Goal: Transaction & Acquisition: Purchase product/service

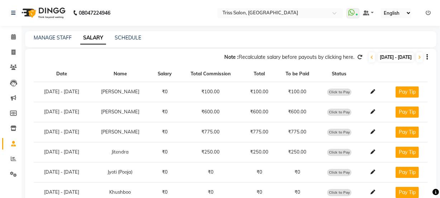
click at [347, 131] on span "Click to Pay" at bounding box center [339, 132] width 24 height 7
select select "1"
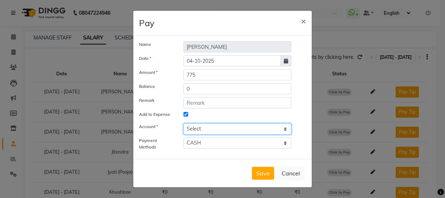
click at [231, 126] on select "Select Petty cash" at bounding box center [237, 128] width 108 height 11
select select "2476"
click at [183, 123] on select "Select Petty cash" at bounding box center [237, 128] width 108 height 11
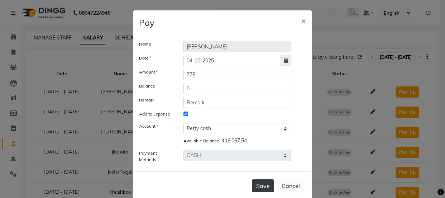
click at [261, 183] on button "Save" at bounding box center [263, 185] width 22 height 13
select select
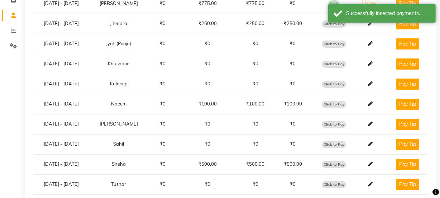
scroll to position [143, 0]
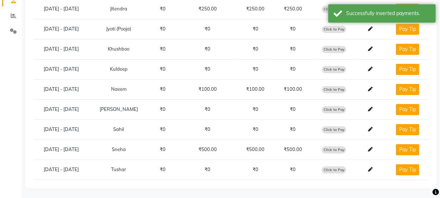
click at [340, 149] on span "Click to Pay" at bounding box center [334, 149] width 24 height 7
select select "1"
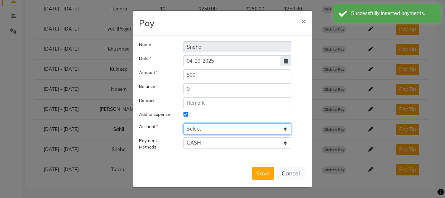
click at [236, 127] on select "Select Petty cash" at bounding box center [237, 128] width 108 height 11
select select "2476"
click at [183, 123] on select "Select Petty cash" at bounding box center [237, 128] width 108 height 11
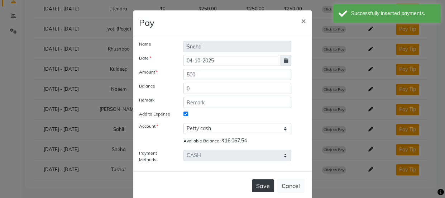
click at [262, 183] on button "Save" at bounding box center [263, 185] width 22 height 13
select select
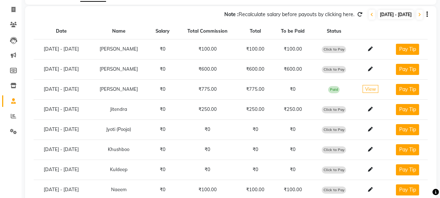
scroll to position [0, 0]
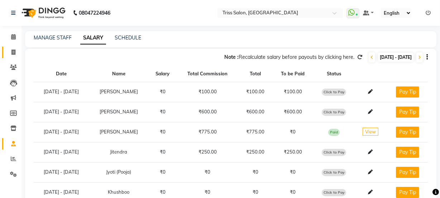
click at [13, 54] on icon at bounding box center [13, 51] width 4 height 5
select select "service"
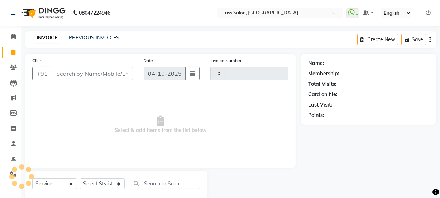
scroll to position [18, 0]
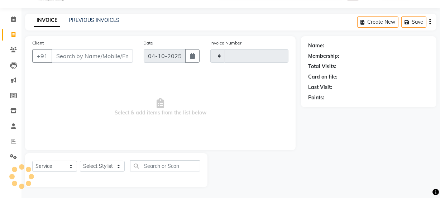
type input "1964"
click at [51, 169] on select "Select Service Product Membership Package Voucher Prepaid Gift Card" at bounding box center [54, 165] width 45 height 11
select select "4304"
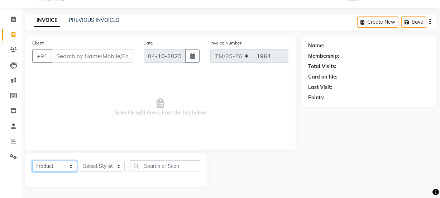
click at [32, 160] on select "Select Service Product Membership Package Voucher Prepaid Gift Card" at bounding box center [54, 165] width 45 height 11
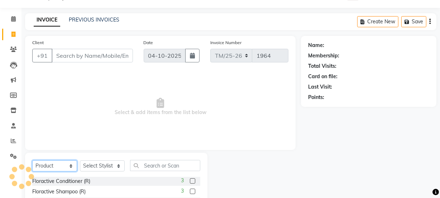
select select "service"
click at [92, 169] on select "Select Stylist" at bounding box center [102, 165] width 45 height 11
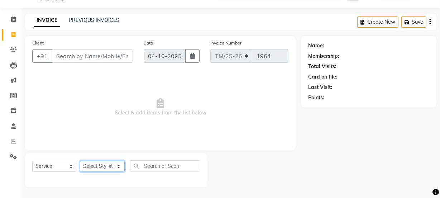
select select "88367"
click at [80, 160] on select "Select Stylist Bhim Ram [PERSON_NAME] [PERSON_NAME] (Pooja) [PERSON_NAME] [PERS…" at bounding box center [102, 165] width 45 height 11
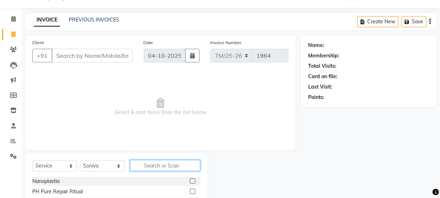
click at [155, 168] on input "text" at bounding box center [165, 165] width 70 height 11
click at [355, 57] on div "Membership:" at bounding box center [368, 56] width 121 height 8
click at [168, 163] on input "text" at bounding box center [165, 165] width 70 height 11
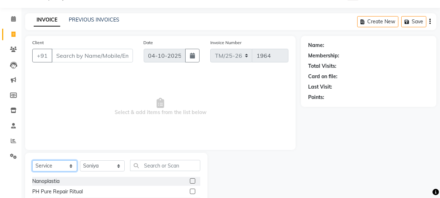
click at [46, 160] on select "Select Service Product Membership Package Voucher Prepaid Gift Card" at bounding box center [54, 165] width 45 height 11
select select "product"
click at [32, 160] on select "Select Service Product Membership Package Voucher Prepaid Gift Card" at bounding box center [54, 165] width 45 height 11
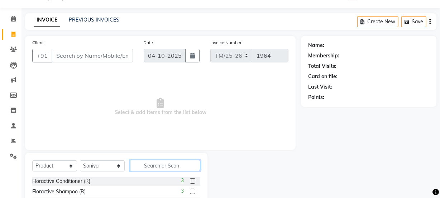
click at [168, 167] on input "text" at bounding box center [165, 165] width 70 height 11
type input "hyd"
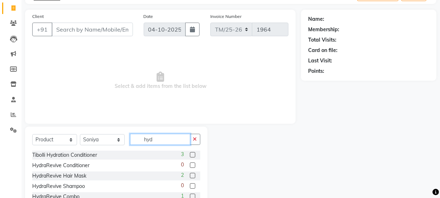
scroll to position [0, 0]
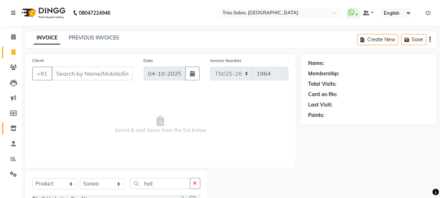
click at [12, 128] on icon at bounding box center [13, 127] width 6 height 5
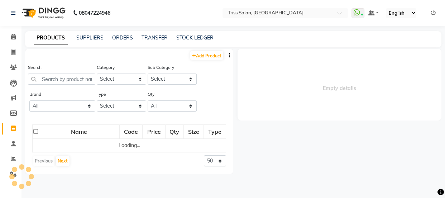
select select
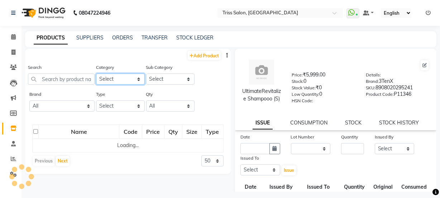
click at [118, 76] on select "Select PH [PERSON_NAME] Moroccan Oil 3TenX K18 Schwarzkopf Mintree Kanpeki Thal…" at bounding box center [120, 78] width 49 height 11
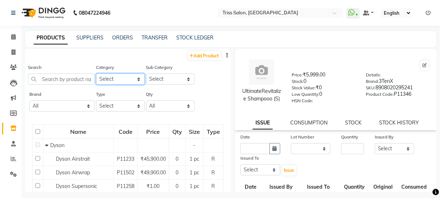
select select "367303350"
click at [96, 73] on select "Select PH [PERSON_NAME] Moroccan Oil 3TenX K18 Schwarzkopf Mintree Kanpeki Thal…" at bounding box center [120, 78] width 49 height 11
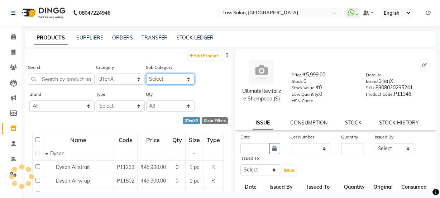
click at [153, 81] on select "Select" at bounding box center [170, 78] width 49 height 11
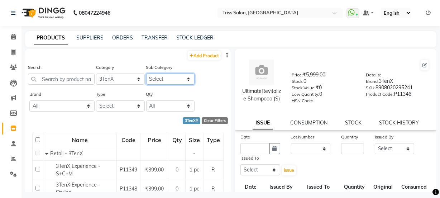
select select "3673033503"
click at [146, 73] on select "Select Retail - 3TenX Salon Use - 3TenX" at bounding box center [170, 78] width 49 height 11
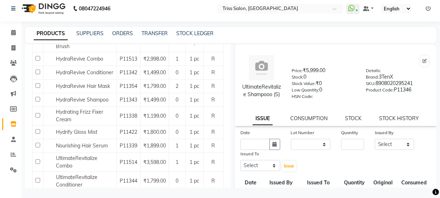
scroll to position [233, 0]
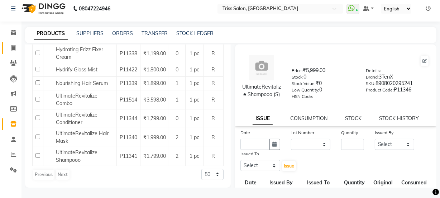
click at [15, 48] on icon at bounding box center [13, 47] width 4 height 5
select select "service"
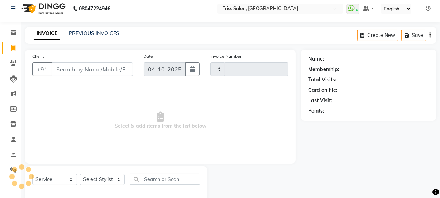
scroll to position [18, 0]
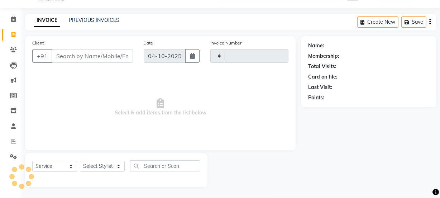
type input "1964"
select select "4304"
click at [55, 163] on select "Select Service Product Membership Package Voucher Prepaid Gift Card" at bounding box center [54, 165] width 45 height 11
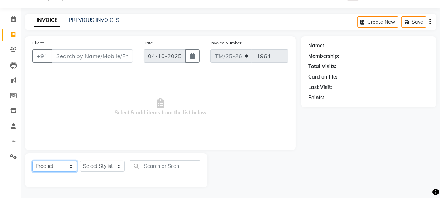
click at [32, 160] on select "Select Service Product Membership Package Voucher Prepaid Gift Card" at bounding box center [54, 165] width 45 height 11
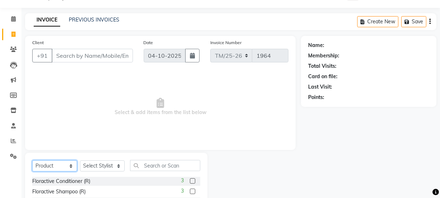
select select "service"
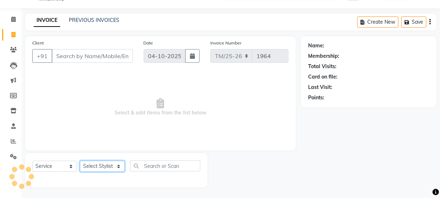
click at [110, 161] on select "Select Stylist Bhim Ram [PERSON_NAME] [PERSON_NAME] (Pooja) [PERSON_NAME] [PERS…" at bounding box center [102, 165] width 45 height 11
select select "88367"
click at [80, 160] on select "Select Stylist Bhim Ram [PERSON_NAME] [PERSON_NAME] (Pooja) [PERSON_NAME] [PERS…" at bounding box center [102, 165] width 45 height 11
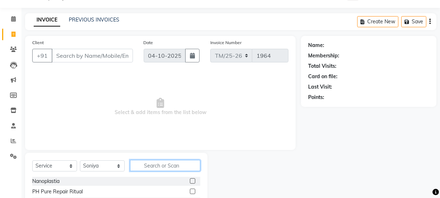
click at [153, 164] on input "text" at bounding box center [165, 165] width 70 height 11
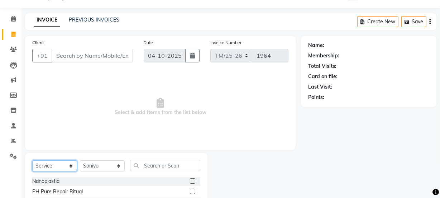
click at [39, 166] on select "Select Service Product Membership Package Voucher Prepaid Gift Card" at bounding box center [54, 165] width 45 height 11
select select "product"
click at [32, 160] on select "Select Service Product Membership Package Voucher Prepaid Gift Card" at bounding box center [54, 165] width 45 height 11
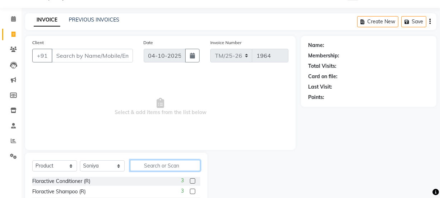
click at [175, 167] on input "text" at bounding box center [165, 165] width 70 height 11
click at [164, 168] on input "ul" at bounding box center [160, 165] width 60 height 11
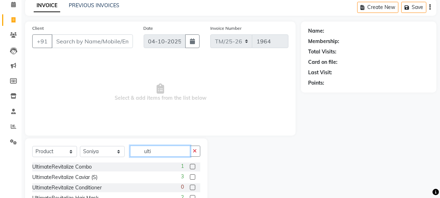
scroll to position [69, 0]
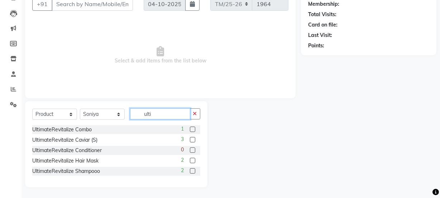
click at [168, 111] on input "ulti" at bounding box center [160, 113] width 60 height 11
type input "u"
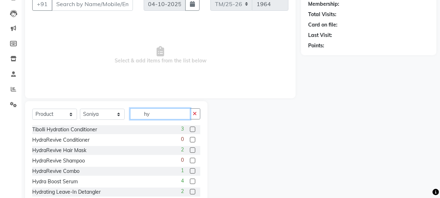
type input "hyd"
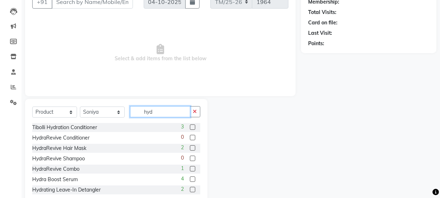
scroll to position [0, 0]
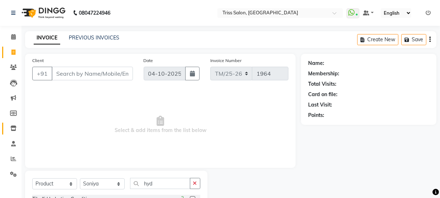
click at [11, 133] on link "Inventory" at bounding box center [10, 129] width 17 height 12
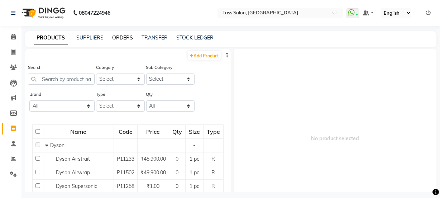
click at [126, 39] on link "ORDERS" at bounding box center [122, 37] width 21 height 6
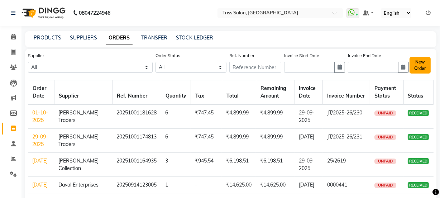
click at [421, 64] on button "New Order" at bounding box center [419, 65] width 21 height 16
select select "true"
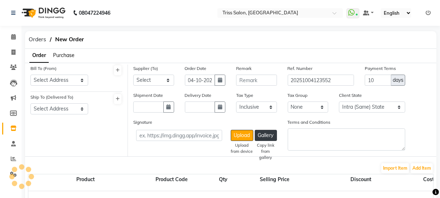
select select "1366"
click at [66, 55] on span "Purchase" at bounding box center [63, 55] width 21 height 6
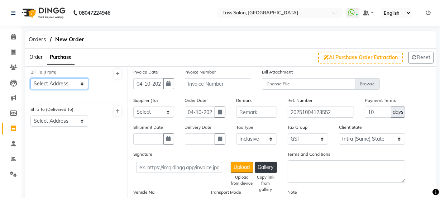
click at [54, 86] on select "Select Address [PERSON_NAME] [PERSON_NAME]" at bounding box center [59, 83] width 58 height 11
select select "475"
click at [30, 78] on select "Select Address [PERSON_NAME] [PERSON_NAME]" at bounding box center [59, 83] width 58 height 11
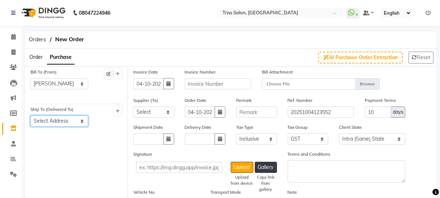
click at [42, 123] on select "Select Address [GEOGRAPHIC_DATA]" at bounding box center [59, 120] width 58 height 11
select select "115"
click at [30, 115] on select "Select Address [GEOGRAPHIC_DATA]" at bounding box center [59, 120] width 58 height 11
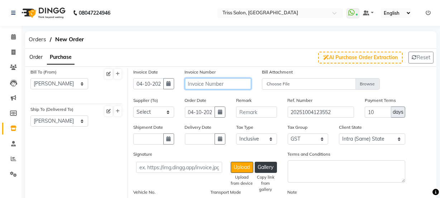
click at [217, 86] on input "text" at bounding box center [218, 83] width 66 height 11
type input "25/2198"
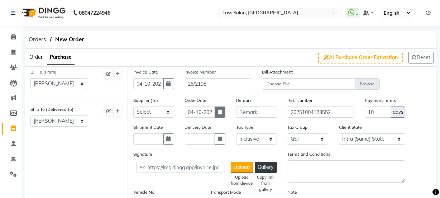
click at [220, 112] on icon "button" at bounding box center [220, 111] width 4 height 5
select select "10"
select select "2025"
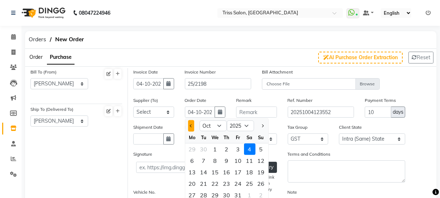
click at [191, 125] on span "Previous month" at bounding box center [191, 125] width 3 height 3
click at [192, 123] on button "Previous month" at bounding box center [191, 125] width 6 height 11
select select "8"
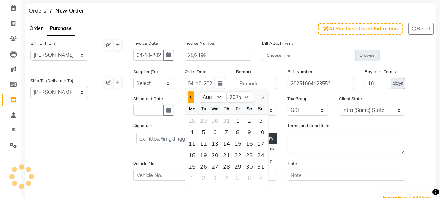
scroll to position [34, 0]
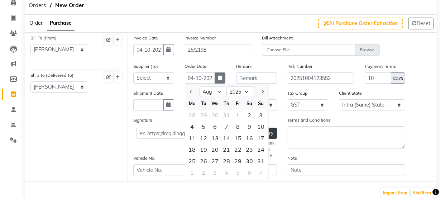
click at [219, 78] on icon "button" at bounding box center [220, 77] width 4 height 5
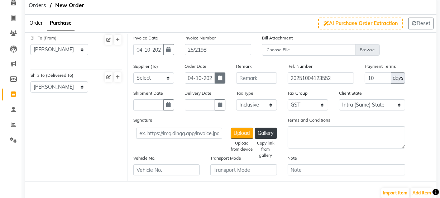
click at [219, 78] on icon "button" at bounding box center [220, 77] width 4 height 5
select select "10"
select select "2025"
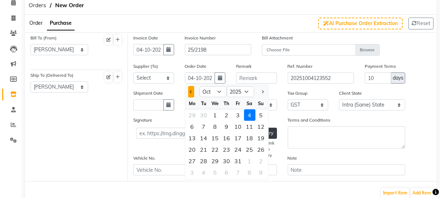
click at [191, 90] on button "Previous month" at bounding box center [191, 91] width 6 height 11
click at [190, 91] on span "Previous month" at bounding box center [191, 91] width 3 height 3
select select "8"
click at [216, 158] on div "27" at bounding box center [215, 160] width 11 height 11
type input "[DATE]"
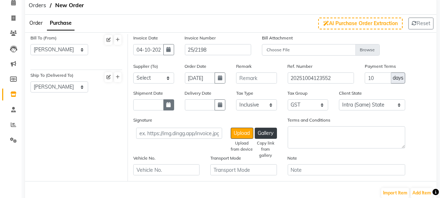
click at [172, 102] on button "button" at bounding box center [168, 104] width 11 height 11
select select "10"
select select "2025"
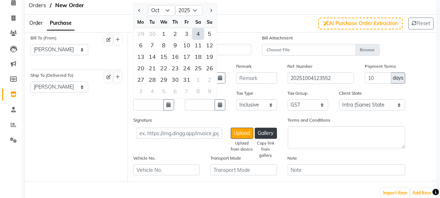
click at [267, 9] on div "Orders New Order" at bounding box center [231, 6] width 422 height 18
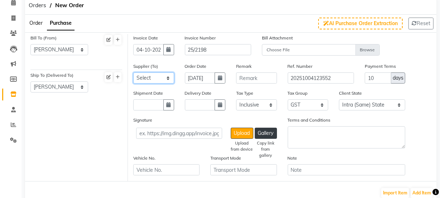
click at [171, 73] on select "Select Auraine Botanicals - Auraine Botanicals Dayal Enterprises Head Office Po…" at bounding box center [153, 77] width 41 height 11
select select "3567"
click at [133, 72] on select "Select Auraine Botanicals - Auraine Botanicals Dayal Enterprises Head Office Po…" at bounding box center [153, 77] width 41 height 11
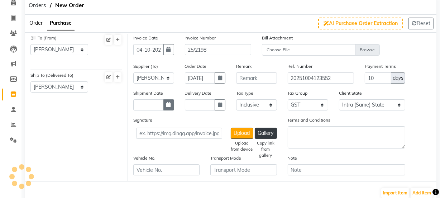
click at [169, 100] on button "button" at bounding box center [168, 104] width 11 height 11
select select "10"
select select "2025"
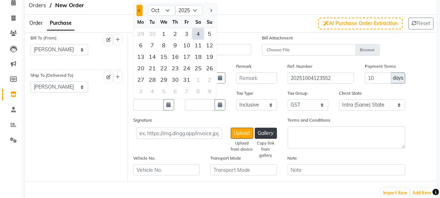
click at [137, 7] on button "Previous month" at bounding box center [139, 10] width 6 height 11
click at [137, 8] on button "Previous month" at bounding box center [139, 10] width 6 height 11
select select "8"
click at [200, 81] on div "30" at bounding box center [197, 79] width 11 height 11
type input "30-08-2025"
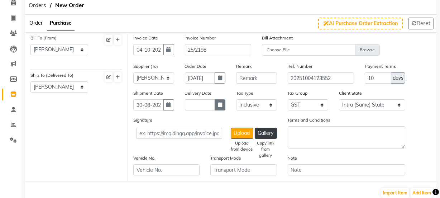
click at [220, 104] on icon "button" at bounding box center [220, 104] width 4 height 5
select select "10"
select select "2025"
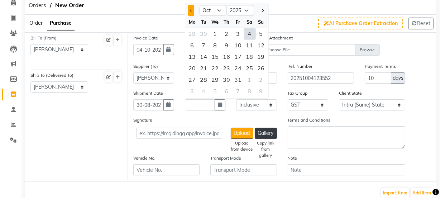
click at [189, 8] on button "Previous month" at bounding box center [191, 10] width 6 height 11
click at [191, 11] on span "Previous month" at bounding box center [191, 10] width 3 height 3
select select "8"
click at [250, 79] on div "30" at bounding box center [249, 79] width 11 height 11
type input "30-08-2025"
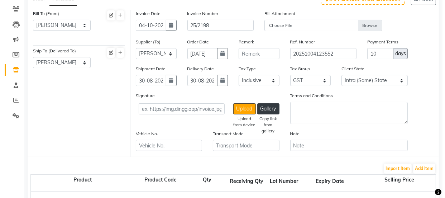
scroll to position [66, 0]
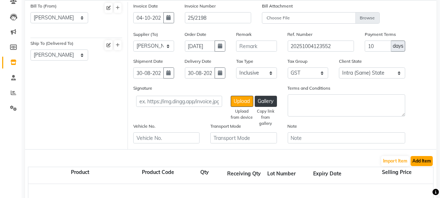
click at [422, 162] on button "Add Item" at bounding box center [422, 161] width 22 height 10
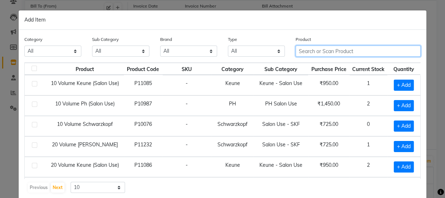
click at [361, 54] on input "text" at bounding box center [358, 50] width 125 height 11
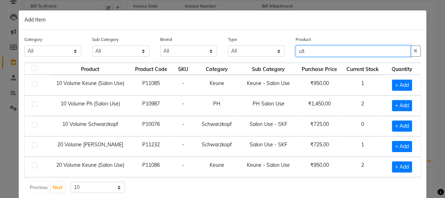
type input "ult"
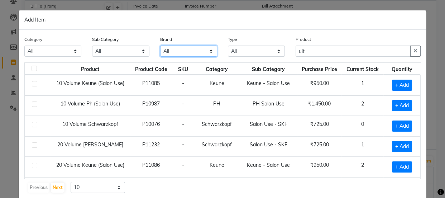
click at [191, 51] on select "All 3tenx [PERSON_NAME] Floractive Gk Kanpeki Keune Mac Mintree Moraccanoil Mor…" at bounding box center [188, 50] width 57 height 11
select select "3tenx"
click at [160, 45] on select "All 3tenx [PERSON_NAME] Floractive Gk Kanpeki Keune Mac Mintree Moraccanoil Mor…" at bounding box center [188, 50] width 57 height 11
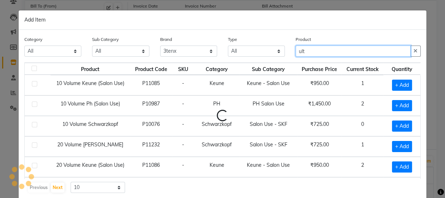
click at [340, 48] on input "ult" at bounding box center [353, 50] width 115 height 11
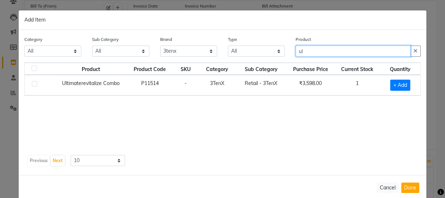
type input "u"
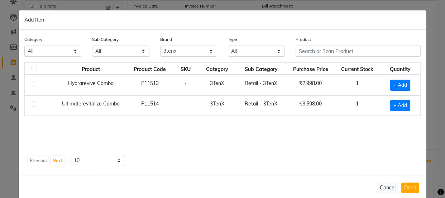
click at [190, 42] on div "Brand All 3tenx [PERSON_NAME] Floractive Gk Kanpeki Keune Mac Mintree Moraccano…" at bounding box center [188, 45] width 57 height 21
click at [195, 49] on select "All 3tenx [PERSON_NAME] Floractive Gk Kanpeki Keune Mac Mintree Moraccanoil Mor…" at bounding box center [188, 50] width 57 height 11
select select
click at [160, 45] on select "All 3tenx [PERSON_NAME] Floractive Gk Kanpeki Keune Mac Mintree Moraccanoil Mor…" at bounding box center [188, 50] width 57 height 11
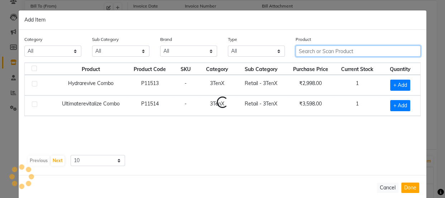
click at [336, 53] on input "text" at bounding box center [358, 50] width 125 height 11
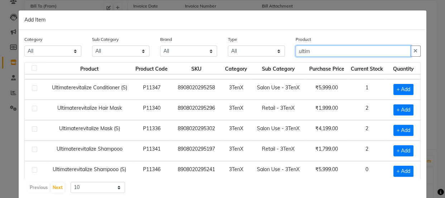
scroll to position [57, 0]
type input "ultim"
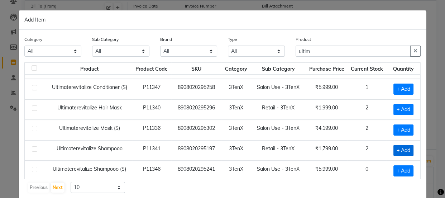
click at [401, 149] on span "+ Add" at bounding box center [403, 150] width 20 height 11
checkbox input "true"
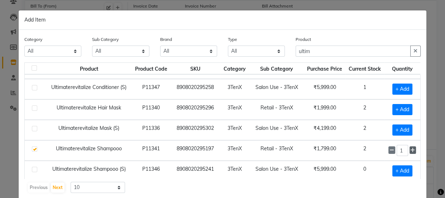
click at [410, 149] on icon at bounding box center [412, 150] width 5 height 5
click at [410, 148] on icon at bounding box center [412, 150] width 5 height 5
click at [388, 149] on span at bounding box center [391, 150] width 6 height 8
type input "2"
click at [371, 50] on input "ultim" at bounding box center [353, 50] width 115 height 11
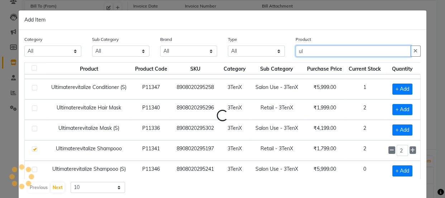
type input "u"
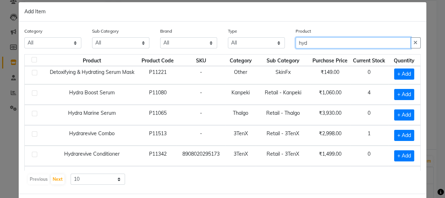
scroll to position [0, 0]
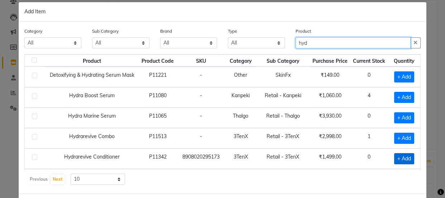
type input "hyd"
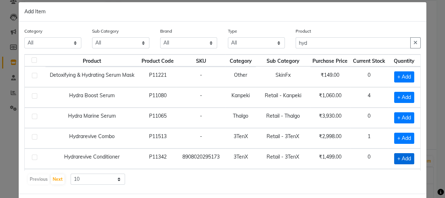
click at [395, 160] on span "+ Add" at bounding box center [404, 158] width 20 height 11
checkbox input "true"
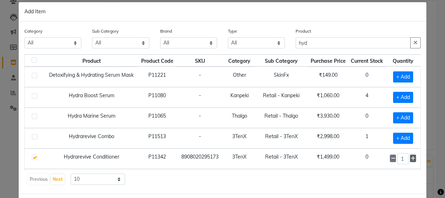
click at [411, 156] on icon at bounding box center [413, 158] width 5 height 5
type input "2"
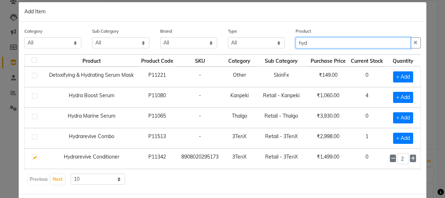
click at [327, 45] on input "hyd" at bounding box center [353, 42] width 115 height 11
type input "h"
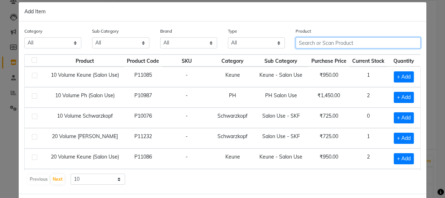
click at [326, 44] on input "text" at bounding box center [358, 42] width 125 height 11
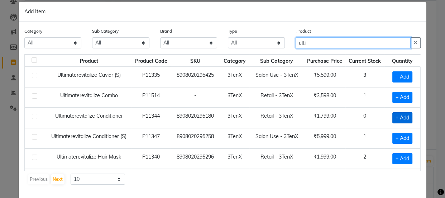
type input "ulti"
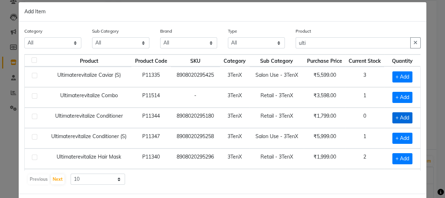
click at [401, 117] on span "+ Add" at bounding box center [402, 117] width 20 height 11
checkbox input "true"
click at [410, 118] on icon at bounding box center [412, 117] width 5 height 5
type input "2"
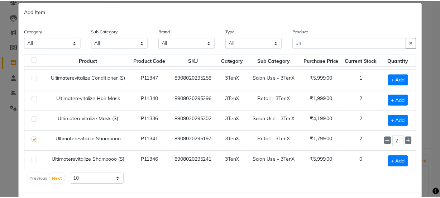
scroll to position [42, 0]
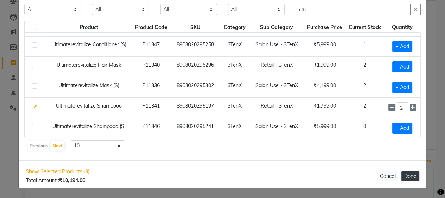
click at [405, 174] on button "Done" at bounding box center [410, 176] width 18 height 10
select select "1366"
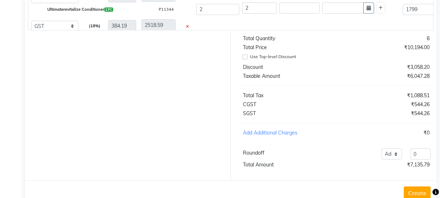
scroll to position [334, 0]
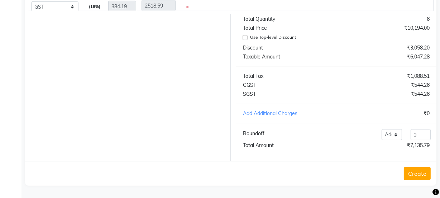
click at [418, 175] on button "Create" at bounding box center [417, 173] width 27 height 13
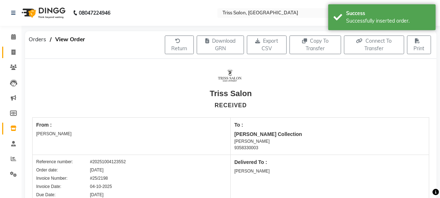
click at [14, 51] on icon at bounding box center [13, 51] width 4 height 5
select select "service"
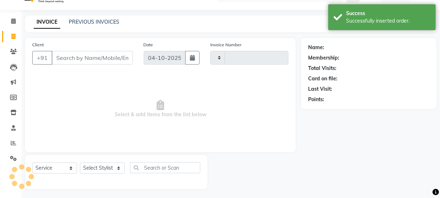
scroll to position [18, 0]
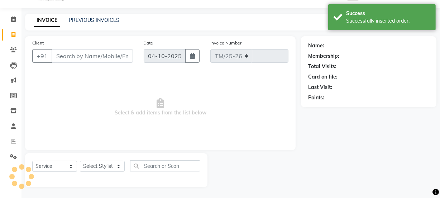
select select "4304"
type input "1964"
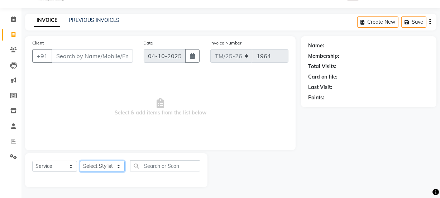
click at [92, 163] on select "Select Stylist Bhim Ram [PERSON_NAME] [PERSON_NAME] (Pooja) [PERSON_NAME] [PERS…" at bounding box center [102, 165] width 45 height 11
select select "72759"
click at [80, 160] on select "Select Stylist Bhim Ram [PERSON_NAME] [PERSON_NAME] (Pooja) [PERSON_NAME] [PERS…" at bounding box center [102, 165] width 45 height 11
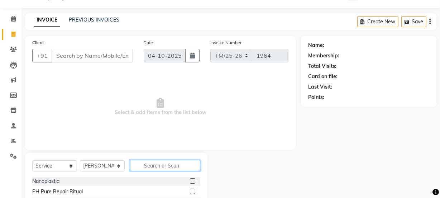
click at [154, 163] on input "text" at bounding box center [165, 165] width 70 height 11
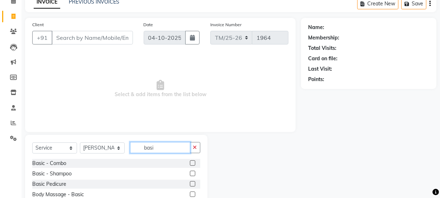
scroll to position [40, 0]
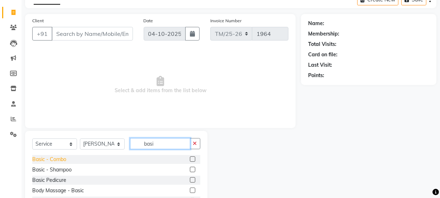
type input "basi"
click at [36, 158] on div "Basic - Combo" at bounding box center [49, 159] width 34 height 8
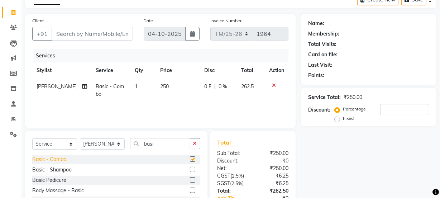
checkbox input "false"
click at [168, 144] on input "basi" at bounding box center [160, 143] width 60 height 11
type input "b"
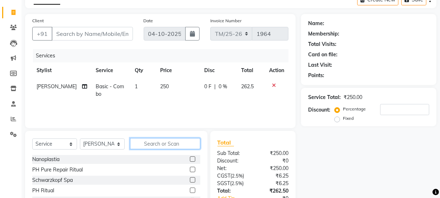
click at [157, 142] on input "text" at bounding box center [165, 143] width 70 height 11
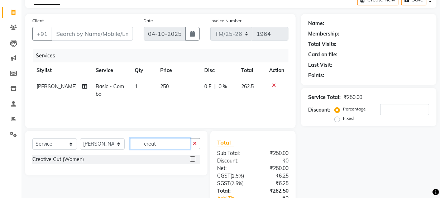
type input "creat"
click at [57, 156] on div "Creative Cut (Women)" at bounding box center [58, 159] width 52 height 8
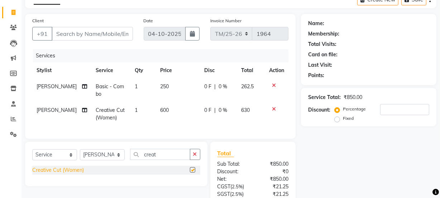
checkbox input "false"
click at [161, 110] on span "600" at bounding box center [164, 110] width 9 height 6
select select "72759"
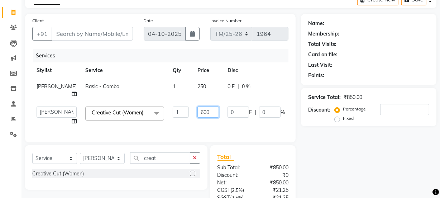
click at [197, 113] on input "600" at bounding box center [207, 111] width 21 height 11
type input "6"
type input "800"
click at [353, 164] on div "Name: Membership: Total Visits: Card on file: Last Visit: Points: Service Total…" at bounding box center [371, 132] width 141 height 236
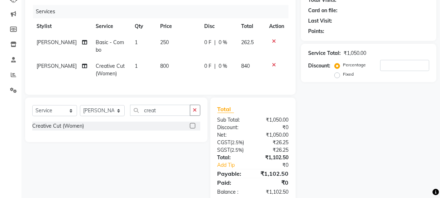
scroll to position [93, 0]
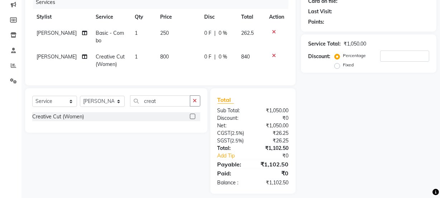
click at [41, 52] on td "[PERSON_NAME]" at bounding box center [61, 61] width 59 height 24
select select "72759"
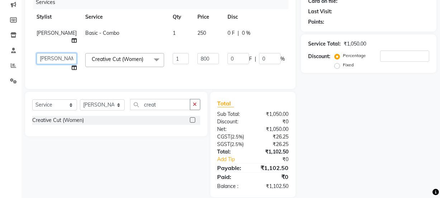
click at [45, 60] on select "[PERSON_NAME] Ram [PERSON_NAME] [PERSON_NAME] Jyoti (Pooja) [PERSON_NAME] [PERS…" at bounding box center [57, 58] width 40 height 11
select select "44064"
click at [351, 134] on div "Name: Membership: Total Visits: Card on file: Last Visit: Points: Service Total…" at bounding box center [371, 79] width 141 height 236
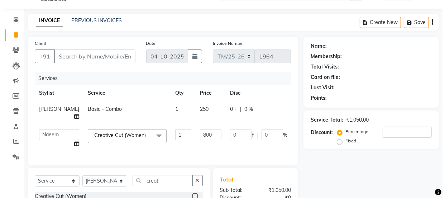
scroll to position [0, 0]
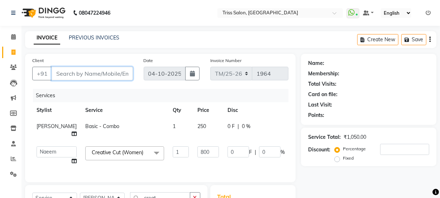
click at [94, 75] on input "Client" at bounding box center [92, 74] width 81 height 14
type input "7"
type input "0"
type input "7017957823"
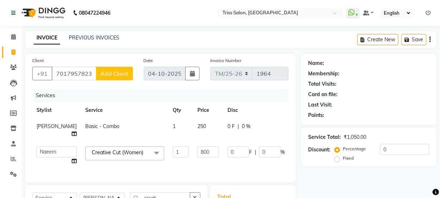
click at [118, 78] on button "Add Client" at bounding box center [114, 74] width 37 height 14
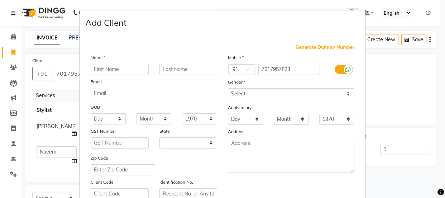
select select "38"
type input "Divya"
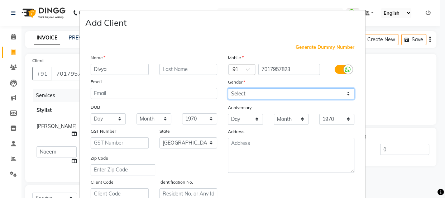
click at [255, 92] on select "Select [DEMOGRAPHIC_DATA] [DEMOGRAPHIC_DATA] Other Prefer Not To Say" at bounding box center [291, 93] width 126 height 11
select select "[DEMOGRAPHIC_DATA]"
click at [228, 88] on select "Select [DEMOGRAPHIC_DATA] [DEMOGRAPHIC_DATA] Other Prefer Not To Say" at bounding box center [291, 93] width 126 height 11
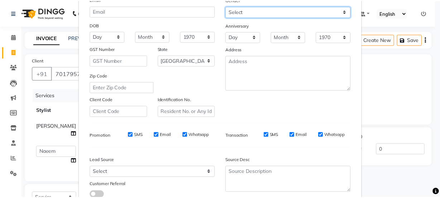
scroll to position [135, 0]
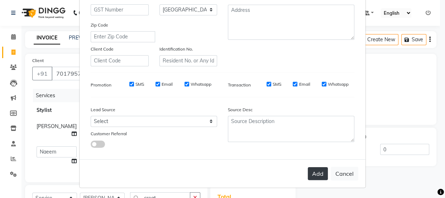
click at [315, 179] on button "Add" at bounding box center [318, 173] width 20 height 13
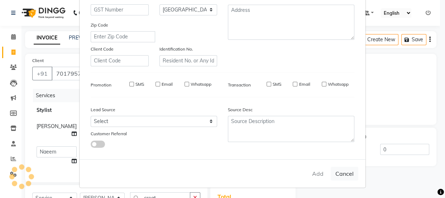
select select
select select "null"
select select
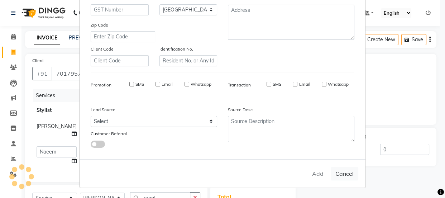
select select
checkbox input "false"
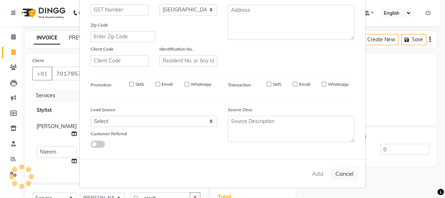
checkbox input "false"
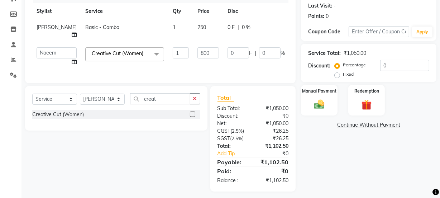
scroll to position [100, 0]
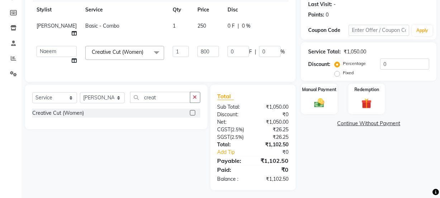
click at [45, 129] on div "Select Service Product Membership Package Voucher Prepaid Gift Card Select Styl…" at bounding box center [116, 107] width 182 height 44
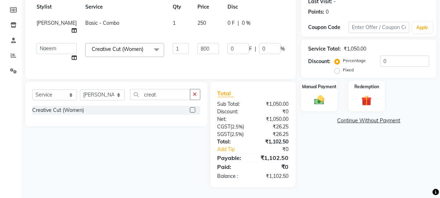
scroll to position [108, 0]
click at [343, 67] on label "Fixed" at bounding box center [348, 70] width 11 height 6
click at [340, 67] on input "Fixed" at bounding box center [338, 69] width 5 height 5
radio input "true"
click at [401, 58] on input "0" at bounding box center [404, 61] width 49 height 11
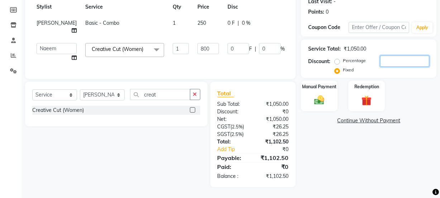
type input "2"
type input "1.52"
type input "0.19"
type input "2.5"
type input "1.9"
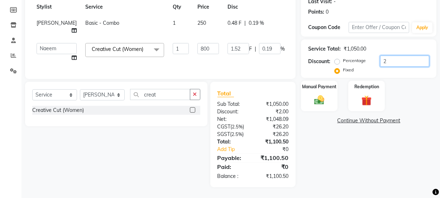
type input "0.24"
type input "2.50"
click at [317, 94] on img at bounding box center [319, 100] width 17 height 12
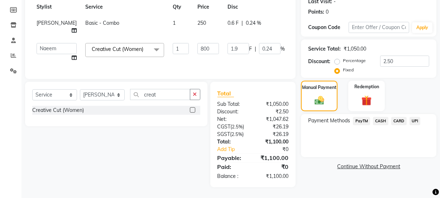
click at [362, 117] on span "PayTM" at bounding box center [361, 121] width 17 height 8
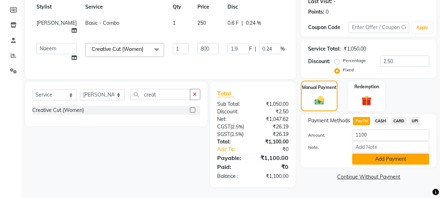
click at [388, 153] on button "Add Payment" at bounding box center [390, 158] width 77 height 11
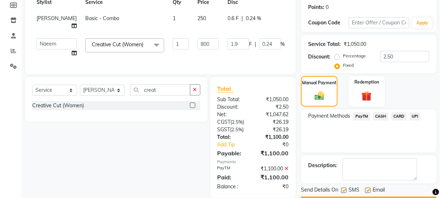
scroll to position [128, 0]
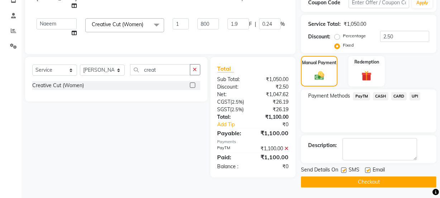
click at [376, 181] on button "Checkout" at bounding box center [368, 181] width 135 height 11
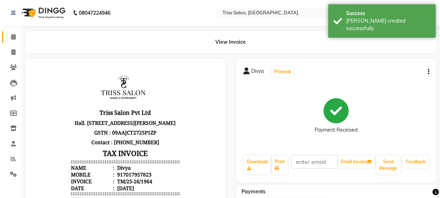
click at [15, 35] on icon at bounding box center [13, 36] width 5 height 5
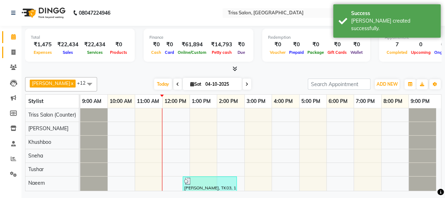
click at [11, 53] on icon at bounding box center [13, 51] width 4 height 5
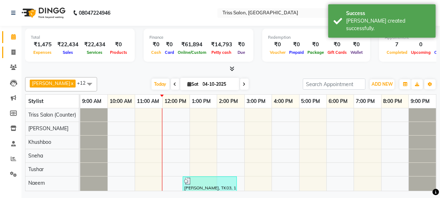
select select "service"
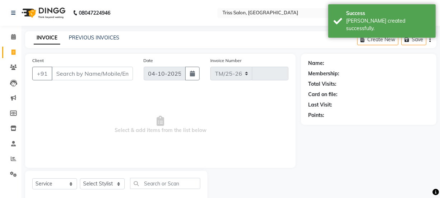
select select "4304"
type input "1965"
click at [79, 39] on link "PREVIOUS INVOICES" at bounding box center [94, 37] width 51 height 6
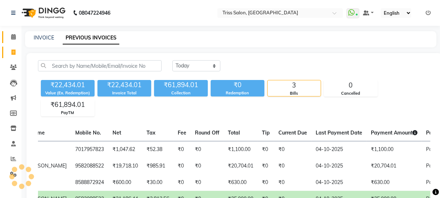
click at [11, 36] on icon at bounding box center [13, 36] width 5 height 5
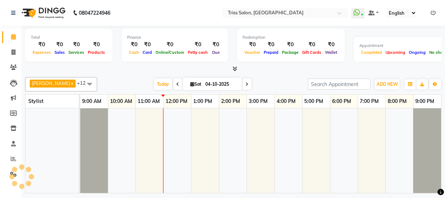
click at [236, 68] on icon at bounding box center [234, 68] width 5 height 5
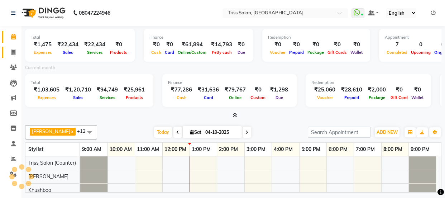
click at [11, 49] on icon at bounding box center [13, 51] width 4 height 5
select select "service"
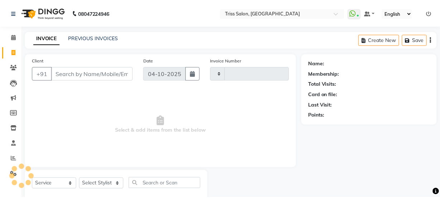
scroll to position [0, 0]
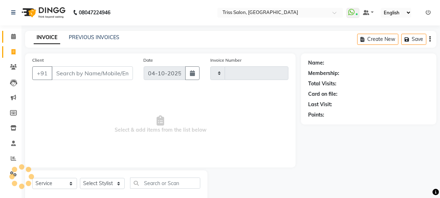
click at [11, 37] on icon at bounding box center [13, 36] width 5 height 5
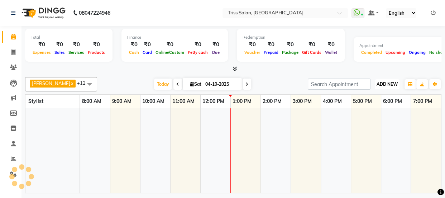
click at [385, 81] on span "ADD NEW" at bounding box center [387, 83] width 21 height 5
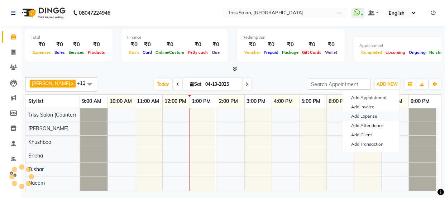
click at [369, 113] on link "Add Expense" at bounding box center [370, 115] width 57 height 9
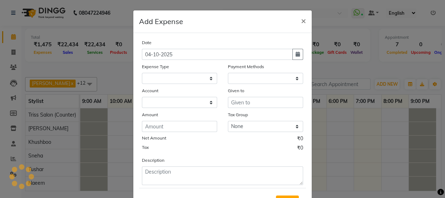
select select
select select "1"
select select "2476"
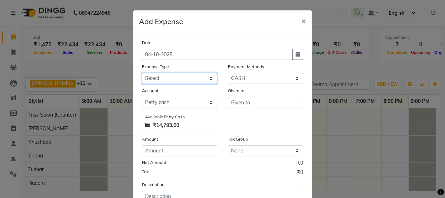
click at [176, 80] on select "Select Bank Deposit Cash Handover CLIENT TIP TO STAFF Client Welfare Conveyance…" at bounding box center [179, 78] width 75 height 11
select select "1120"
click at [142, 73] on select "Select Bank Deposit Cash Handover CLIENT TIP TO STAFF Client Welfare Conveyance…" at bounding box center [179, 78] width 75 height 11
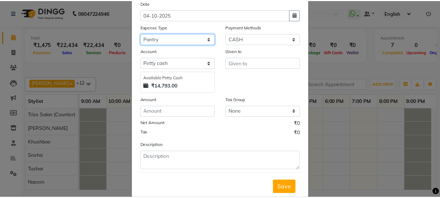
scroll to position [52, 0]
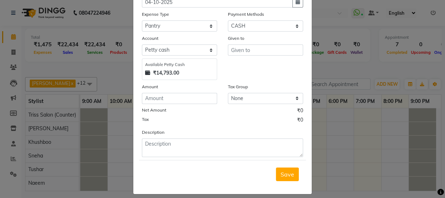
click at [169, 109] on div "Net Amount ₹0" at bounding box center [222, 111] width 161 height 9
click at [170, 97] on input "number" at bounding box center [179, 98] width 75 height 11
type input "170"
click at [240, 39] on label "Given to" at bounding box center [236, 38] width 16 height 6
click at [249, 49] on input "text" at bounding box center [265, 49] width 75 height 11
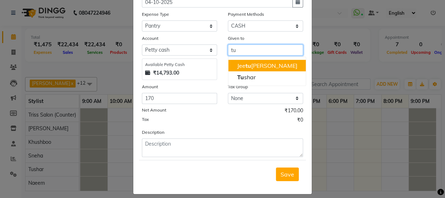
type input "tu"
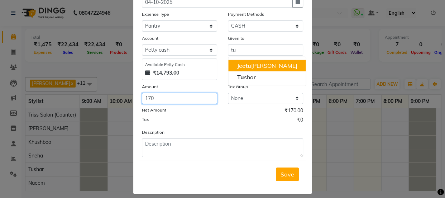
click at [165, 97] on input "170" at bounding box center [179, 98] width 75 height 11
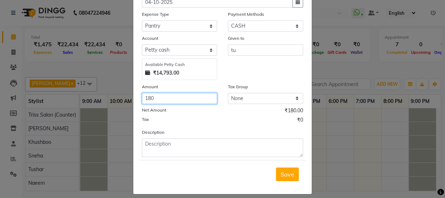
type input "180"
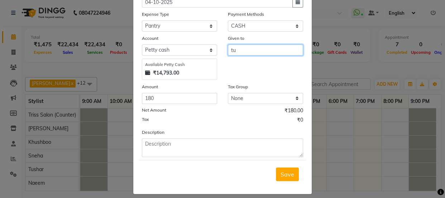
click at [242, 49] on input "tu" at bounding box center [265, 49] width 75 height 11
click at [247, 64] on span "Tush" at bounding box center [243, 65] width 13 height 7
type input "Tushar"
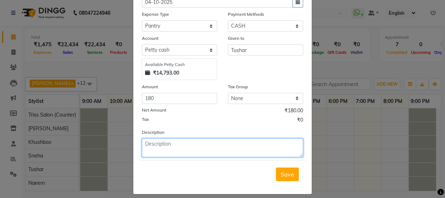
click at [175, 144] on textarea at bounding box center [222, 147] width 161 height 19
type textarea "duster ,milk"
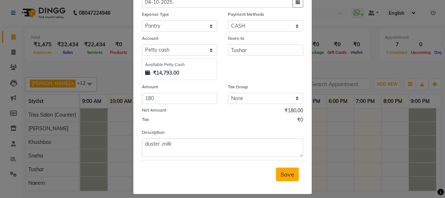
click at [281, 176] on span "Save" at bounding box center [288, 174] width 14 height 7
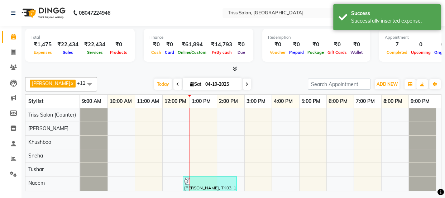
click at [6, 42] on link "Calendar" at bounding box center [10, 37] width 17 height 12
click at [14, 53] on icon at bounding box center [13, 51] width 4 height 5
select select "service"
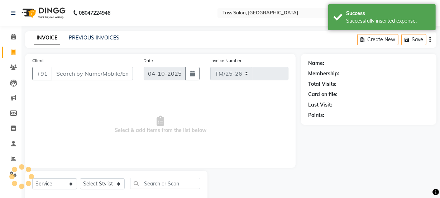
select select "4304"
type input "1965"
click at [11, 37] on icon at bounding box center [13, 36] width 5 height 5
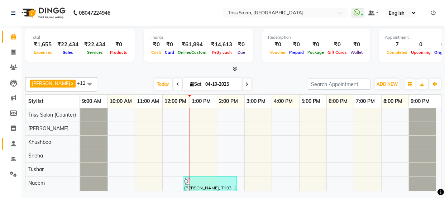
click at [16, 142] on span at bounding box center [13, 144] width 13 height 8
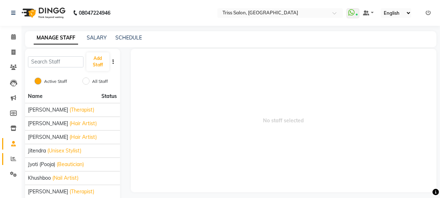
click at [10, 162] on span at bounding box center [13, 159] width 13 height 8
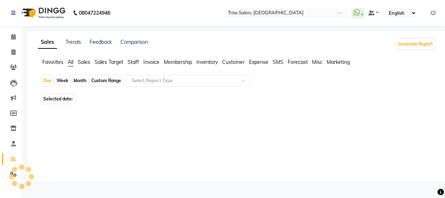
click at [136, 63] on span "Staff" at bounding box center [133, 62] width 11 height 6
click at [200, 79] on input "text" at bounding box center [181, 80] width 103 height 7
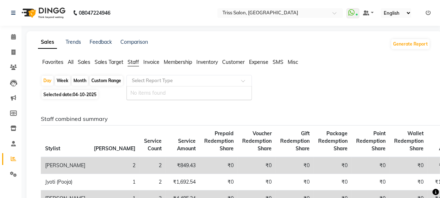
click at [233, 79] on input "text" at bounding box center [181, 80] width 103 height 7
click at [210, 77] on input "text" at bounding box center [181, 80] width 103 height 7
click at [136, 59] on span "Staff" at bounding box center [133, 62] width 11 height 6
click at [201, 77] on input "text" at bounding box center [181, 80] width 103 height 7
click at [246, 80] on span at bounding box center [245, 82] width 9 height 7
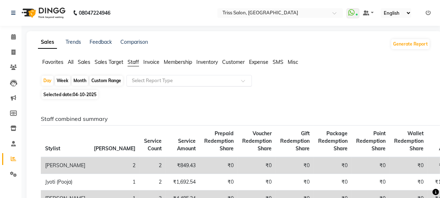
click at [204, 82] on input "text" at bounding box center [181, 80] width 103 height 7
click at [246, 82] on span at bounding box center [245, 82] width 9 height 7
click at [66, 79] on div "Week" at bounding box center [62, 81] width 15 height 10
select select "10"
select select "2025"
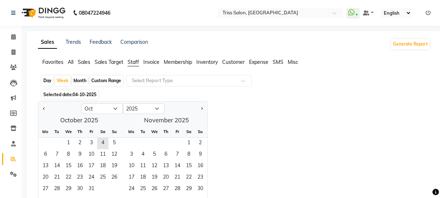
click at [45, 78] on div "Day" at bounding box center [48, 81] width 12 height 10
select select "10"
select select "2025"
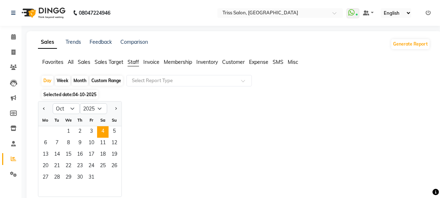
click at [104, 60] on span "Sales Target" at bounding box center [109, 62] width 29 height 6
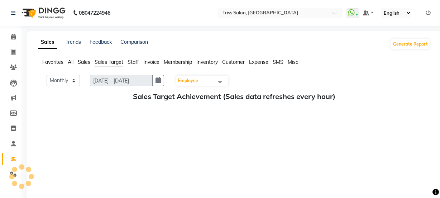
click at [139, 63] on span "Staff" at bounding box center [133, 62] width 11 height 6
select select "10"
select select "2025"
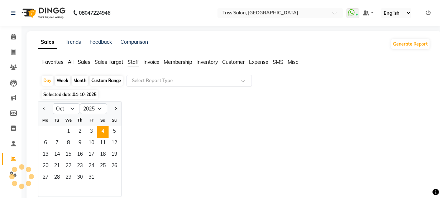
click at [211, 83] on input "text" at bounding box center [181, 80] width 103 height 7
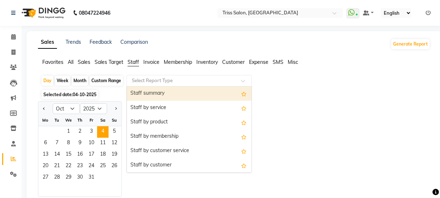
click at [174, 106] on div "Staff by service" at bounding box center [189, 108] width 125 height 14
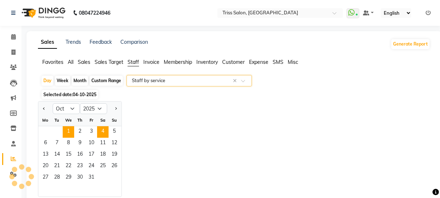
click at [63, 132] on span "1" at bounding box center [68, 131] width 11 height 11
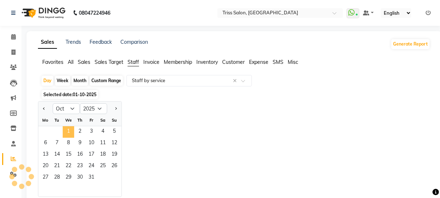
select select "full_report"
select select "csv"
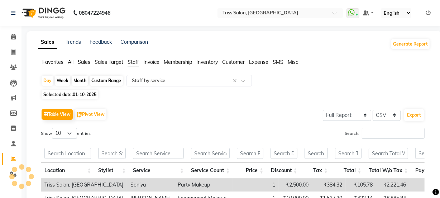
click at [83, 84] on div "Month" at bounding box center [80, 81] width 16 height 10
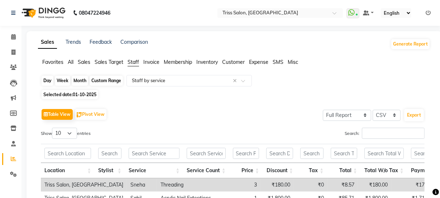
click at [81, 82] on div "Month" at bounding box center [80, 81] width 16 height 10
select select "10"
select select "2025"
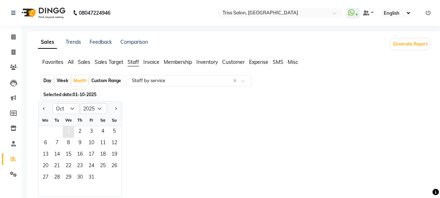
click at [69, 131] on span "1" at bounding box center [68, 131] width 11 height 11
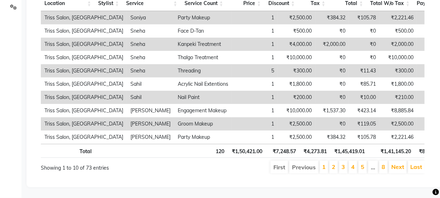
click at [281, 163] on li "First" at bounding box center [279, 166] width 18 height 13
click at [284, 163] on li "First" at bounding box center [279, 166] width 18 height 13
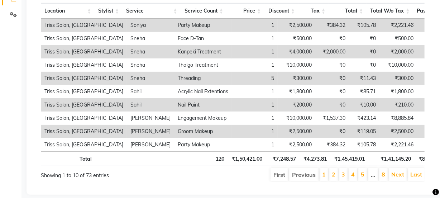
scroll to position [160, 0]
click at [418, 177] on link "Last" at bounding box center [416, 173] width 12 height 7
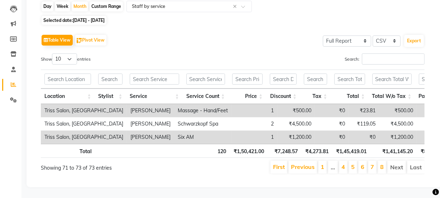
click at [398, 161] on li "Next" at bounding box center [396, 166] width 19 height 13
click at [281, 164] on link "First" at bounding box center [279, 166] width 12 height 7
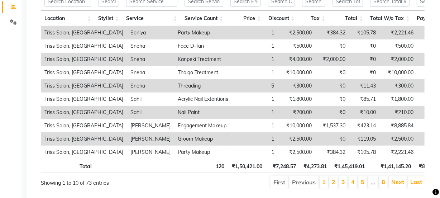
scroll to position [150, 0]
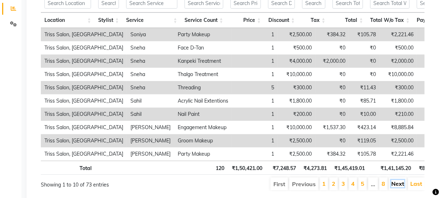
click at [398, 187] on link "Next" at bounding box center [397, 183] width 13 height 7
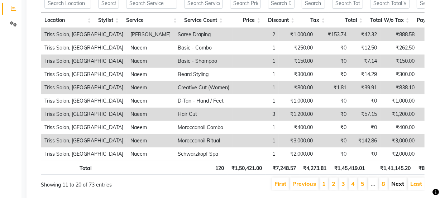
click at [398, 187] on link "Next" at bounding box center [397, 183] width 13 height 7
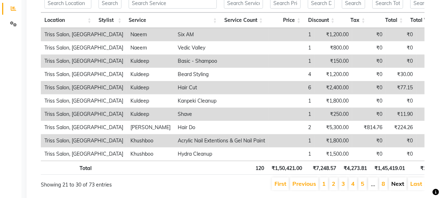
click at [399, 187] on link "Next" at bounding box center [397, 183] width 13 height 7
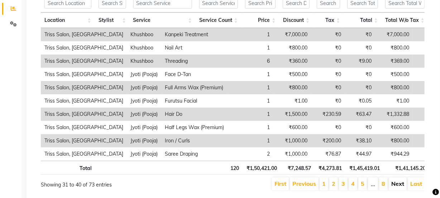
click at [397, 187] on link "Next" at bounding box center [397, 183] width 13 height 7
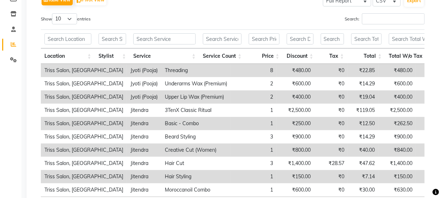
scroll to position [0, 0]
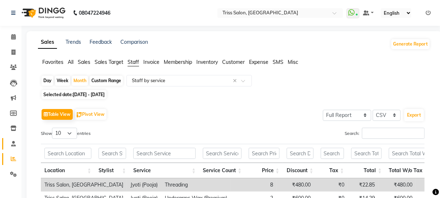
click at [10, 145] on span at bounding box center [13, 144] width 13 height 8
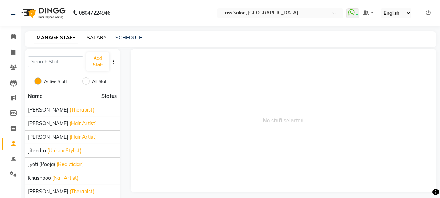
click at [97, 35] on link "SALARY" at bounding box center [97, 37] width 20 height 6
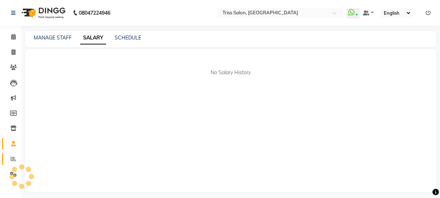
click at [13, 160] on icon at bounding box center [13, 158] width 5 height 5
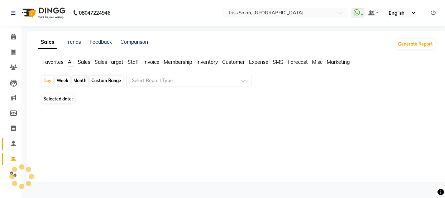
click at [13, 143] on icon at bounding box center [13, 143] width 5 height 5
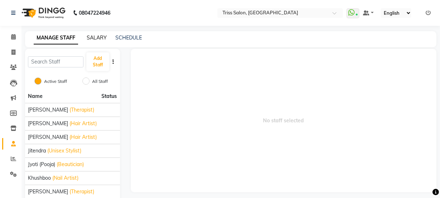
click at [97, 39] on link "SALARY" at bounding box center [97, 37] width 20 height 6
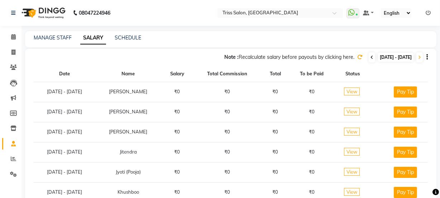
click at [370, 55] on icon at bounding box center [371, 57] width 3 height 4
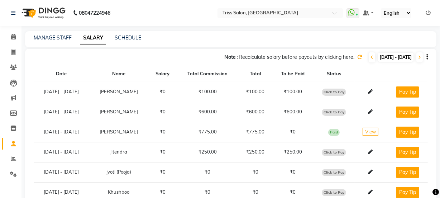
click at [343, 88] on span "Click to Pay" at bounding box center [334, 91] width 24 height 7
select select "1"
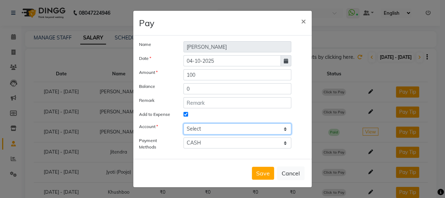
click at [254, 129] on select "Select Petty cash" at bounding box center [237, 128] width 108 height 11
select select "2476"
click at [183, 123] on select "Select Petty cash" at bounding box center [237, 128] width 108 height 11
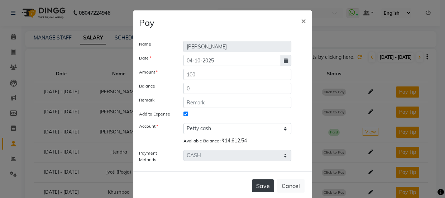
click at [265, 184] on button "Save" at bounding box center [263, 185] width 22 height 13
select select
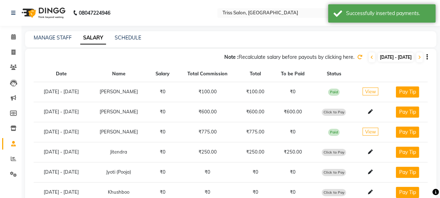
click at [342, 109] on span "Click to Pay" at bounding box center [334, 112] width 24 height 7
select select "1"
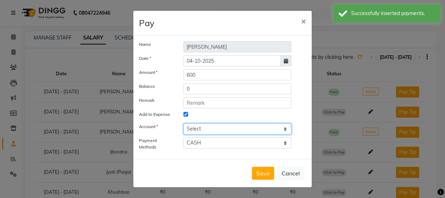
click at [267, 131] on select "Select Petty cash" at bounding box center [237, 128] width 108 height 11
select select "2476"
click at [183, 123] on select "Select Petty cash" at bounding box center [237, 128] width 108 height 11
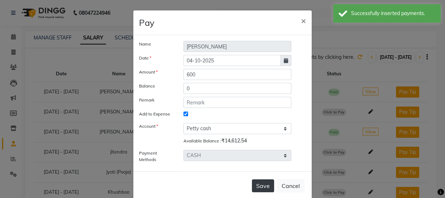
click at [261, 184] on button "Save" at bounding box center [263, 185] width 22 height 13
select select
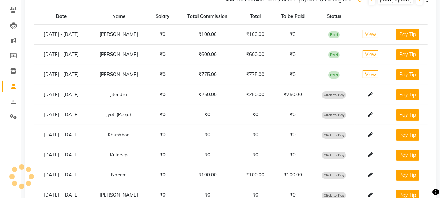
scroll to position [59, 0]
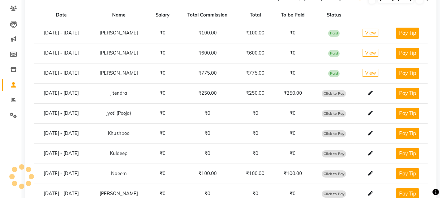
click at [337, 92] on span "Click to Pay" at bounding box center [334, 93] width 24 height 7
select select "1"
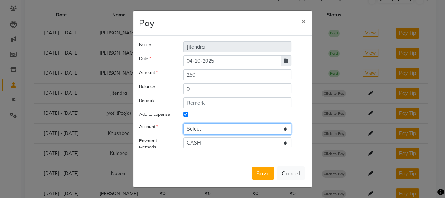
click at [278, 129] on select "Select Petty cash" at bounding box center [237, 128] width 108 height 11
select select "2476"
click at [183, 123] on select "Select Petty cash" at bounding box center [237, 128] width 108 height 11
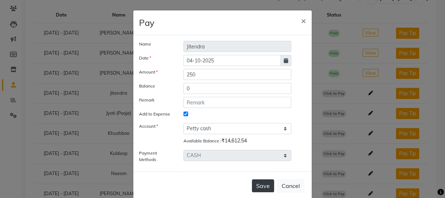
click at [265, 187] on button "Save" at bounding box center [263, 185] width 22 height 13
select select
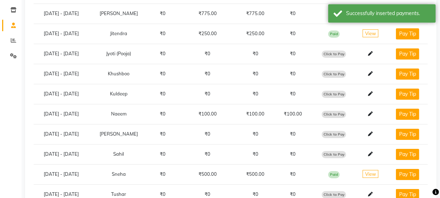
scroll to position [0, 0]
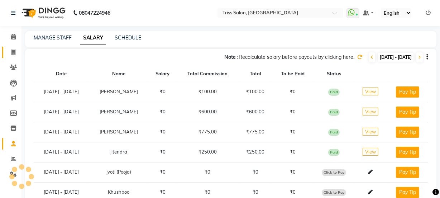
click at [13, 47] on link "Invoice" at bounding box center [10, 53] width 17 height 12
select select "service"
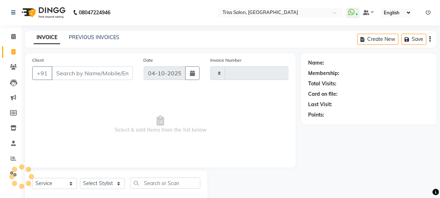
scroll to position [18, 0]
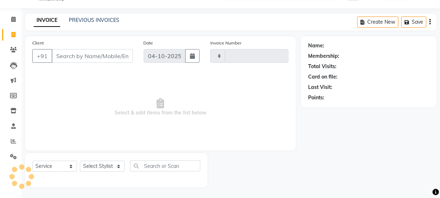
type input "1965"
select select "4304"
click at [11, 142] on icon at bounding box center [13, 140] width 5 height 5
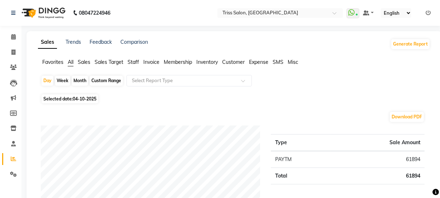
click at [133, 60] on span "Staff" at bounding box center [133, 62] width 11 height 6
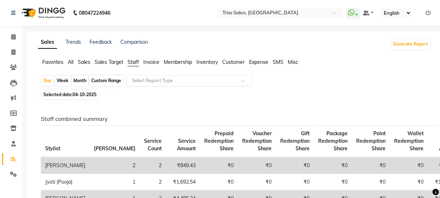
click at [197, 80] on input "text" at bounding box center [181, 80] width 103 height 7
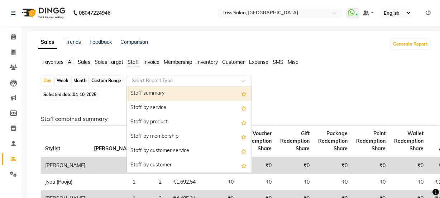
click at [177, 94] on div "Staff summary" at bounding box center [189, 93] width 125 height 14
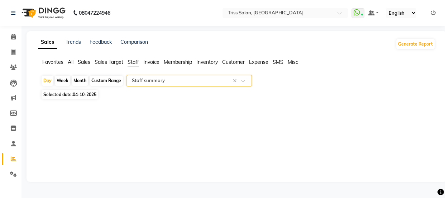
select select "full_report"
select select "csv"
click at [82, 95] on span "04-10-2025" at bounding box center [85, 94] width 24 height 5
select select "10"
select select "2025"
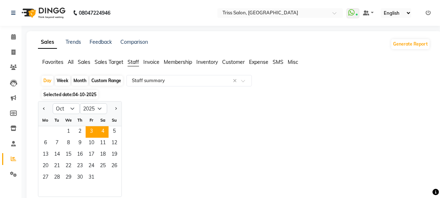
click at [90, 131] on span "3" at bounding box center [91, 131] width 11 height 11
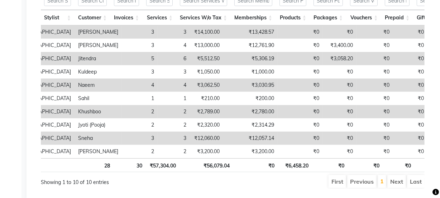
scroll to position [0, 76]
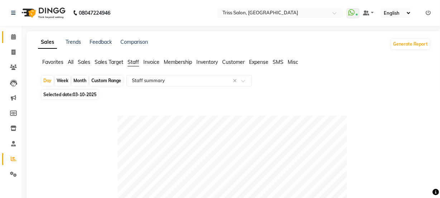
click at [11, 33] on span at bounding box center [13, 37] width 13 height 8
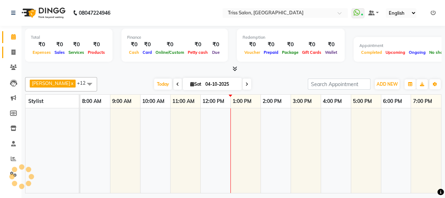
click at [13, 50] on icon at bounding box center [13, 51] width 4 height 5
select select "service"
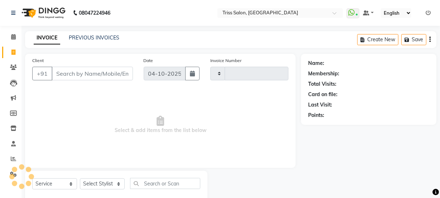
click at [90, 71] on input "Client" at bounding box center [92, 74] width 81 height 14
type input "1965"
select select "4304"
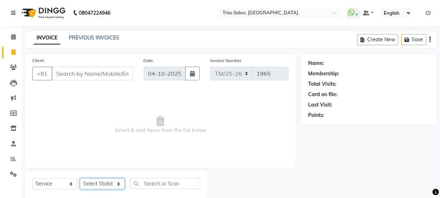
click at [105, 184] on select "Select Stylist Bhim Ram [PERSON_NAME] [PERSON_NAME] (Pooja) [PERSON_NAME] [PERS…" at bounding box center [102, 183] width 45 height 11
select select "44064"
click at [80, 178] on select "Select Stylist Bhim Ram [PERSON_NAME] [PERSON_NAME] (Pooja) [PERSON_NAME] [PERS…" at bounding box center [102, 183] width 45 height 11
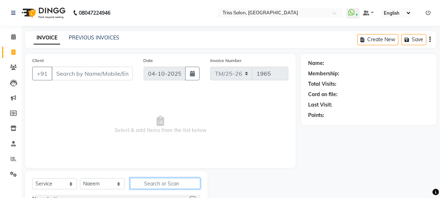
click at [152, 185] on input "text" at bounding box center [165, 183] width 70 height 11
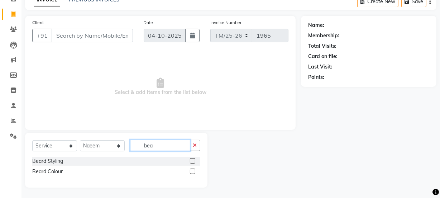
type input "bea"
click at [197, 164] on div at bounding box center [195, 161] width 10 height 9
click at [193, 161] on label at bounding box center [192, 160] width 5 height 5
click at [193, 161] on input "checkbox" at bounding box center [192, 161] width 5 height 5
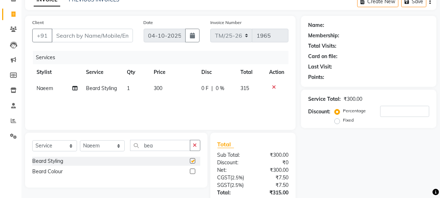
checkbox input "false"
click at [94, 33] on input "Client" at bounding box center [92, 36] width 81 height 14
type input "7"
type input "0"
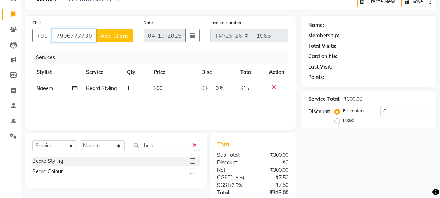
type input "7906777730"
click at [112, 40] on button "Add Client" at bounding box center [114, 36] width 37 height 14
select select "38"
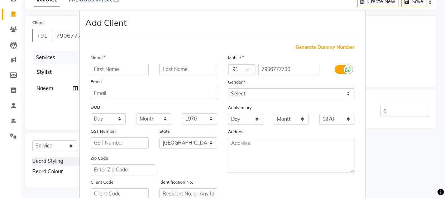
click at [116, 67] on input "text" at bounding box center [120, 69] width 58 height 11
type input "[PERSON_NAME]"
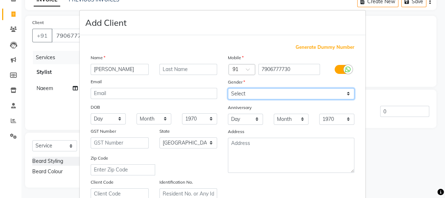
click at [248, 92] on select "Select [DEMOGRAPHIC_DATA] [DEMOGRAPHIC_DATA] Other Prefer Not To Say" at bounding box center [291, 93] width 126 height 11
select select "[DEMOGRAPHIC_DATA]"
click at [228, 88] on select "Select [DEMOGRAPHIC_DATA] [DEMOGRAPHIC_DATA] Other Prefer Not To Say" at bounding box center [291, 93] width 126 height 11
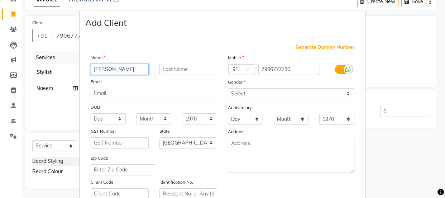
click at [132, 67] on input "[PERSON_NAME]" at bounding box center [120, 69] width 58 height 11
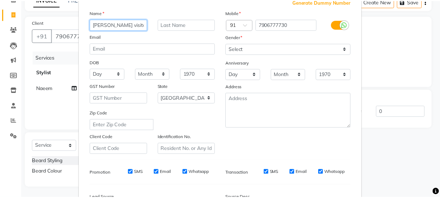
scroll to position [135, 0]
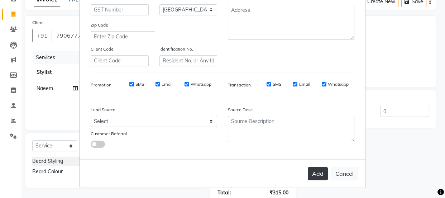
type input "[PERSON_NAME] visitor"
click at [318, 172] on button "Add" at bounding box center [318, 173] width 20 height 13
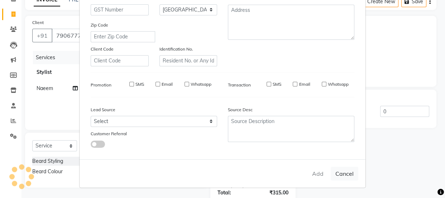
select select
select select "null"
select select
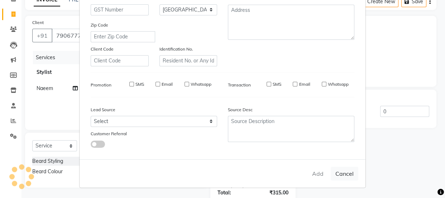
select select
checkbox input "false"
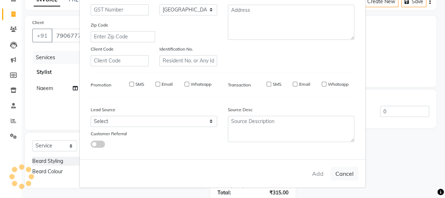
checkbox input "false"
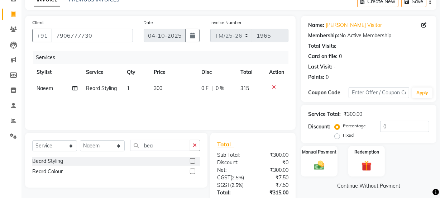
click at [343, 134] on label "Fixed" at bounding box center [348, 135] width 11 height 6
click at [338, 134] on input "Fixed" at bounding box center [338, 135] width 5 height 5
radio input "true"
click at [398, 125] on input "0" at bounding box center [404, 126] width 49 height 11
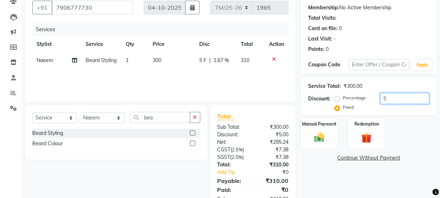
scroll to position [89, 0]
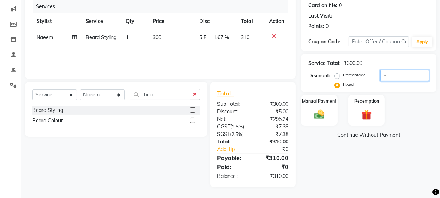
type input "5"
click at [329, 115] on div "Manual Payment" at bounding box center [319, 110] width 38 height 32
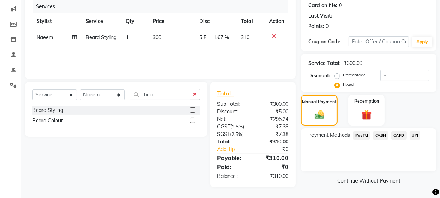
click at [382, 135] on span "CASH" at bounding box center [380, 135] width 15 height 8
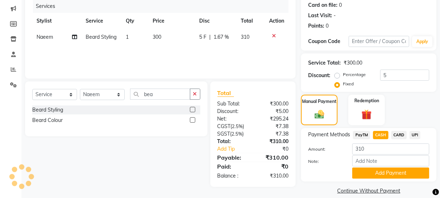
scroll to position [98, 0]
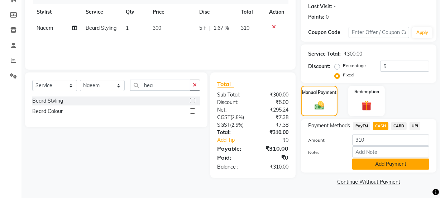
click at [406, 167] on button "Add Payment" at bounding box center [390, 163] width 77 height 11
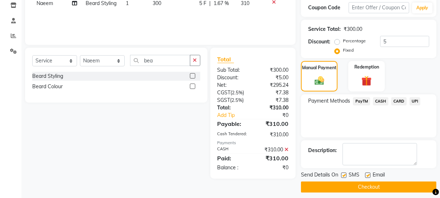
scroll to position [128, 0]
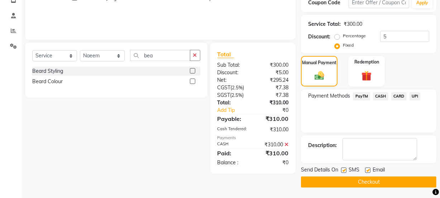
click at [407, 179] on button "Checkout" at bounding box center [368, 181] width 135 height 11
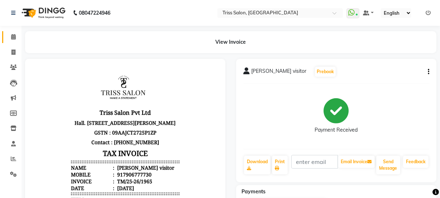
click at [8, 34] on span at bounding box center [13, 37] width 13 height 8
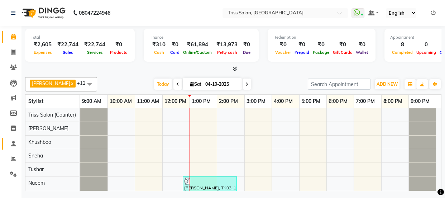
click at [15, 144] on icon at bounding box center [13, 143] width 5 height 5
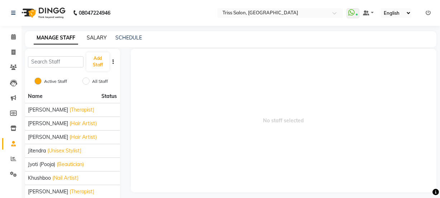
click at [99, 36] on link "SALARY" at bounding box center [97, 37] width 20 height 6
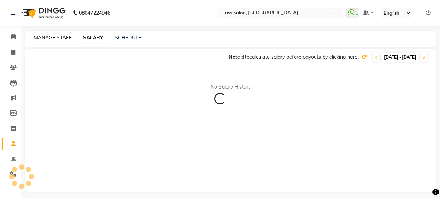
click at [66, 40] on link "MANAGE STAFF" at bounding box center [53, 37] width 38 height 6
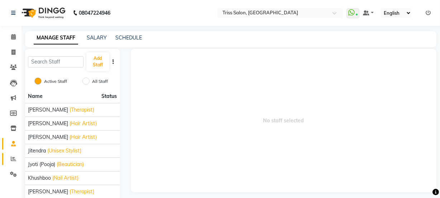
click at [14, 161] on icon at bounding box center [13, 158] width 5 height 5
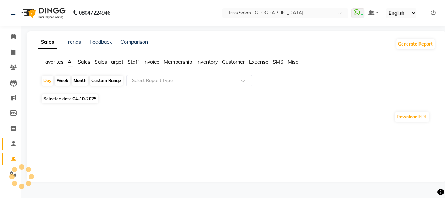
click at [13, 140] on span at bounding box center [13, 144] width 13 height 8
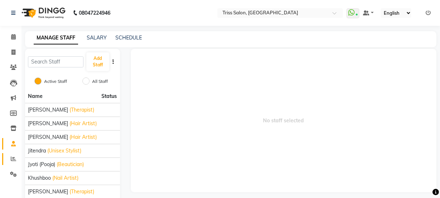
click at [14, 153] on link "Reports" at bounding box center [10, 159] width 17 height 12
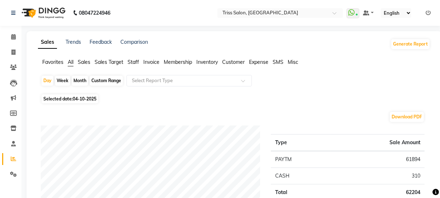
click at [135, 60] on span "Staff" at bounding box center [133, 62] width 11 height 6
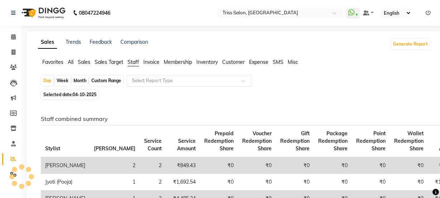
click at [168, 77] on input "text" at bounding box center [181, 80] width 103 height 7
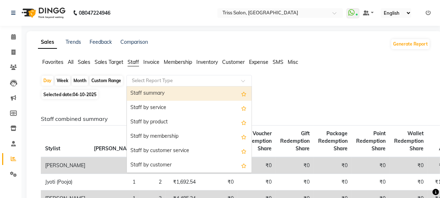
click at [298, 97] on div "Selected date: [DATE]" at bounding box center [235, 95] width 389 height 8
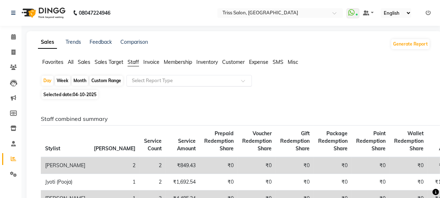
click at [153, 79] on input "text" at bounding box center [181, 80] width 103 height 7
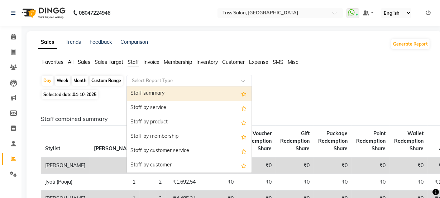
click at [158, 93] on div "Staff summary" at bounding box center [189, 93] width 125 height 14
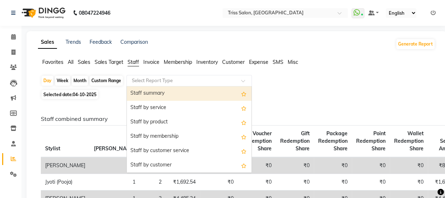
select select "full_report"
select select "csv"
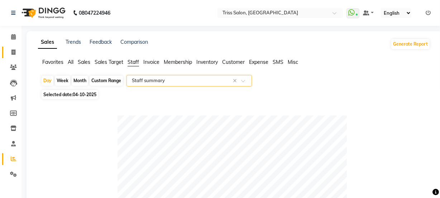
click at [11, 53] on icon at bounding box center [13, 51] width 4 height 5
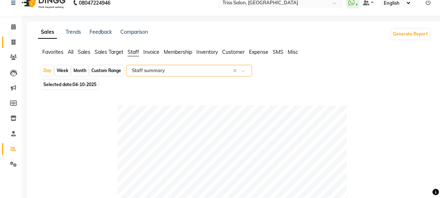
select select "service"
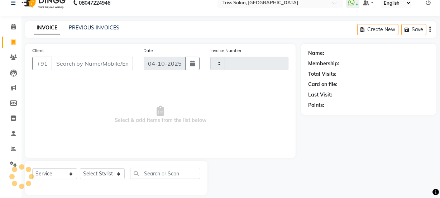
scroll to position [18, 0]
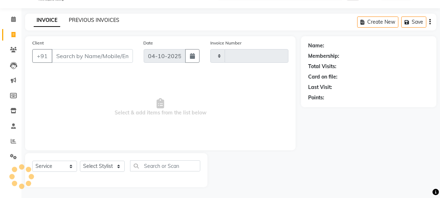
click at [96, 21] on link "PREVIOUS INVOICES" at bounding box center [94, 20] width 51 height 6
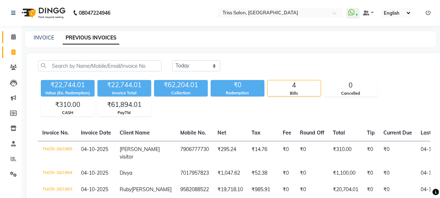
click at [11, 38] on icon at bounding box center [13, 36] width 5 height 5
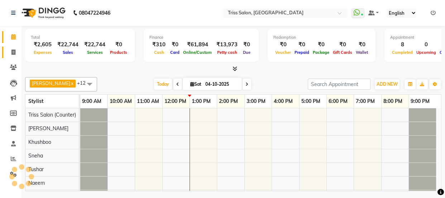
click at [12, 51] on icon at bounding box center [13, 51] width 4 height 5
select select "service"
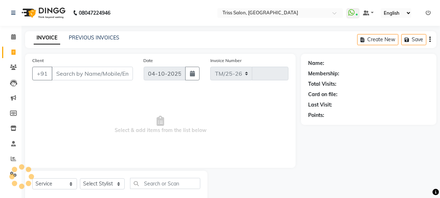
select select "4304"
type input "1966"
click at [82, 74] on input "Client" at bounding box center [92, 74] width 81 height 14
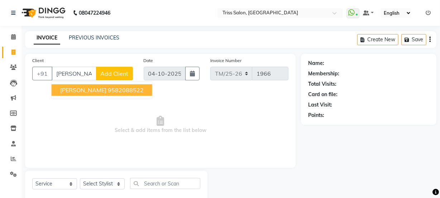
click at [68, 92] on span "[PERSON_NAME]" at bounding box center [83, 89] width 46 height 7
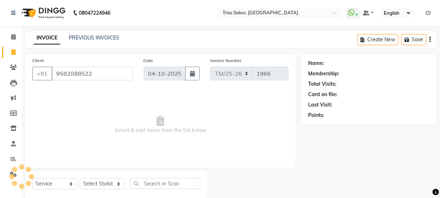
type input "9582088522"
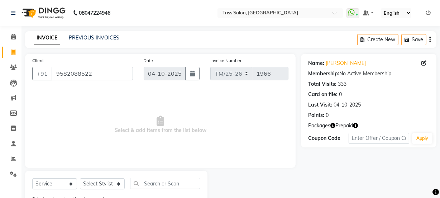
click at [334, 126] on icon "button" at bounding box center [332, 125] width 5 height 5
click at [356, 127] on icon "button" at bounding box center [355, 125] width 5 height 5
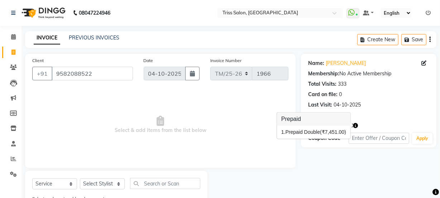
click at [356, 125] on icon "button" at bounding box center [355, 125] width 5 height 5
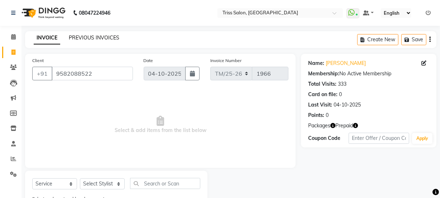
click at [100, 35] on link "PREVIOUS INVOICES" at bounding box center [94, 37] width 51 height 6
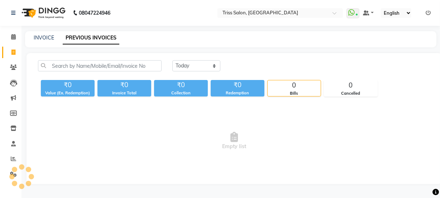
click at [14, 52] on icon at bounding box center [13, 51] width 4 height 5
select select "service"
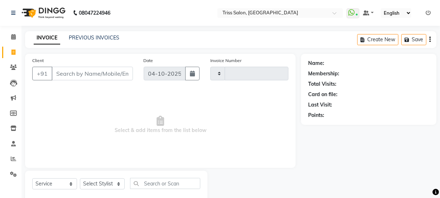
scroll to position [18, 0]
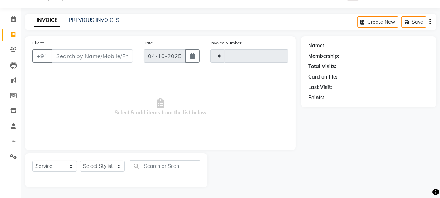
type input "1966"
select select "4304"
click at [100, 17] on link "PREVIOUS INVOICES" at bounding box center [94, 20] width 51 height 6
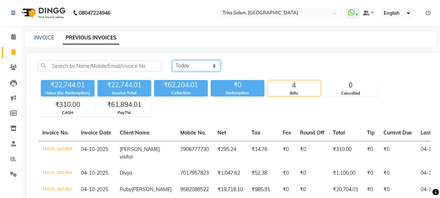
click at [193, 64] on select "[DATE] [DATE] Custom Range" at bounding box center [196, 65] width 48 height 11
select select "yesterday"
click at [172, 60] on select "[DATE] [DATE] Custom Range" at bounding box center [196, 65] width 48 height 11
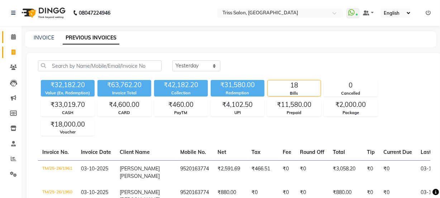
click at [11, 35] on icon at bounding box center [13, 36] width 5 height 5
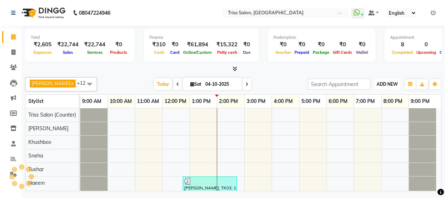
click at [392, 80] on button "ADD NEW Toggle Dropdown" at bounding box center [387, 84] width 25 height 10
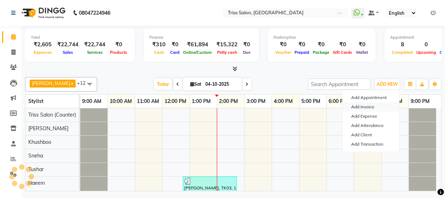
click at [370, 106] on link "Add Invoice" at bounding box center [370, 106] width 57 height 9
select select "service"
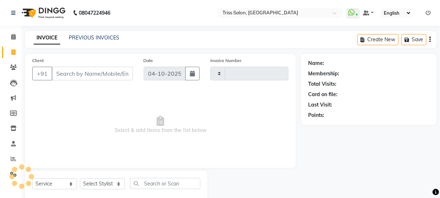
type input "1967"
select select "4304"
click at [11, 37] on icon at bounding box center [13, 36] width 5 height 5
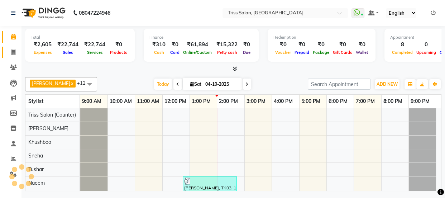
click at [13, 51] on icon at bounding box center [13, 51] width 4 height 5
select select "service"
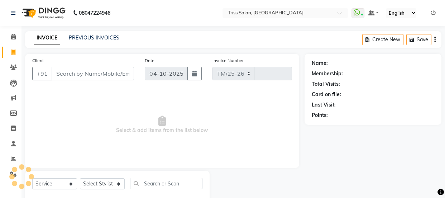
select select "4304"
type input "1967"
click at [12, 36] on icon at bounding box center [13, 36] width 5 height 5
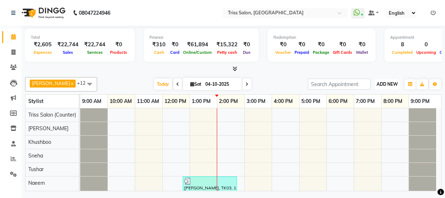
click at [390, 82] on span "ADD NEW" at bounding box center [387, 83] width 21 height 5
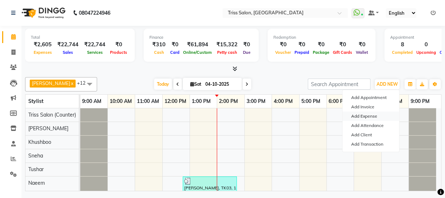
click at [374, 116] on link "Add Expense" at bounding box center [370, 115] width 57 height 9
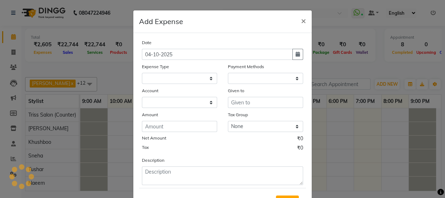
select select
select select "1"
select select "2476"
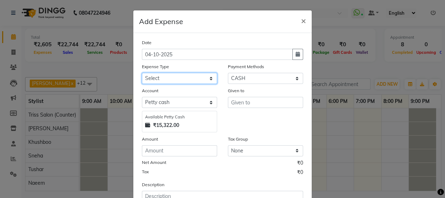
click at [179, 76] on select "Select Bank Deposit Cash Handover CLIENT TIP TO STAFF Client Welfare Conveyance…" at bounding box center [179, 78] width 75 height 11
click at [142, 73] on select "Select Bank Deposit Cash Handover CLIENT TIP TO STAFF Client Welfare Conveyance…" at bounding box center [179, 78] width 75 height 11
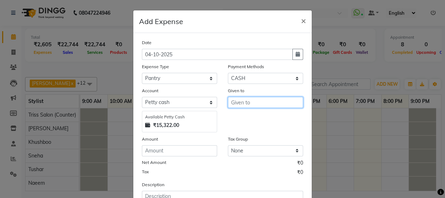
click at [245, 101] on input "text" at bounding box center [265, 102] width 75 height 11
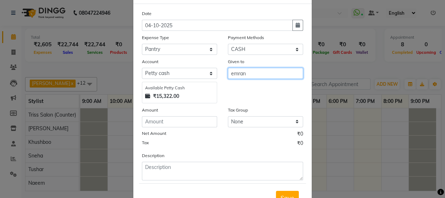
scroll to position [42, 0]
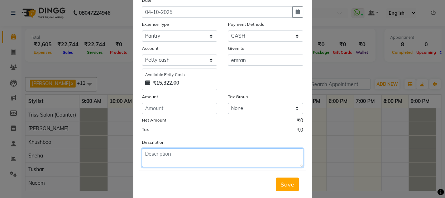
click at [204, 157] on textarea at bounding box center [222, 157] width 161 height 19
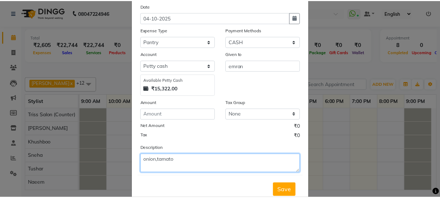
scroll to position [36, 0]
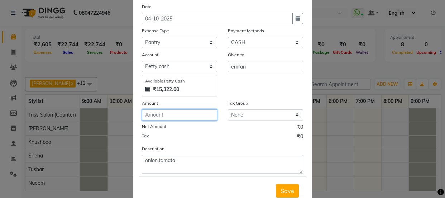
click at [192, 112] on input "number" at bounding box center [179, 114] width 75 height 11
click at [286, 186] on button "Save" at bounding box center [287, 191] width 23 height 14
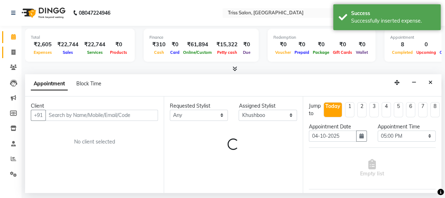
click at [11, 47] on link "Invoice" at bounding box center [10, 53] width 17 height 12
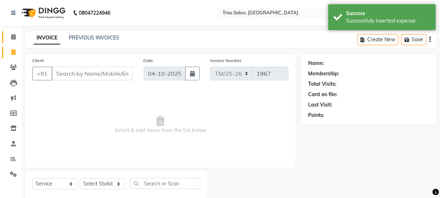
click at [10, 36] on span at bounding box center [13, 37] width 13 height 8
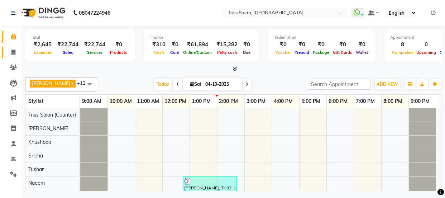
click at [10, 53] on span at bounding box center [13, 52] width 13 height 8
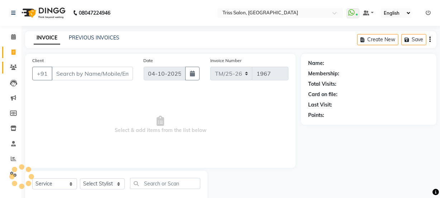
click at [10, 68] on icon at bounding box center [13, 66] width 7 height 5
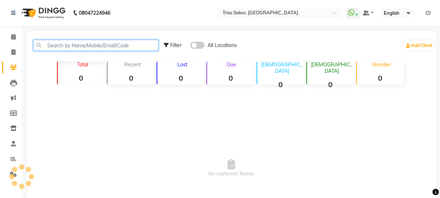
click at [83, 43] on input "text" at bounding box center [95, 45] width 125 height 11
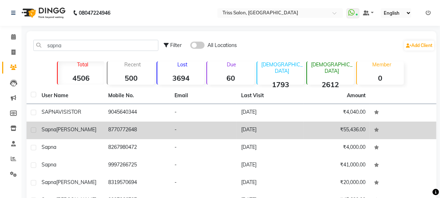
click at [258, 128] on td "[DATE]" at bounding box center [270, 130] width 67 height 18
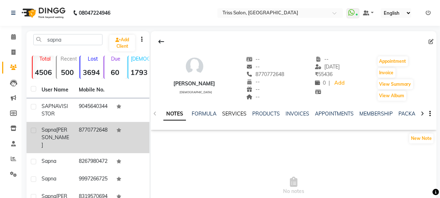
click at [235, 113] on link "SERVICES" at bounding box center [234, 113] width 24 height 6
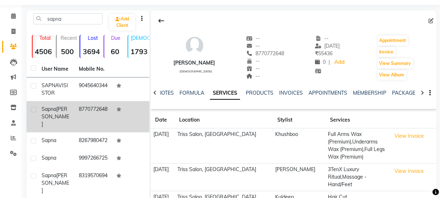
scroll to position [18, 0]
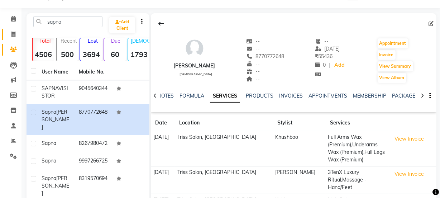
click at [10, 29] on link "Invoice" at bounding box center [10, 35] width 17 height 12
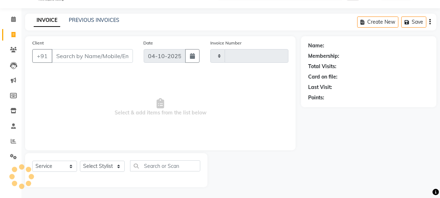
click at [90, 59] on input "Client" at bounding box center [92, 56] width 81 height 14
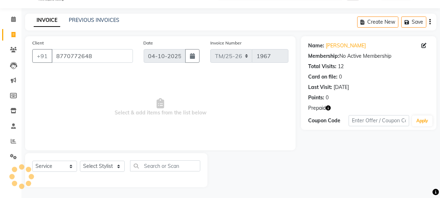
click at [327, 106] on icon "button" at bounding box center [328, 107] width 5 height 5
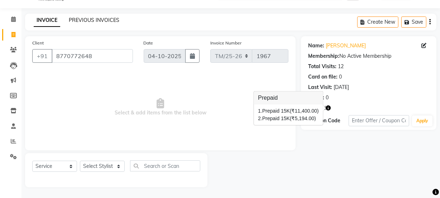
click at [91, 20] on link "PREVIOUS INVOICES" at bounding box center [94, 20] width 51 height 6
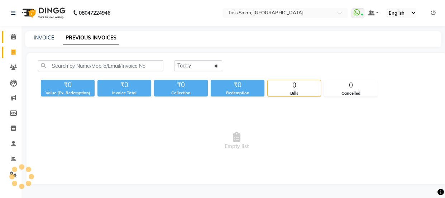
click at [11, 36] on icon at bounding box center [13, 36] width 5 height 5
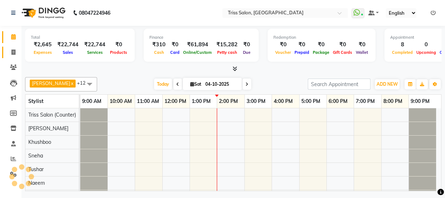
click at [15, 50] on icon at bounding box center [13, 51] width 4 height 5
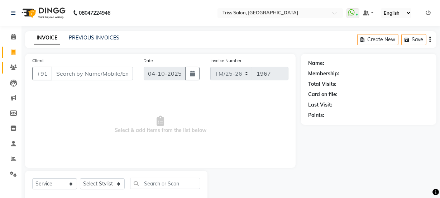
click at [11, 67] on icon at bounding box center [13, 66] width 7 height 5
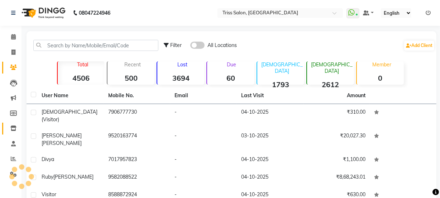
click at [13, 128] on icon at bounding box center [13, 127] width 6 height 5
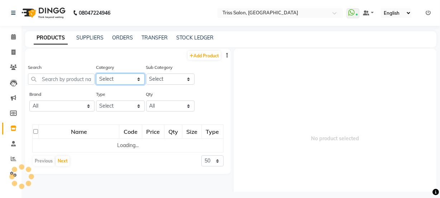
click at [122, 75] on select "Select PH [PERSON_NAME] Moroccan Oil 3TenX K18 Schwarzkopf Mintree Kanpeki Thal…" at bounding box center [120, 78] width 49 height 11
click at [96, 73] on select "Select PH [PERSON_NAME] Moroccan Oil 3TenX K18 Schwarzkopf Mintree Kanpeki Thal…" at bounding box center [120, 78] width 49 height 11
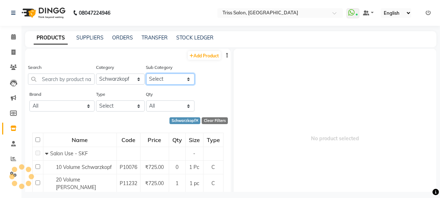
click at [172, 83] on select "Select" at bounding box center [170, 78] width 49 height 11
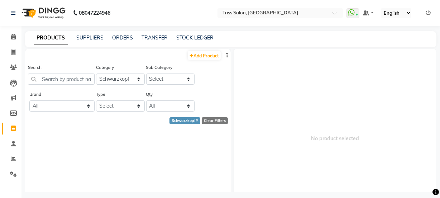
click at [11, 127] on icon at bounding box center [13, 127] width 6 height 5
click at [14, 147] on span at bounding box center [13, 144] width 13 height 8
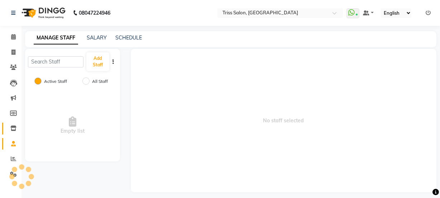
click at [14, 128] on icon at bounding box center [13, 127] width 6 height 5
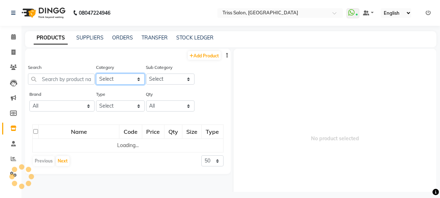
click at [120, 79] on select "Select PH [PERSON_NAME] Moroccan Oil 3TenX K18 Schwarzkopf Mintree Kanpeki Thal…" at bounding box center [120, 78] width 49 height 11
click at [96, 73] on select "Select PH [PERSON_NAME] Moroccan Oil 3TenX K18 Schwarzkopf Mintree Kanpeki Thal…" at bounding box center [120, 78] width 49 height 11
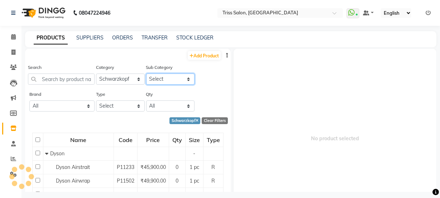
click at [166, 78] on select "Select" at bounding box center [170, 78] width 49 height 11
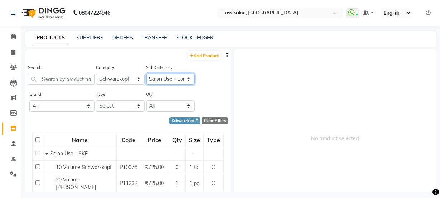
click at [146, 73] on select "Select Salon Use - SKF Retail - SKF Salon Use - Loreal" at bounding box center [170, 78] width 49 height 11
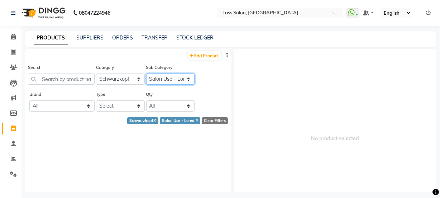
click at [169, 77] on select "Select Salon Use - SKF Retail - SKF Salon Use - Loreal" at bounding box center [170, 78] width 49 height 11
click at [146, 73] on select "Select Salon Use - SKF Retail - SKF Salon Use - Loreal" at bounding box center [170, 78] width 49 height 11
click at [164, 82] on select "Select Salon Use - SKF Retail - SKF Salon Use - Loreal" at bounding box center [170, 78] width 49 height 11
click at [146, 73] on select "Select Salon Use - SKF Retail - SKF Salon Use - Loreal" at bounding box center [170, 78] width 49 height 11
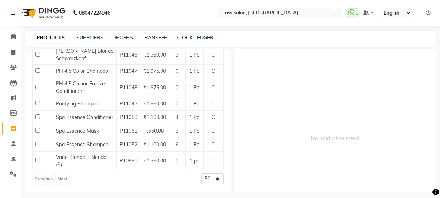
scroll to position [281, 0]
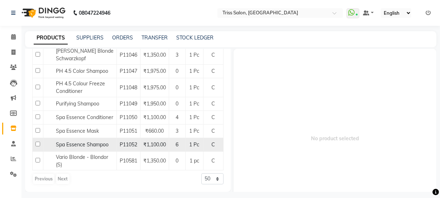
click at [39, 146] on input "checkbox" at bounding box center [37, 144] width 5 height 5
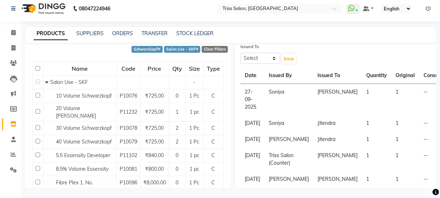
scroll to position [0, 0]
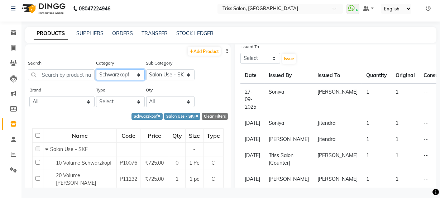
click at [121, 77] on select "Select PH [PERSON_NAME] Moroccan Oil 3TenX K18 Schwarzkopf Mintree Kanpeki Thal…" at bounding box center [120, 74] width 49 height 11
click at [96, 69] on select "Select PH [PERSON_NAME] Moroccan Oil 3TenX K18 Schwarzkopf Mintree Kanpeki Thal…" at bounding box center [120, 74] width 49 height 11
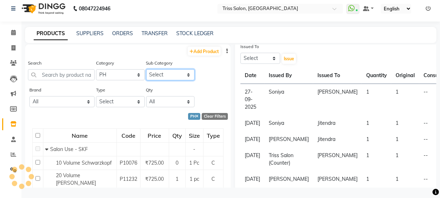
click at [170, 73] on select "Select Salon Use - SKF Retail - SKF Salon Use - Loreal" at bounding box center [170, 74] width 49 height 11
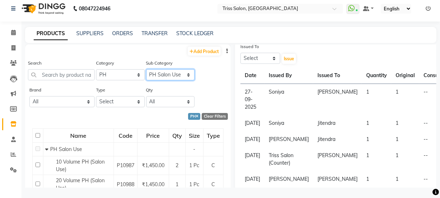
click at [146, 69] on select "Select PH Salon Use PH Retail" at bounding box center [170, 74] width 49 height 11
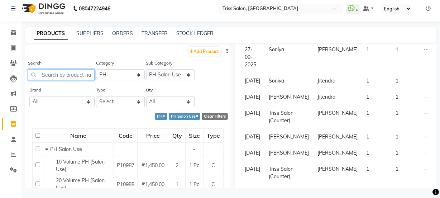
click at [73, 72] on input "text" at bounding box center [61, 74] width 67 height 11
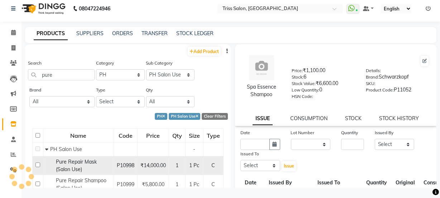
click at [39, 166] on input "checkbox" at bounding box center [37, 164] width 5 height 5
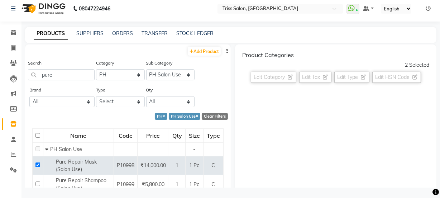
click at [409, 64] on div "2 Selected" at bounding box center [417, 65] width 24 height 8
click at [270, 54] on h6 "Product Categories" at bounding box center [268, 55] width 52 height 7
click at [190, 167] on span "1 Pc" at bounding box center [195, 165] width 10 height 6
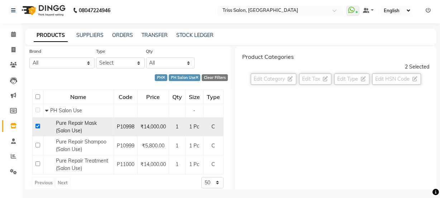
scroll to position [4, 0]
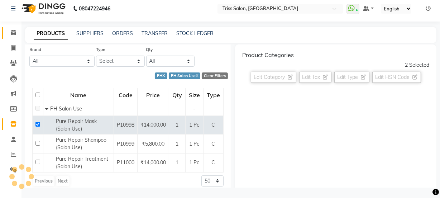
click at [14, 31] on icon at bounding box center [13, 32] width 5 height 5
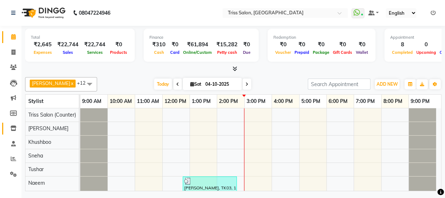
click at [10, 128] on icon at bounding box center [13, 127] width 6 height 5
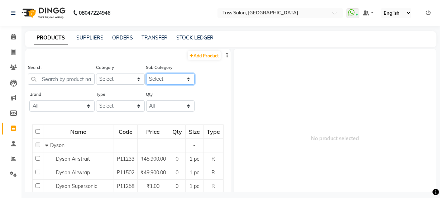
click at [168, 78] on select "Select" at bounding box center [170, 78] width 49 height 11
click at [167, 78] on select "Select" at bounding box center [170, 78] width 49 height 11
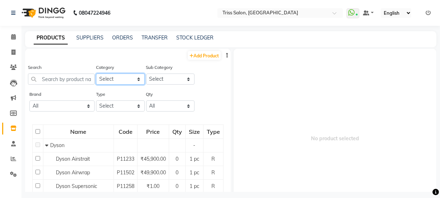
click at [111, 78] on select "Select PH [PERSON_NAME] Moroccan Oil 3TenX K18 Schwarzkopf Mintree Kanpeki Thal…" at bounding box center [120, 78] width 49 height 11
click at [96, 73] on select "Select PH [PERSON_NAME] Moroccan Oil 3TenX K18 Schwarzkopf Mintree Kanpeki Thal…" at bounding box center [120, 78] width 49 height 11
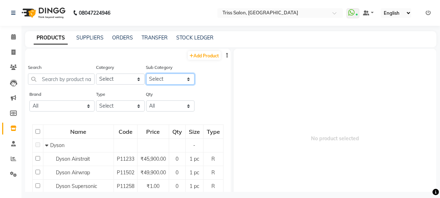
click at [164, 78] on select "Select" at bounding box center [170, 78] width 49 height 11
click at [167, 79] on select "Select" at bounding box center [170, 78] width 49 height 11
click at [166, 81] on select "Select" at bounding box center [170, 78] width 49 height 11
click at [168, 82] on select "Select" at bounding box center [170, 78] width 49 height 11
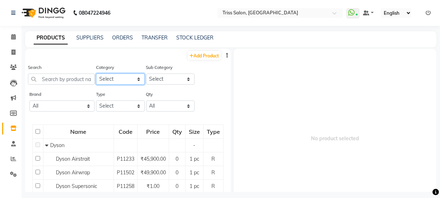
click at [111, 77] on select "Select PH [PERSON_NAME] Moroccan Oil 3TenX K18 Schwarzkopf Mintree Kanpeki Thal…" at bounding box center [120, 78] width 49 height 11
click at [96, 73] on select "Select PH [PERSON_NAME] Moroccan Oil 3TenX K18 Schwarzkopf Mintree Kanpeki Thal…" at bounding box center [120, 78] width 49 height 11
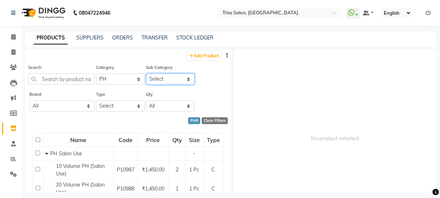
click at [168, 78] on select "Select PH Salon Use PH Retail" at bounding box center [170, 78] width 49 height 11
click at [146, 73] on select "Select PH Salon Use PH Retail" at bounding box center [170, 78] width 49 height 11
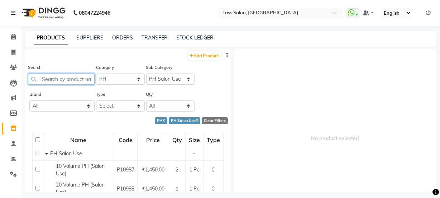
click at [63, 79] on input "text" at bounding box center [61, 78] width 67 height 11
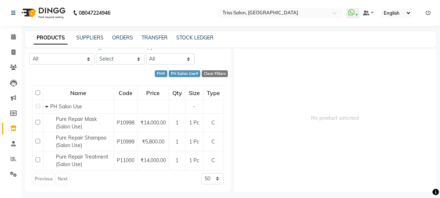
scroll to position [43, 0]
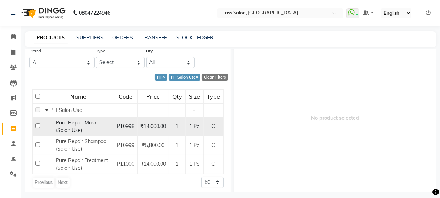
click at [37, 126] on input "checkbox" at bounding box center [37, 125] width 5 height 5
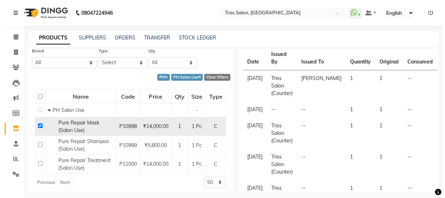
scroll to position [142, 0]
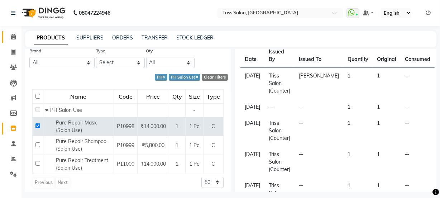
click at [14, 36] on icon at bounding box center [13, 36] width 5 height 5
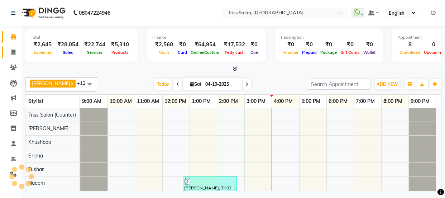
click at [11, 52] on icon at bounding box center [13, 51] width 4 height 5
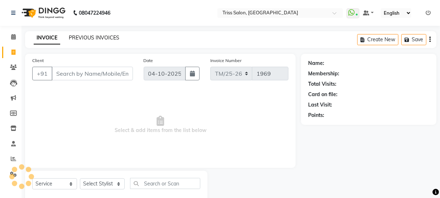
click at [89, 39] on link "PREVIOUS INVOICES" at bounding box center [94, 37] width 51 height 6
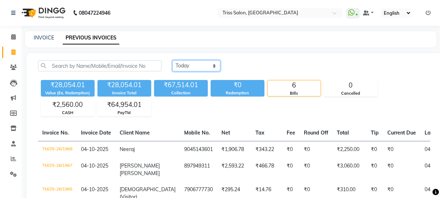
click at [205, 64] on select "[DATE] [DATE] Custom Range" at bounding box center [196, 65] width 48 height 11
click at [172, 60] on select "[DATE] [DATE] Custom Range" at bounding box center [196, 65] width 48 height 11
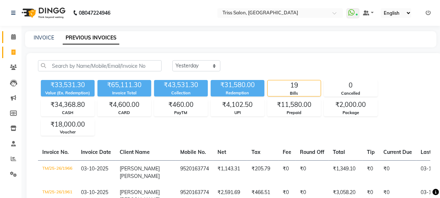
click at [13, 42] on link "Calendar" at bounding box center [10, 37] width 17 height 12
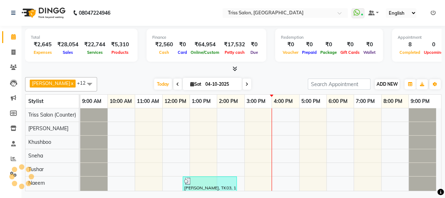
click at [386, 80] on button "ADD NEW Toggle Dropdown" at bounding box center [387, 84] width 25 height 10
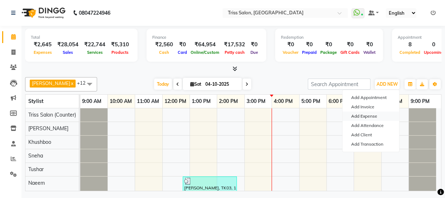
click at [374, 114] on link "Add Expense" at bounding box center [370, 115] width 57 height 9
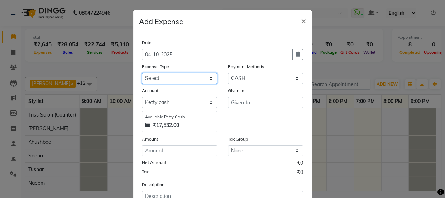
click at [197, 77] on select "Select Bank Deposit Cash Handover CLIENT TIP TO STAFF Client Welfare Conveyance…" at bounding box center [179, 78] width 75 height 11
click at [142, 73] on select "Select Bank Deposit Cash Handover CLIENT TIP TO STAFF Client Welfare Conveyance…" at bounding box center [179, 78] width 75 height 11
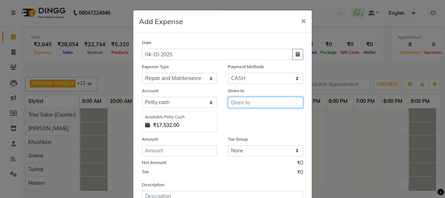
click at [246, 102] on input "text" at bounding box center [265, 102] width 75 height 11
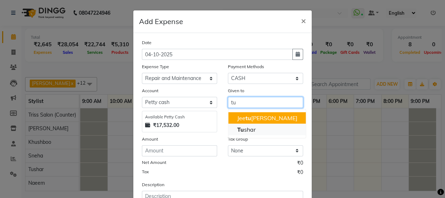
click at [253, 128] on button "Tu shar" at bounding box center [266, 129] width 77 height 11
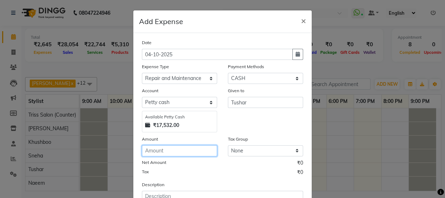
click at [185, 149] on input "number" at bounding box center [179, 150] width 75 height 11
click at [169, 150] on input "number" at bounding box center [179, 150] width 75 height 11
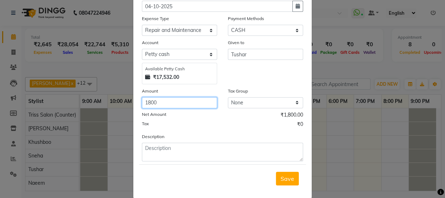
scroll to position [58, 0]
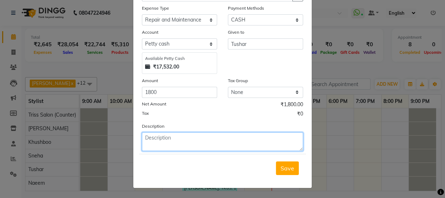
click at [184, 142] on textarea at bounding box center [222, 141] width 161 height 19
click at [168, 137] on textarea at bounding box center [222, 141] width 161 height 19
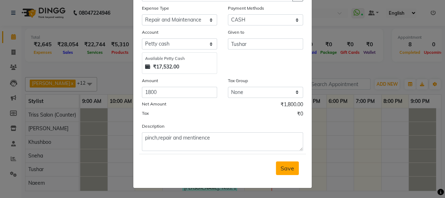
click at [289, 164] on button "Save" at bounding box center [287, 168] width 23 height 14
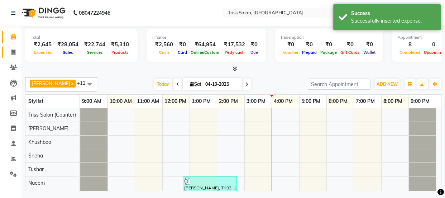
click at [10, 48] on span at bounding box center [13, 52] width 13 height 8
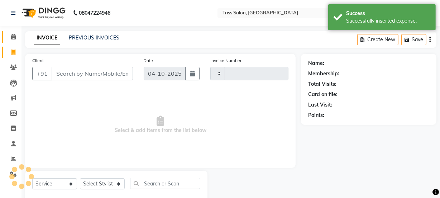
click at [11, 33] on span at bounding box center [13, 37] width 13 height 8
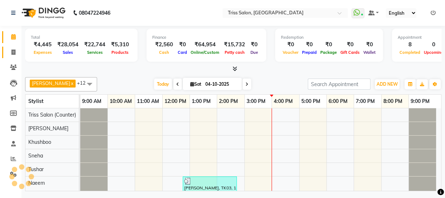
click at [8, 52] on span at bounding box center [13, 52] width 13 height 8
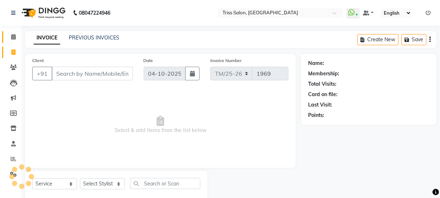
click at [17, 35] on span at bounding box center [13, 37] width 13 height 8
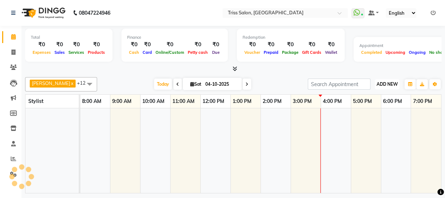
click at [384, 84] on span "ADD NEW" at bounding box center [387, 83] width 21 height 5
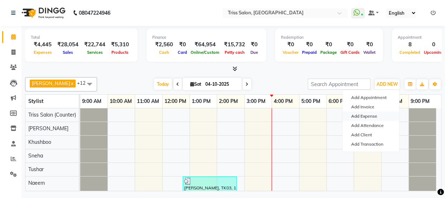
click at [369, 117] on link "Add Expense" at bounding box center [370, 115] width 57 height 9
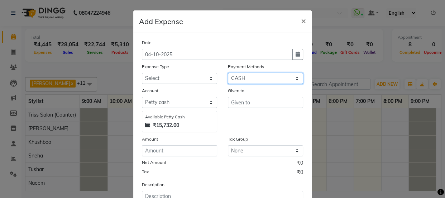
click at [243, 77] on select "Select PayTM CASH Prepaid CARD Voucher UPI Package Gift Card" at bounding box center [265, 78] width 75 height 11
click at [228, 73] on select "Select PayTM CASH Prepaid CARD Voucher UPI Package Gift Card" at bounding box center [265, 78] width 75 height 11
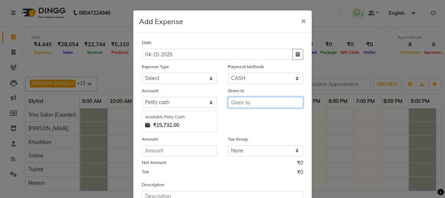
click at [254, 104] on input "text" at bounding box center [265, 102] width 75 height 11
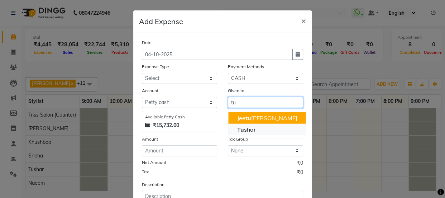
click at [260, 128] on button "Tu shar" at bounding box center [266, 129] width 77 height 11
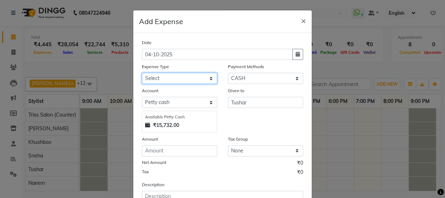
click at [192, 77] on select "Select Bank Deposit Cash Handover CLIENT TIP TO STAFF Client Welfare Conveyance…" at bounding box center [179, 78] width 75 height 11
click at [142, 73] on select "Select Bank Deposit Cash Handover CLIENT TIP TO STAFF Client Welfare Conveyance…" at bounding box center [179, 78] width 75 height 11
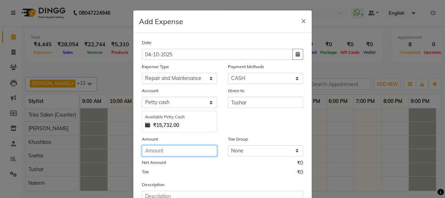
click at [190, 153] on input "number" at bounding box center [179, 150] width 75 height 11
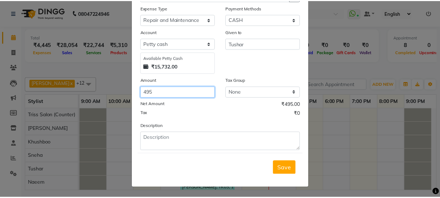
scroll to position [58, 0]
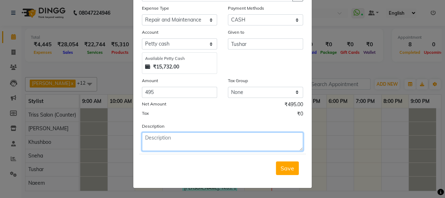
click at [200, 147] on textarea at bounding box center [222, 141] width 161 height 19
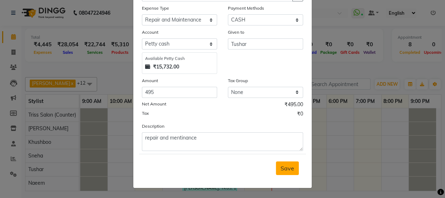
click at [292, 169] on button "Save" at bounding box center [287, 168] width 23 height 14
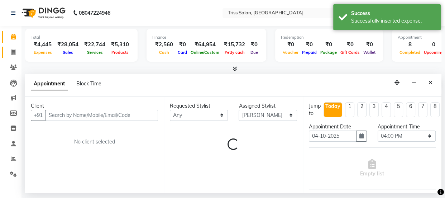
click at [13, 50] on icon at bounding box center [13, 51] width 4 height 5
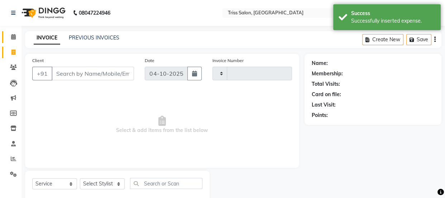
click at [11, 36] on icon at bounding box center [13, 36] width 5 height 5
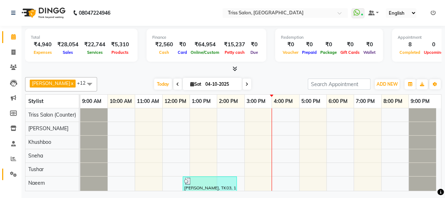
click at [10, 172] on icon at bounding box center [13, 173] width 7 height 5
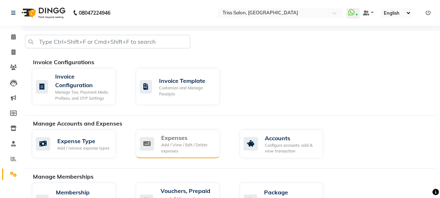
click at [184, 140] on div "Expenses" at bounding box center [187, 137] width 53 height 9
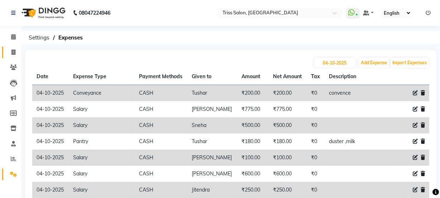
click at [11, 50] on icon at bounding box center [13, 51] width 4 height 5
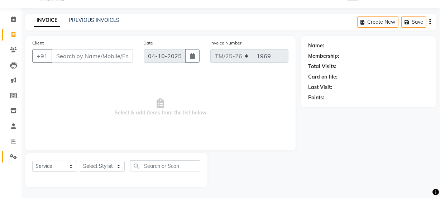
click at [11, 157] on icon at bounding box center [13, 156] width 7 height 5
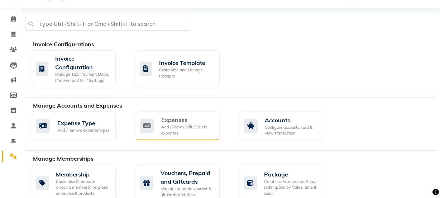
click at [184, 122] on div "Expenses" at bounding box center [187, 119] width 53 height 9
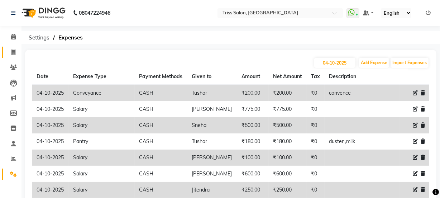
click at [12, 51] on icon at bounding box center [13, 51] width 4 height 5
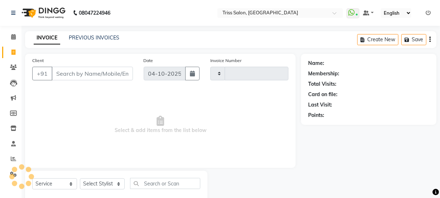
scroll to position [18, 0]
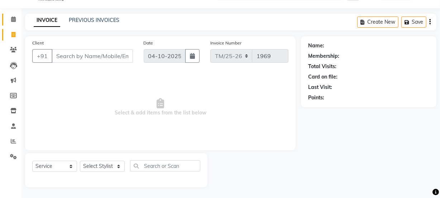
click at [10, 19] on span at bounding box center [13, 19] width 13 height 8
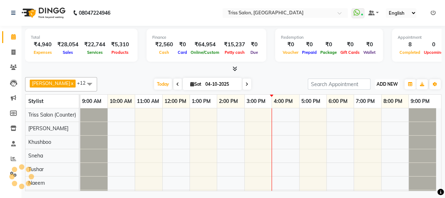
click at [387, 80] on button "ADD NEW Toggle Dropdown" at bounding box center [387, 84] width 25 height 10
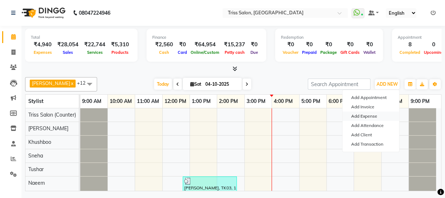
click at [381, 116] on link "Add Expense" at bounding box center [370, 115] width 57 height 9
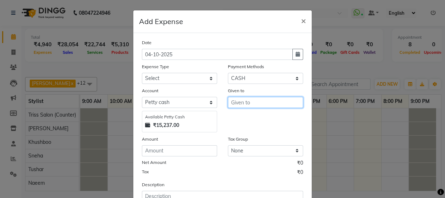
click at [243, 100] on input "text" at bounding box center [265, 102] width 75 height 11
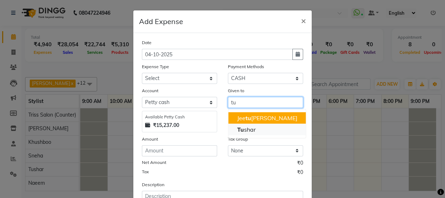
click at [251, 130] on ngb-highlight "Tu shar" at bounding box center [246, 129] width 19 height 7
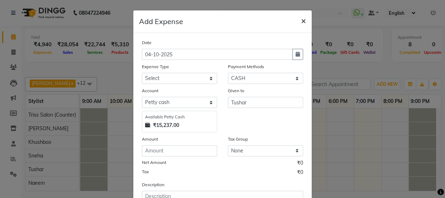
click at [304, 18] on button "×" at bounding box center [303, 20] width 16 height 20
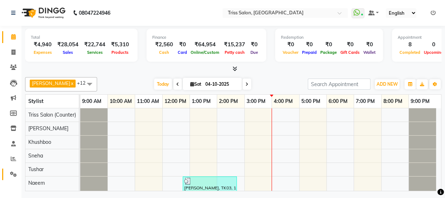
click at [11, 173] on icon at bounding box center [13, 173] width 7 height 5
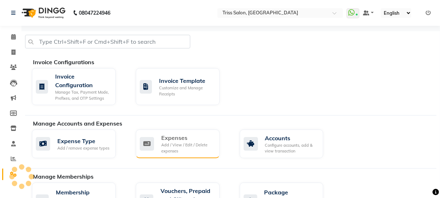
click at [182, 150] on div "Add / View / Edit / Delete expenses" at bounding box center [187, 148] width 53 height 12
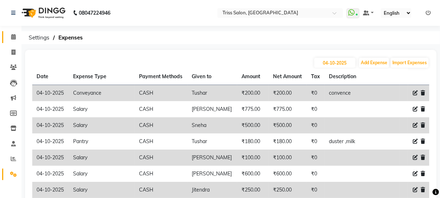
click at [10, 36] on span at bounding box center [13, 37] width 13 height 8
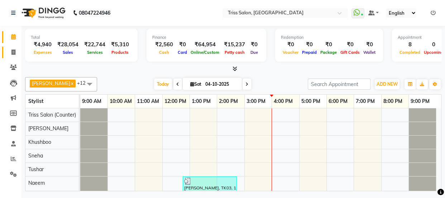
click at [16, 57] on link "Invoice" at bounding box center [10, 53] width 17 height 12
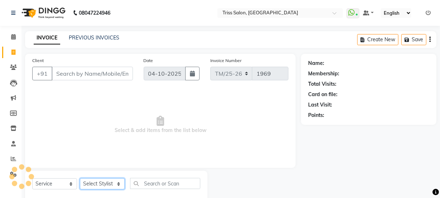
click at [93, 181] on select "Select Stylist" at bounding box center [102, 183] width 45 height 11
click at [89, 186] on select "Select Stylist" at bounding box center [102, 183] width 45 height 11
click at [88, 186] on select "Select Stylist" at bounding box center [102, 183] width 45 height 11
click at [80, 178] on select "Select Stylist Bhim Ram [PERSON_NAME] [PERSON_NAME] (Pooja) [PERSON_NAME] [PERS…" at bounding box center [102, 183] width 45 height 11
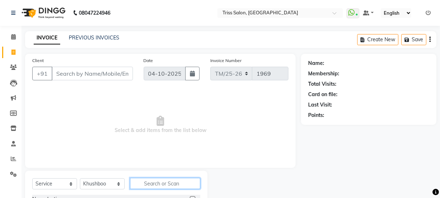
click at [147, 181] on input "text" at bounding box center [165, 183] width 70 height 11
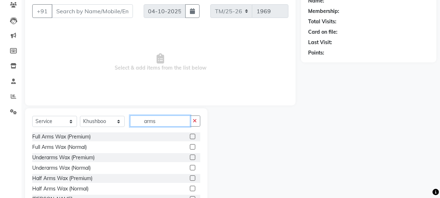
scroll to position [63, 0]
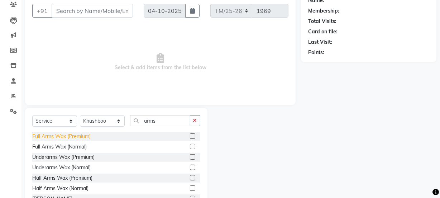
click at [80, 133] on div "Full Arms Wax (Premium)" at bounding box center [61, 137] width 58 height 8
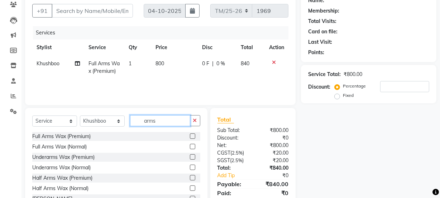
click at [167, 122] on input "arms" at bounding box center [160, 120] width 60 height 11
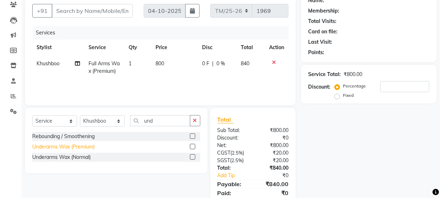
click at [73, 147] on div "Underarms Wax (Premium)" at bounding box center [63, 147] width 62 height 8
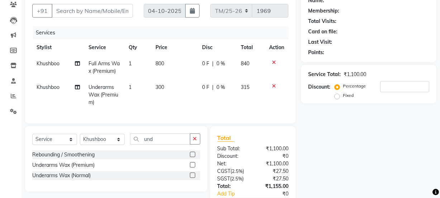
click at [166, 123] on div "Client +91 Date [DATE] Invoice Number TM/25-26 1969 Services Stylist Service Qt…" at bounding box center [160, 57] width 270 height 132
click at [168, 144] on input "und" at bounding box center [160, 138] width 60 height 11
click at [39, 158] on div "Full Back Wax (Premium)" at bounding box center [61, 155] width 58 height 8
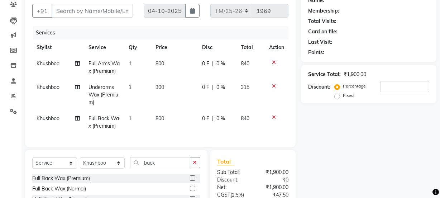
click at [168, 119] on td "800" at bounding box center [174, 122] width 47 height 24
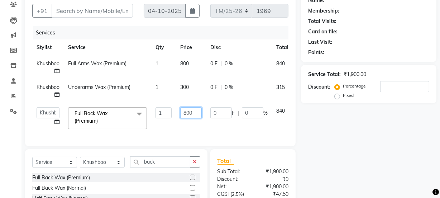
click at [196, 114] on input "800" at bounding box center [190, 112] width 21 height 11
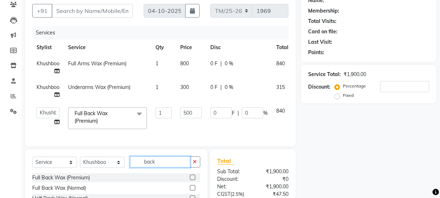
click at [172, 167] on input "back" at bounding box center [160, 161] width 60 height 11
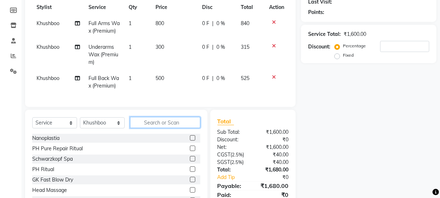
scroll to position [102, 0]
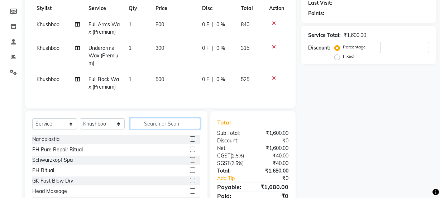
click at [162, 123] on input "text" at bounding box center [165, 123] width 70 height 11
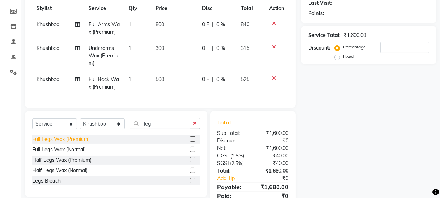
click at [42, 142] on div "Full Legs Wax (Premium)" at bounding box center [60, 139] width 57 height 8
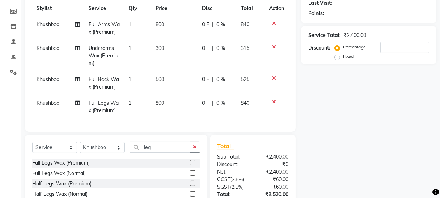
click at [163, 103] on span "800" at bounding box center [159, 103] width 9 height 6
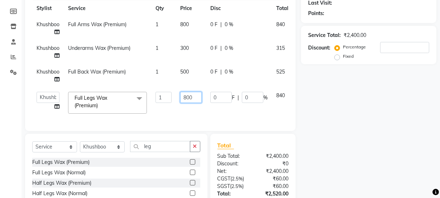
click at [197, 99] on input "800" at bounding box center [190, 97] width 21 height 11
click at [350, 142] on div "Name: Membership: Total Visits: Card on file: Last Visit: Points: Service Total…" at bounding box center [371, 95] width 141 height 287
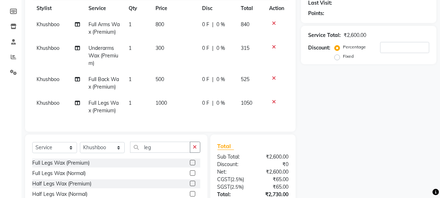
click at [162, 27] on span "800" at bounding box center [159, 24] width 9 height 6
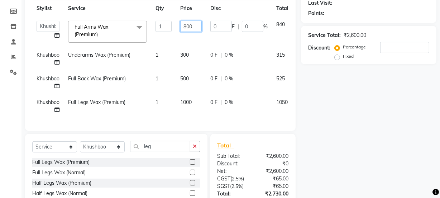
click at [196, 27] on input "800" at bounding box center [190, 26] width 21 height 11
click at [354, 154] on div "Name: Membership: Total Visits: Card on file: Last Visit: Points: Service Total…" at bounding box center [371, 95] width 141 height 287
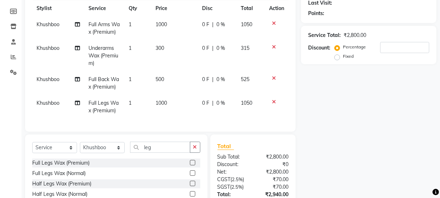
click at [163, 51] on td "300" at bounding box center [174, 55] width 47 height 31
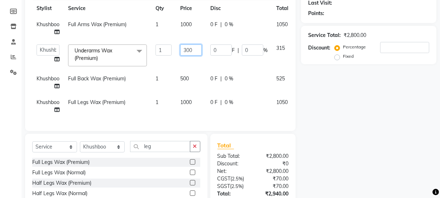
click at [197, 48] on input "300" at bounding box center [190, 49] width 21 height 11
click at [368, 124] on div "Name: Membership: Total Visits: Card on file: Last Visit: Points: Service Total…" at bounding box center [371, 95] width 141 height 287
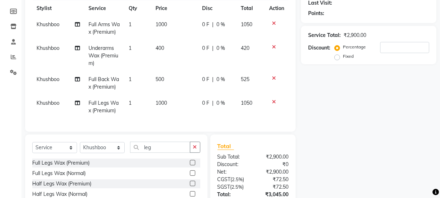
click at [162, 75] on td "500" at bounding box center [174, 83] width 47 height 24
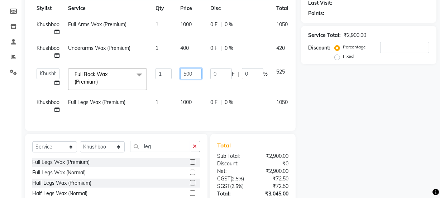
click at [194, 70] on input "500" at bounding box center [190, 73] width 21 height 11
click at [369, 148] on div "Name: Membership: Total Visits: Card on file: Last Visit: Points: Service Total…" at bounding box center [371, 95] width 141 height 287
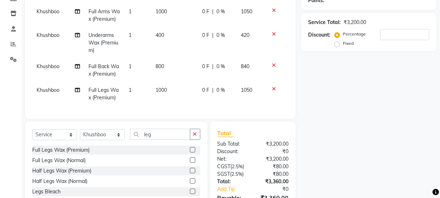
scroll to position [128, 0]
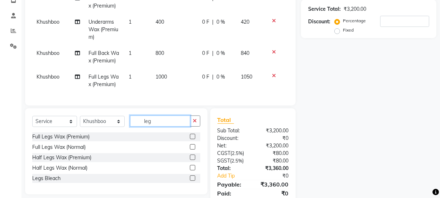
click at [171, 125] on input "leg" at bounding box center [160, 120] width 60 height 11
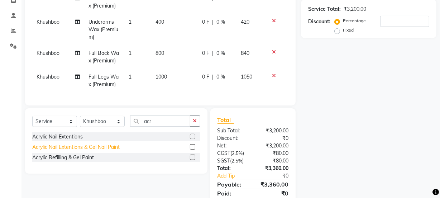
click at [44, 150] on div "Acrylic Nail Extentions & Gel Nail Paint" at bounding box center [75, 147] width 87 height 8
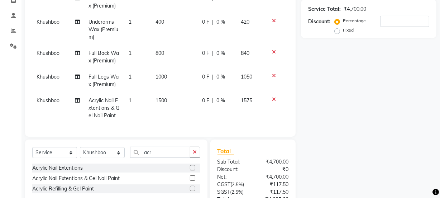
click at [155, 100] on span "1500" at bounding box center [160, 100] width 11 height 6
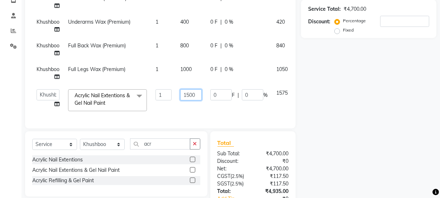
click at [197, 95] on input "1500" at bounding box center [190, 94] width 21 height 11
click at [366, 139] on div "Name: Membership: Total Visits: Card on file: Last Visit: Points: Service Total…" at bounding box center [371, 81] width 141 height 311
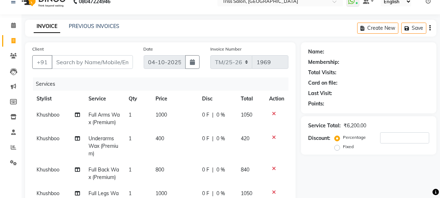
scroll to position [8, 0]
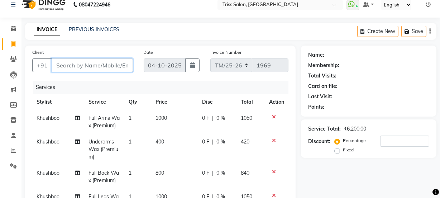
click at [90, 68] on input "Client" at bounding box center [92, 65] width 81 height 14
click at [88, 64] on input "Client" at bounding box center [92, 65] width 81 height 14
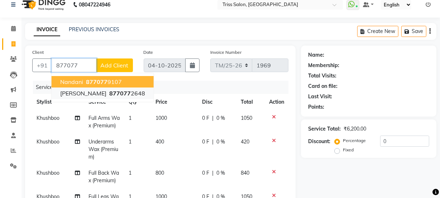
click at [61, 95] on span "[PERSON_NAME]" at bounding box center [83, 93] width 46 height 7
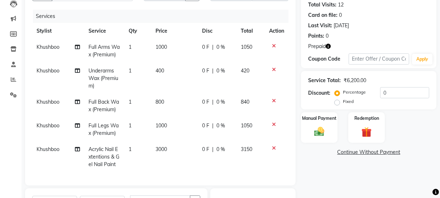
scroll to position [79, 0]
click at [322, 48] on span "Prepaid" at bounding box center [317, 47] width 18 height 8
click at [326, 45] on icon "button" at bounding box center [328, 46] width 5 height 5
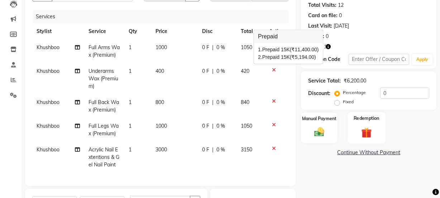
click at [375, 133] on img at bounding box center [366, 132] width 17 height 13
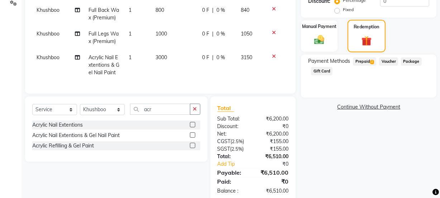
scroll to position [191, 0]
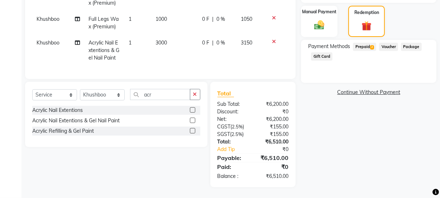
click at [366, 44] on span "Prepaid 2" at bounding box center [364, 47] width 23 height 8
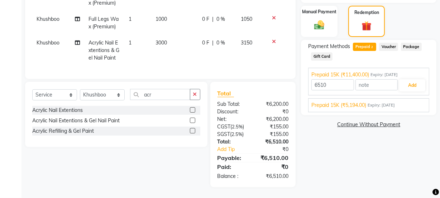
click at [407, 110] on div "Name: [PERSON_NAME] Membership: No Active Membership Total Visits: 12 Card on f…" at bounding box center [371, 27] width 141 height 319
click at [366, 101] on span "Prepaid 15K (₹5,194.00)" at bounding box center [338, 105] width 55 height 8
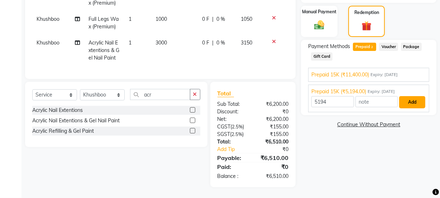
click at [412, 96] on button "Add" at bounding box center [412, 102] width 26 height 12
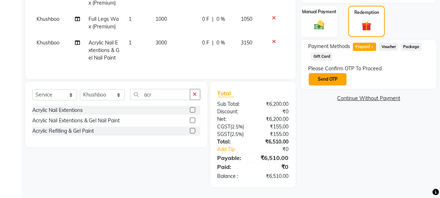
click at [335, 73] on button "Send OTP" at bounding box center [328, 79] width 38 height 12
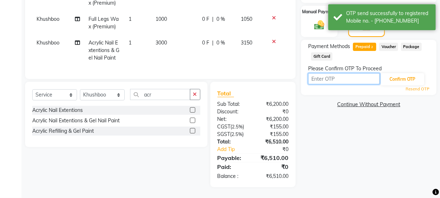
click at [333, 73] on input "text" at bounding box center [344, 78] width 72 height 11
click at [329, 73] on input "text" at bounding box center [344, 78] width 72 height 11
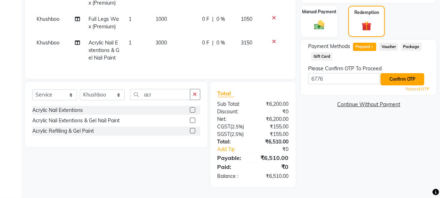
click at [396, 74] on button "Confirm OTP" at bounding box center [402, 79] width 44 height 12
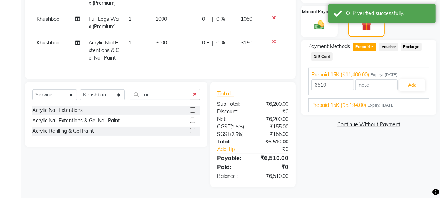
click at [359, 104] on div "Prepaid 15K (₹5,194.00) Expiry: [DATE] 5194 Add" at bounding box center [368, 105] width 121 height 14
click at [355, 101] on span "Prepaid 15K (₹5,194.00)" at bounding box center [338, 105] width 55 height 8
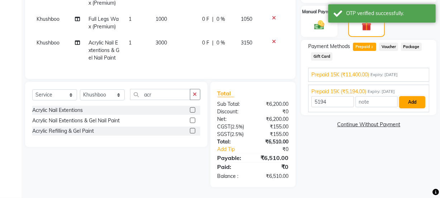
click at [412, 96] on button "Add" at bounding box center [412, 102] width 26 height 12
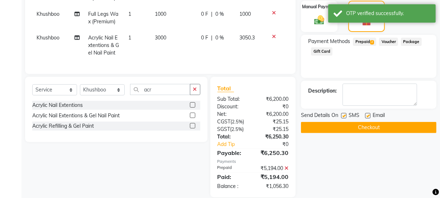
click at [369, 42] on span "Prepaid 2" at bounding box center [364, 42] width 23 height 8
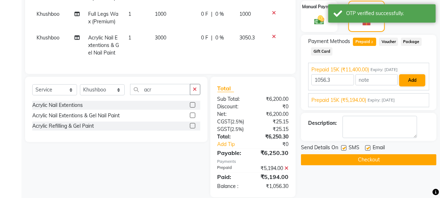
click at [413, 79] on button "Add" at bounding box center [412, 80] width 26 height 12
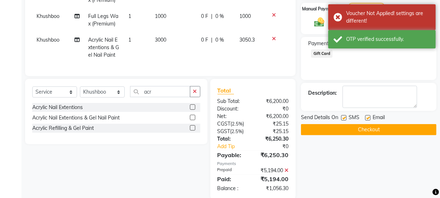
scroll to position [153, 0]
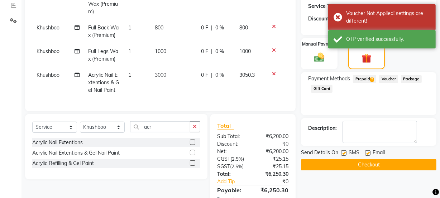
click at [369, 80] on span "Prepaid 2" at bounding box center [364, 79] width 23 height 8
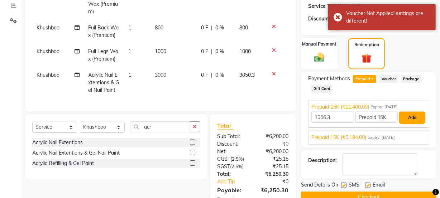
click at [412, 116] on button "Add" at bounding box center [412, 117] width 26 height 12
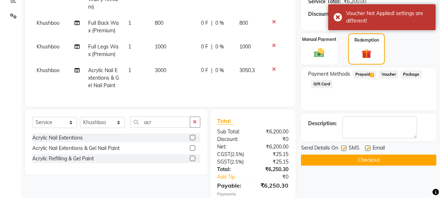
scroll to position [157, 0]
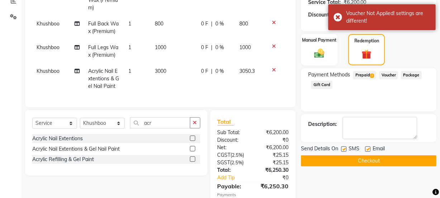
click at [368, 78] on span "Prepaid 2" at bounding box center [364, 75] width 23 height 8
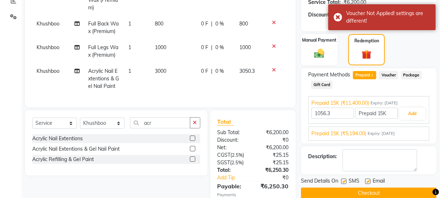
click at [354, 133] on span "Prepaid 15K (₹5,194.00)" at bounding box center [338, 134] width 55 height 8
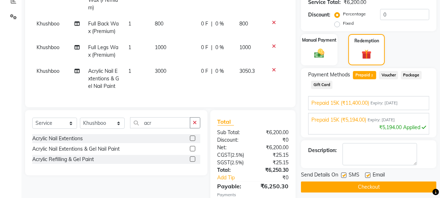
click at [358, 102] on span "Prepaid 15K (₹11,400.00)" at bounding box center [340, 103] width 58 height 8
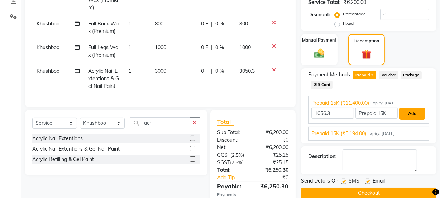
click at [413, 112] on button "Add" at bounding box center [412, 113] width 26 height 12
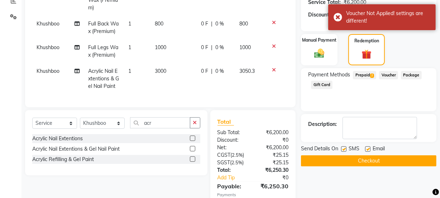
click at [368, 75] on span "Prepaid 2" at bounding box center [364, 75] width 23 height 8
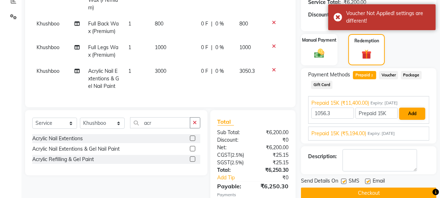
click at [413, 114] on button "Add" at bounding box center [412, 113] width 26 height 12
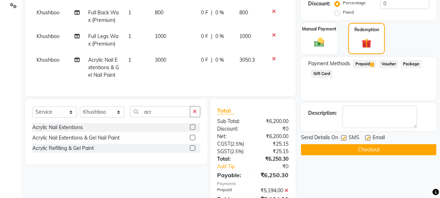
scroll to position [206, 0]
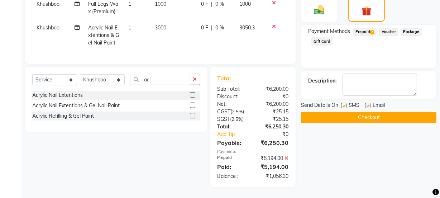
click at [287, 155] on icon at bounding box center [286, 157] width 4 height 5
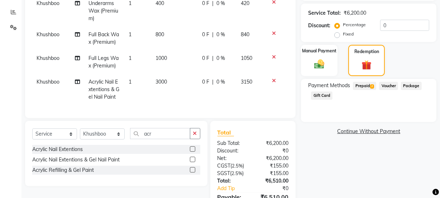
scroll to position [140, 0]
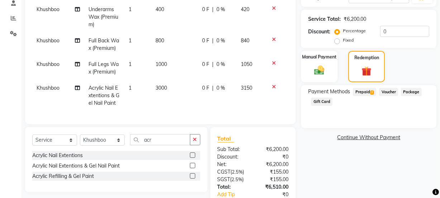
click at [369, 89] on span "Prepaid 2" at bounding box center [364, 92] width 23 height 8
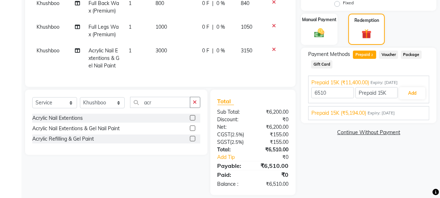
scroll to position [175, 0]
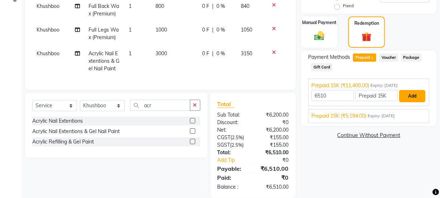
click at [414, 94] on button "Add" at bounding box center [412, 96] width 26 height 12
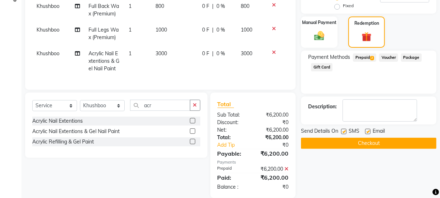
scroll to position [190, 0]
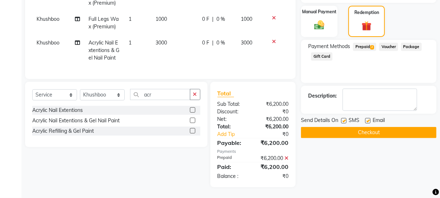
click at [373, 130] on button "Checkout" at bounding box center [368, 132] width 135 height 11
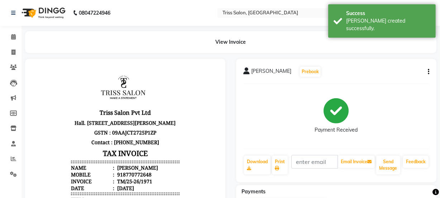
scroll to position [5, 0]
click at [170, 134] on p "GSTN : 09AAJCT2725P1ZP" at bounding box center [125, 132] width 108 height 10
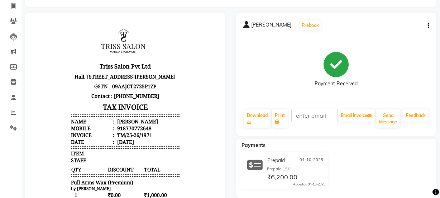
scroll to position [0, 0]
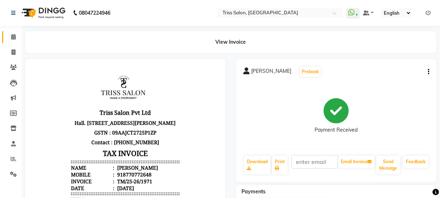
click at [12, 35] on icon at bounding box center [13, 36] width 5 height 5
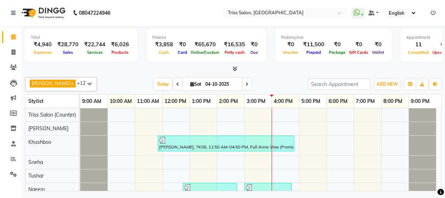
click at [225, 68] on div at bounding box center [233, 69] width 416 height 8
click at [232, 71] on span at bounding box center [234, 69] width 8 height 8
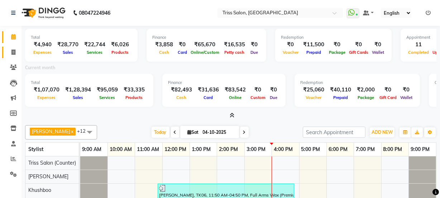
click at [12, 52] on icon at bounding box center [13, 51] width 4 height 5
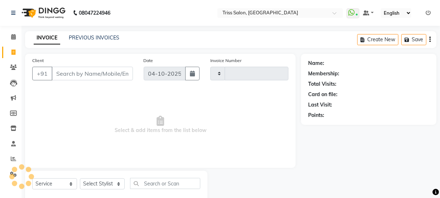
scroll to position [0, 0]
click at [13, 142] on icon at bounding box center [13, 142] width 5 height 5
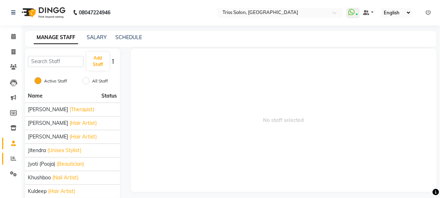
click at [14, 156] on icon at bounding box center [13, 157] width 5 height 5
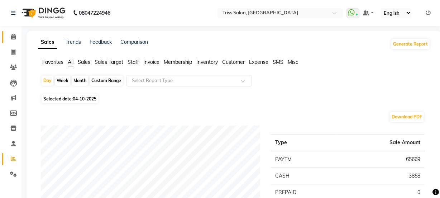
click at [13, 33] on span at bounding box center [13, 37] width 13 height 8
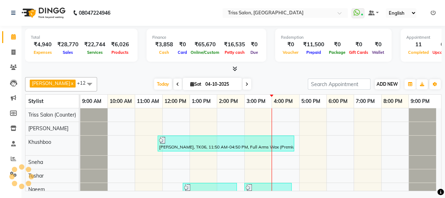
click at [396, 87] on button "ADD NEW Toggle Dropdown" at bounding box center [387, 84] width 25 height 10
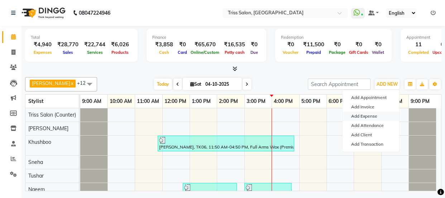
click at [375, 114] on link "Add Expense" at bounding box center [370, 115] width 57 height 9
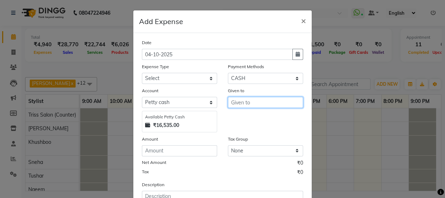
click at [246, 101] on input "text" at bounding box center [265, 102] width 75 height 11
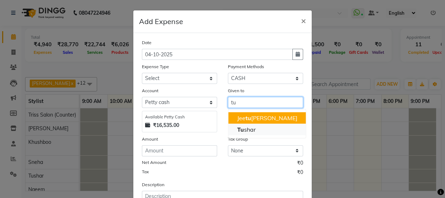
click at [253, 128] on button "Tu shar" at bounding box center [266, 129] width 77 height 11
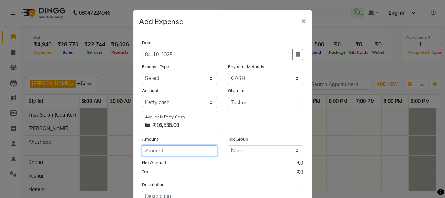
click at [167, 150] on input "number" at bounding box center [179, 150] width 75 height 11
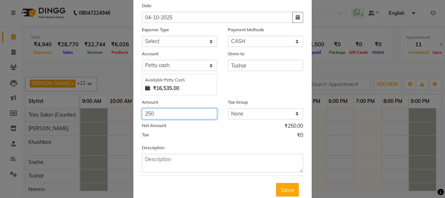
scroll to position [53, 0]
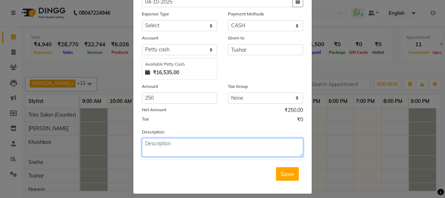
click at [181, 152] on textarea at bounding box center [222, 147] width 161 height 19
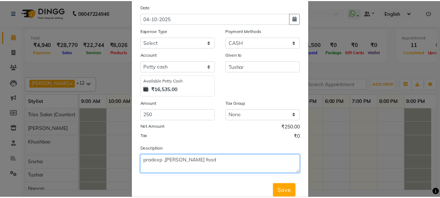
scroll to position [35, 0]
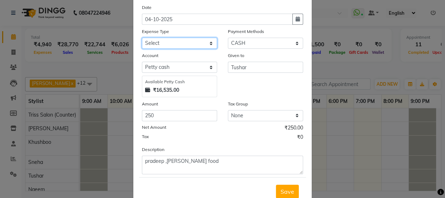
click at [197, 40] on select "Select Bank Deposit Cash Handover CLIENT TIP TO STAFF Client Welfare Conveyance…" at bounding box center [179, 43] width 75 height 11
click at [142, 38] on select "Select Bank Deposit Cash Handover CLIENT TIP TO STAFF Client Welfare Conveyance…" at bounding box center [179, 43] width 75 height 11
click at [183, 41] on select "Select Bank Deposit Cash Handover CLIENT TIP TO STAFF Client Welfare Conveyance…" at bounding box center [179, 43] width 75 height 11
click at [142, 38] on select "Select Bank Deposit Cash Handover CLIENT TIP TO STAFF Client Welfare Conveyance…" at bounding box center [179, 43] width 75 height 11
click at [287, 193] on span "Save" at bounding box center [288, 191] width 14 height 7
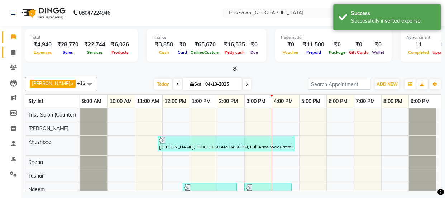
click at [12, 51] on icon at bounding box center [13, 51] width 4 height 5
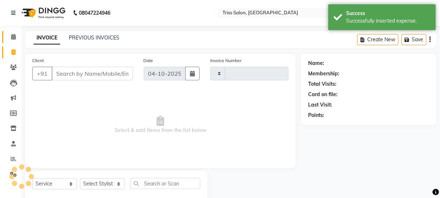
click at [11, 37] on icon at bounding box center [13, 36] width 5 height 5
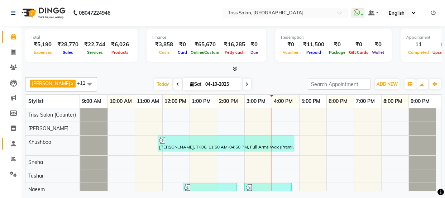
click at [13, 144] on icon at bounding box center [13, 143] width 5 height 5
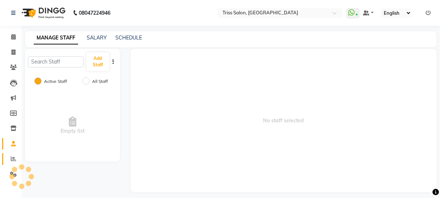
click at [11, 157] on icon at bounding box center [13, 158] width 5 height 5
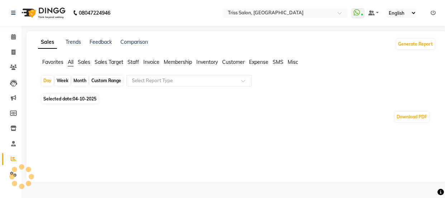
click at [134, 61] on span "Staff" at bounding box center [133, 62] width 11 height 6
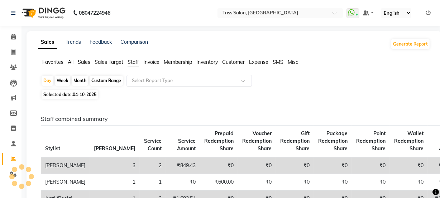
click at [165, 78] on input "text" at bounding box center [181, 80] width 103 height 7
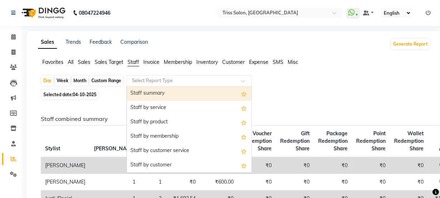
click at [164, 94] on div "Staff summary" at bounding box center [189, 93] width 125 height 14
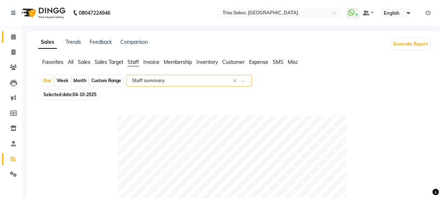
click at [10, 36] on span at bounding box center [13, 37] width 13 height 8
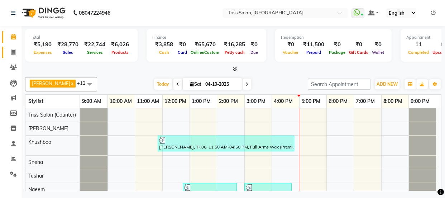
click at [10, 50] on span at bounding box center [13, 52] width 13 height 8
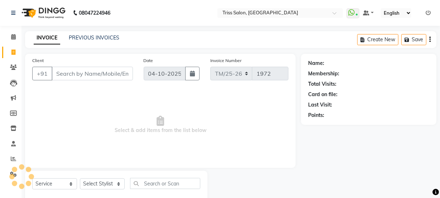
click at [110, 70] on input "Client" at bounding box center [92, 74] width 81 height 14
click at [427, 161] on div "Name: Membership: Total Visits: Card on file: Last Visit: Points:" at bounding box center [371, 129] width 141 height 151
click at [11, 172] on icon at bounding box center [13, 173] width 7 height 5
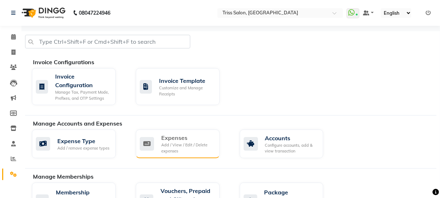
click at [184, 149] on div "Add / View / Edit / Delete expenses" at bounding box center [187, 148] width 53 height 12
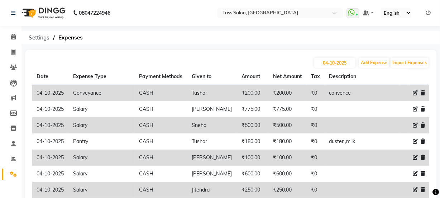
click at [276, 54] on div "[DATE] Add Expense Import Expenses Date Expense Type Payment Methods Given to A…" at bounding box center [230, 162] width 411 height 225
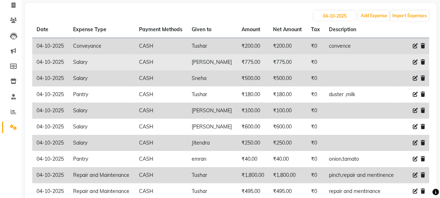
click at [269, 61] on td "₹775.00" at bounding box center [288, 62] width 38 height 16
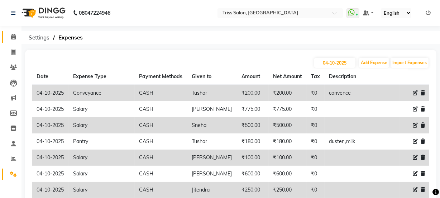
click at [9, 36] on span at bounding box center [13, 37] width 13 height 8
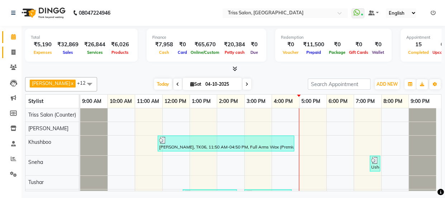
click at [8, 49] on span at bounding box center [13, 52] width 13 height 8
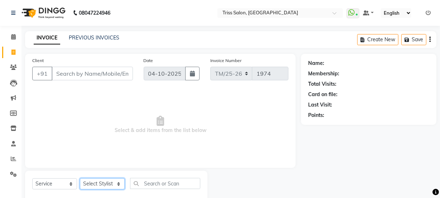
click at [111, 183] on select "Select Stylist" at bounding box center [102, 183] width 45 height 11
click at [118, 188] on select "Select Stylist Bhim Ram [PERSON_NAME] [PERSON_NAME] (Pooja) [PERSON_NAME] [PERS…" at bounding box center [102, 183] width 45 height 11
click at [118, 184] on select "Select Stylist Bhim Ram [PERSON_NAME] [PERSON_NAME] (Pooja) [PERSON_NAME] [PERS…" at bounding box center [102, 183] width 45 height 11
click at [118, 183] on select "Select Stylist Bhim Ram [PERSON_NAME] [PERSON_NAME] (Pooja) [PERSON_NAME] [PERS…" at bounding box center [102, 183] width 45 height 11
click at [113, 188] on select "Select Stylist Bhim Ram [PERSON_NAME] [PERSON_NAME] (Pooja) [PERSON_NAME] [PERS…" at bounding box center [102, 183] width 45 height 11
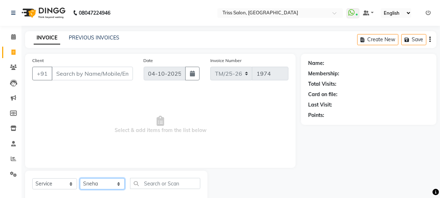
click at [80, 178] on select "Select Stylist Bhim Ram [PERSON_NAME] [PERSON_NAME] (Pooja) [PERSON_NAME] [PERS…" at bounding box center [102, 183] width 45 height 11
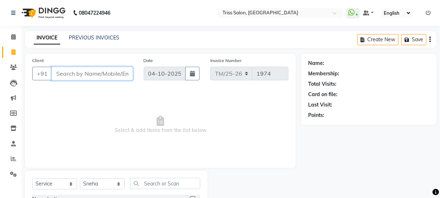
click at [78, 70] on input "Client" at bounding box center [92, 74] width 81 height 14
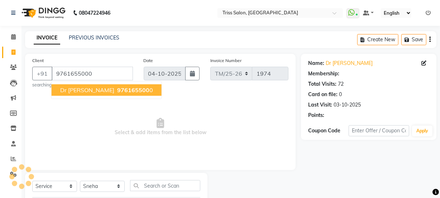
click at [117, 89] on span "976165500" at bounding box center [133, 89] width 32 height 7
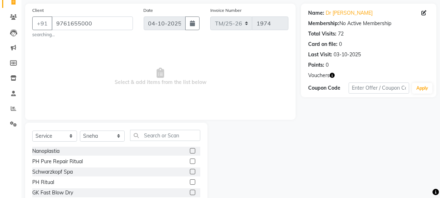
scroll to position [57, 0]
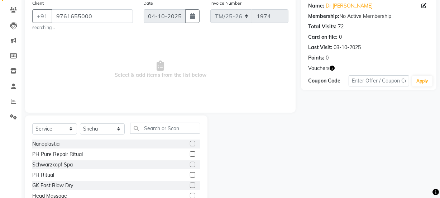
click at [334, 70] on icon "button" at bounding box center [332, 68] width 5 height 5
click at [348, 139] on div "Name: Dr [PERSON_NAME] Membership: No Active Membership Total Visits: 72 Card o…" at bounding box center [371, 108] width 141 height 225
click at [160, 128] on input "text" at bounding box center [165, 128] width 70 height 11
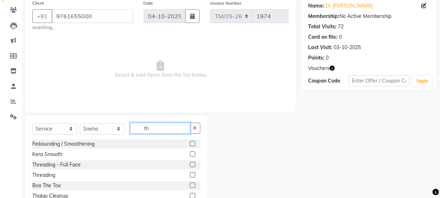
scroll to position [11, 0]
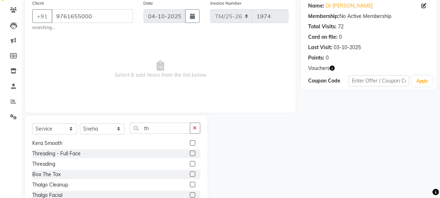
click at [190, 163] on label at bounding box center [192, 163] width 5 height 5
click at [190, 163] on input "checkbox" at bounding box center [192, 164] width 5 height 5
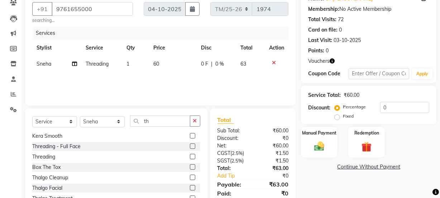
scroll to position [85, 0]
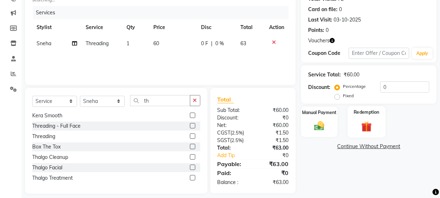
click at [369, 126] on img at bounding box center [366, 126] width 17 height 13
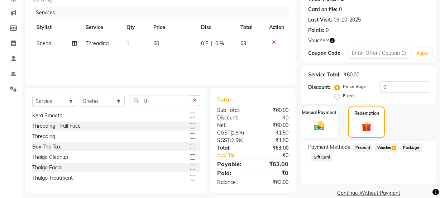
click at [387, 147] on span "Voucher 1" at bounding box center [386, 147] width 23 height 8
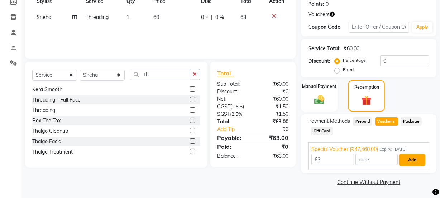
click at [413, 156] on button "Add" at bounding box center [412, 160] width 26 height 12
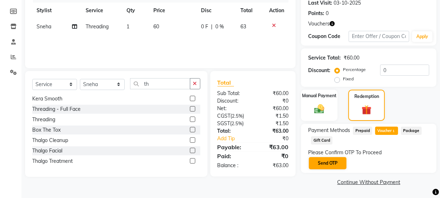
click at [326, 163] on button "Send OTP" at bounding box center [328, 163] width 38 height 12
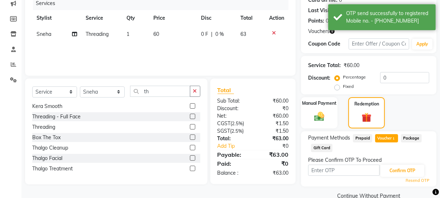
scroll to position [107, 0]
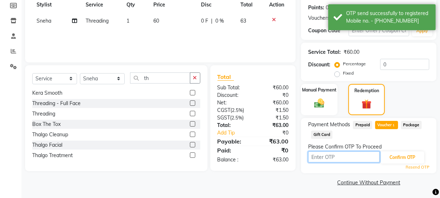
click at [367, 155] on input "text" at bounding box center [344, 156] width 72 height 11
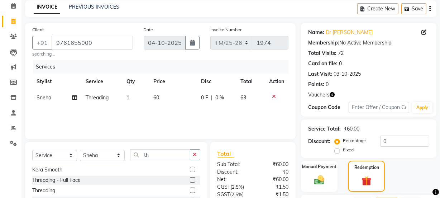
scroll to position [14, 0]
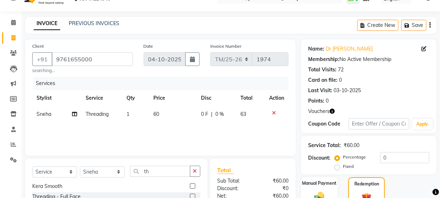
click at [272, 113] on icon at bounding box center [274, 112] width 4 height 5
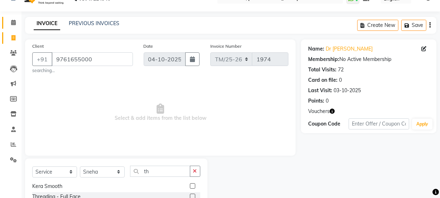
click at [12, 21] on icon at bounding box center [13, 22] width 5 height 5
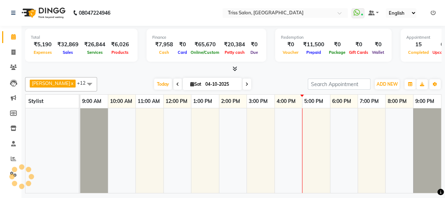
click at [13, 41] on link "Calendar" at bounding box center [10, 37] width 17 height 12
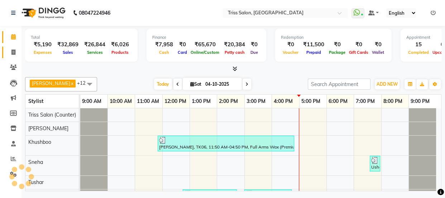
click at [11, 47] on link "Invoice" at bounding box center [10, 53] width 17 height 12
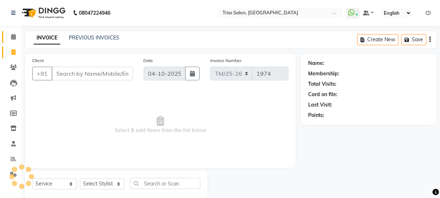
click at [10, 36] on span at bounding box center [13, 37] width 13 height 8
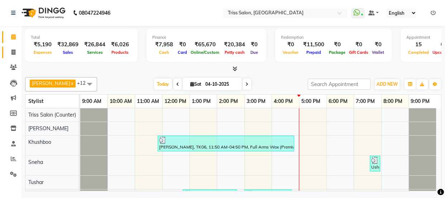
click at [8, 49] on span at bounding box center [13, 52] width 13 height 8
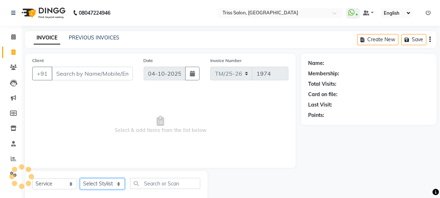
click at [107, 182] on select "Select Stylist" at bounding box center [102, 183] width 45 height 11
click at [80, 178] on select "Select Stylist Bhim Ram [PERSON_NAME] [PERSON_NAME] (Pooja) [PERSON_NAME] [PERS…" at bounding box center [102, 183] width 45 height 11
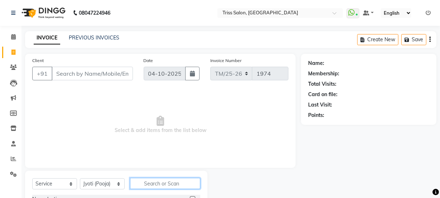
click at [159, 181] on input "text" at bounding box center [165, 183] width 70 height 11
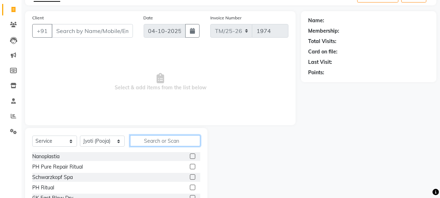
scroll to position [90, 0]
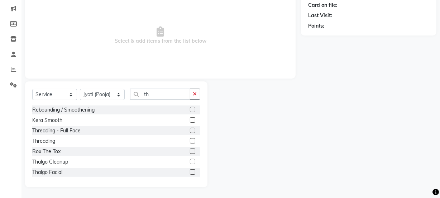
click at [190, 140] on label at bounding box center [192, 140] width 5 height 5
click at [190, 140] on input "checkbox" at bounding box center [192, 141] width 5 height 5
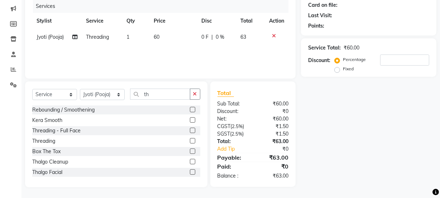
click at [129, 38] on span "1" at bounding box center [128, 37] width 3 height 6
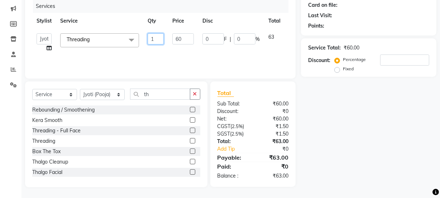
click at [154, 37] on input "1" at bounding box center [156, 38] width 16 height 11
click at [347, 139] on div "Name: Membership: Total Visits: Card on file: Last Visit: Points: Service Total…" at bounding box center [371, 76] width 141 height 222
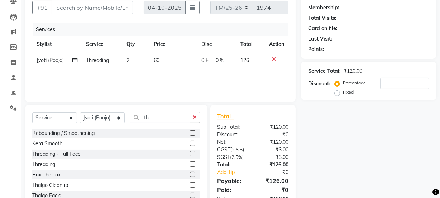
scroll to position [0, 0]
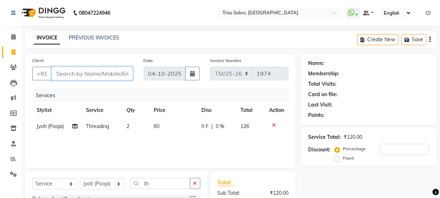
click at [96, 72] on input "Client" at bounding box center [92, 74] width 81 height 14
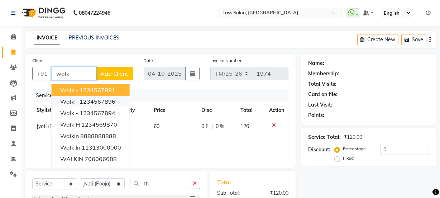
click at [92, 101] on ngb-highlight "1234567896" at bounding box center [98, 101] width 36 height 7
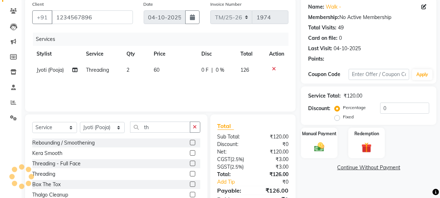
scroll to position [90, 0]
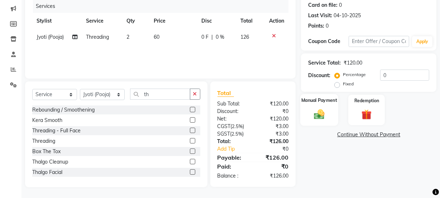
click at [334, 110] on div "Manual Payment" at bounding box center [319, 110] width 38 height 32
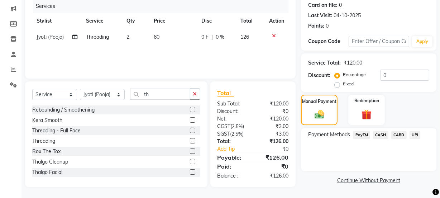
click at [382, 135] on span "CASH" at bounding box center [380, 135] width 15 height 8
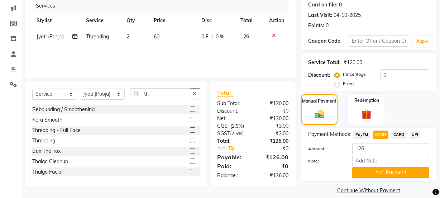
scroll to position [98, 0]
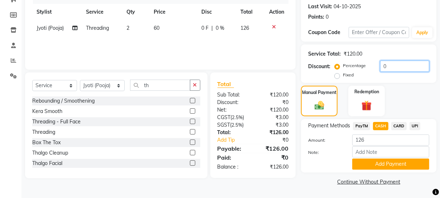
click at [397, 64] on input "0" at bounding box center [404, 66] width 49 height 11
click at [343, 74] on label "Fixed" at bounding box center [348, 75] width 11 height 6
click at [339, 74] on input "Fixed" at bounding box center [338, 74] width 5 height 5
click at [387, 64] on input "number" at bounding box center [404, 66] width 49 height 11
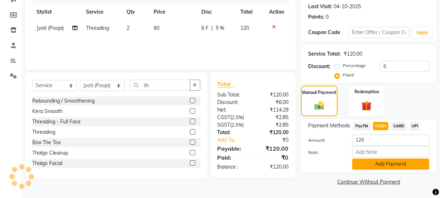
click at [377, 160] on button "Add Payment" at bounding box center [390, 163] width 77 height 11
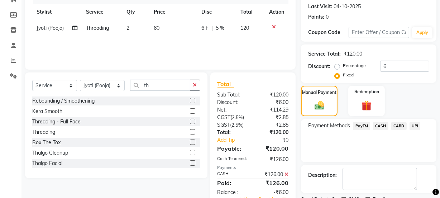
scroll to position [128, 0]
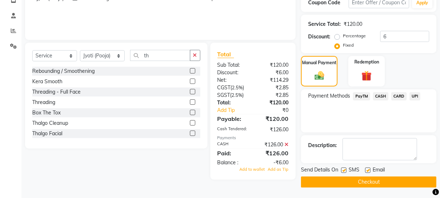
click at [380, 179] on button "Checkout" at bounding box center [368, 181] width 135 height 11
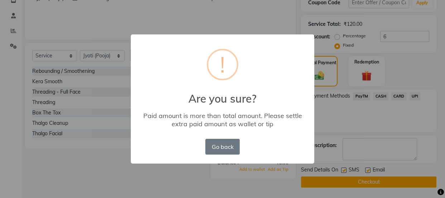
click at [211, 179] on div "× ! Are you sure? Paid amount is more than total amount. Please settle extra pa…" at bounding box center [222, 99] width 445 height 198
click at [221, 150] on button "Go back" at bounding box center [222, 147] width 34 height 16
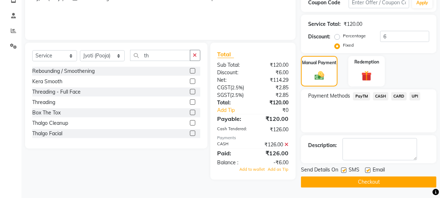
click at [287, 144] on icon at bounding box center [286, 144] width 4 height 5
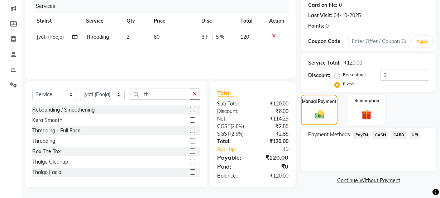
scroll to position [90, 0]
click at [395, 75] on input "6" at bounding box center [404, 74] width 49 height 11
click at [383, 136] on span "CASH" at bounding box center [380, 135] width 15 height 8
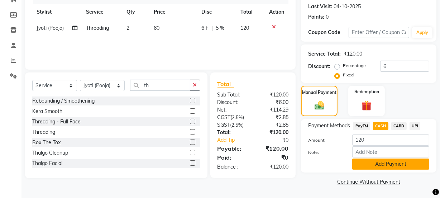
click at [379, 164] on button "Add Payment" at bounding box center [390, 163] width 77 height 11
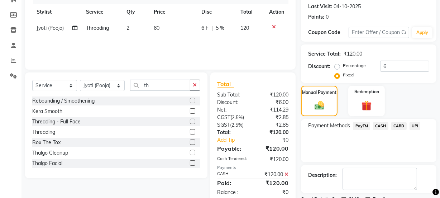
scroll to position [128, 0]
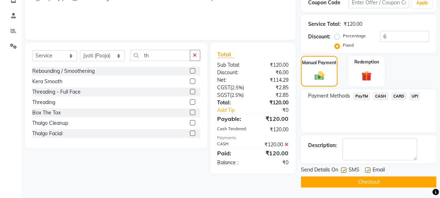
click at [389, 182] on button "Checkout" at bounding box center [368, 181] width 135 height 11
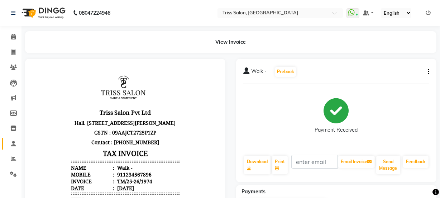
click at [12, 143] on icon at bounding box center [13, 143] width 5 height 5
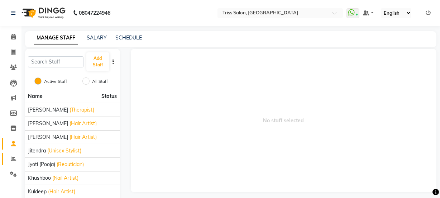
click at [10, 162] on span at bounding box center [13, 159] width 13 height 8
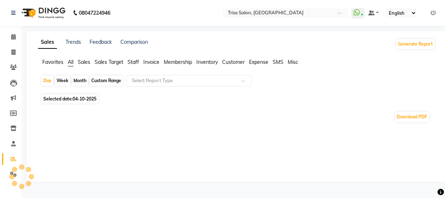
click at [136, 62] on span "Staff" at bounding box center [133, 62] width 11 height 6
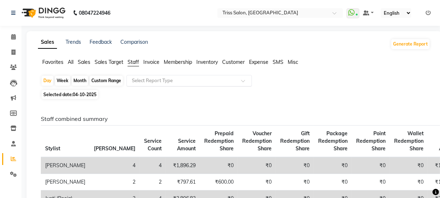
click at [161, 79] on input "text" at bounding box center [181, 80] width 103 height 7
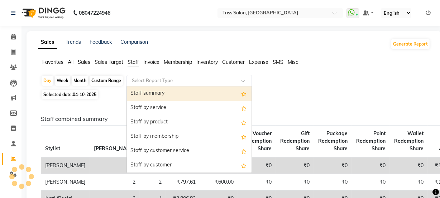
click at [172, 94] on div "Staff summary" at bounding box center [189, 93] width 125 height 14
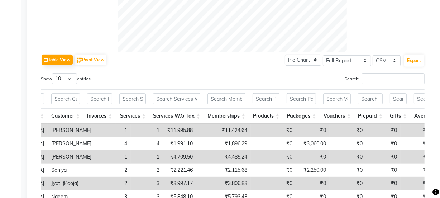
scroll to position [0, 119]
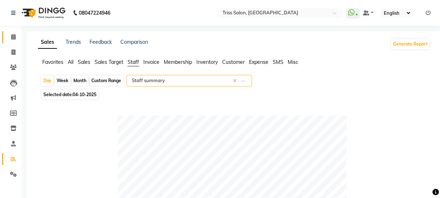
click at [10, 35] on span at bounding box center [13, 37] width 13 height 8
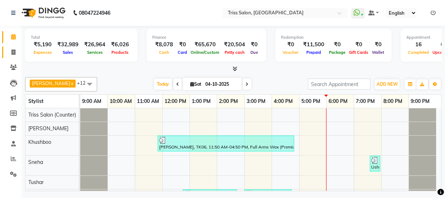
click at [10, 47] on link "Invoice" at bounding box center [10, 53] width 17 height 12
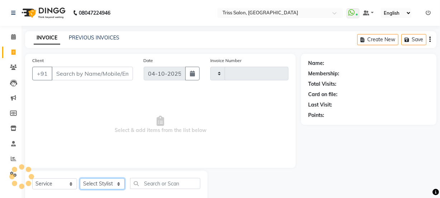
click at [115, 183] on select "Select Stylist" at bounding box center [102, 183] width 45 height 11
click at [114, 188] on select "Select Stylist" at bounding box center [102, 183] width 45 height 11
click at [117, 186] on select "Select Stylist" at bounding box center [102, 183] width 45 height 11
click at [111, 186] on select "Select Stylist" at bounding box center [102, 183] width 45 height 11
click at [116, 184] on select "Select Stylist" at bounding box center [102, 183] width 45 height 11
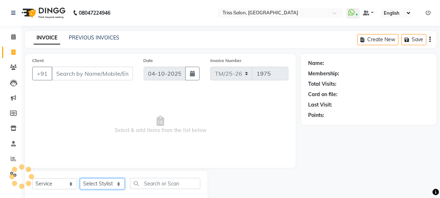
click at [118, 187] on select "Select Stylist" at bounding box center [102, 183] width 45 height 11
click at [112, 184] on select "Select Stylist" at bounding box center [102, 183] width 45 height 11
click at [109, 186] on select "Select Stylist" at bounding box center [102, 183] width 45 height 11
click at [110, 186] on select "Select Stylist" at bounding box center [102, 183] width 45 height 11
click at [113, 181] on select "Select Stylist" at bounding box center [102, 183] width 45 height 11
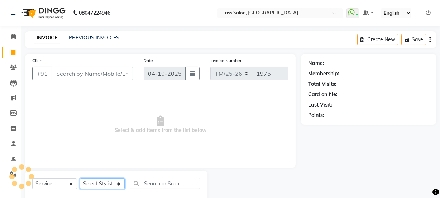
click at [119, 182] on select "Select Stylist" at bounding box center [102, 183] width 45 height 11
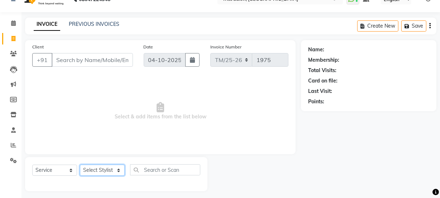
scroll to position [18, 0]
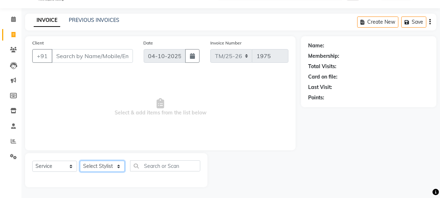
click at [112, 164] on select "Select Stylist" at bounding box center [102, 165] width 45 height 11
click at [109, 163] on select "Select Stylist Bhim Ram [PERSON_NAME] [PERSON_NAME] (Pooja) [PERSON_NAME] [PERS…" at bounding box center [102, 165] width 45 height 11
click at [111, 168] on select "Select Stylist Bhim Ram [PERSON_NAME] [PERSON_NAME] (Pooja) [PERSON_NAME] [PERS…" at bounding box center [102, 165] width 45 height 11
click at [80, 160] on select "Select Stylist Bhim Ram [PERSON_NAME] [PERSON_NAME] (Pooja) [PERSON_NAME] [PERS…" at bounding box center [102, 165] width 45 height 11
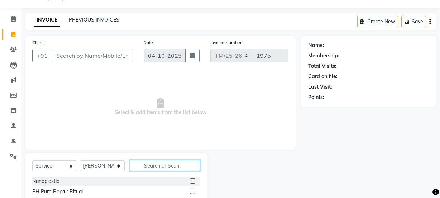
click at [152, 163] on input "text" at bounding box center [165, 165] width 70 height 11
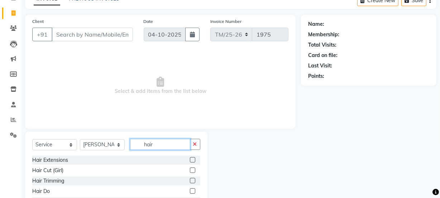
scroll to position [90, 0]
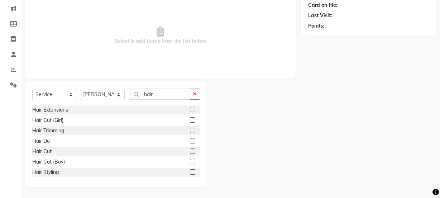
click at [190, 130] on label at bounding box center [192, 130] width 5 height 5
click at [190, 130] on input "checkbox" at bounding box center [192, 130] width 5 height 5
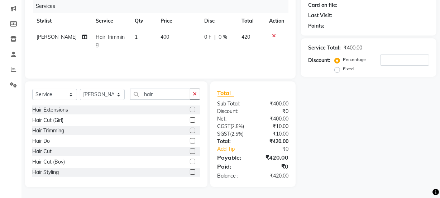
click at [167, 35] on td "400" at bounding box center [178, 41] width 44 height 24
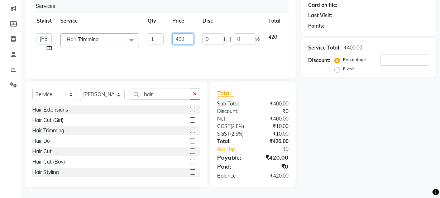
click at [186, 40] on input "400" at bounding box center [182, 38] width 21 height 11
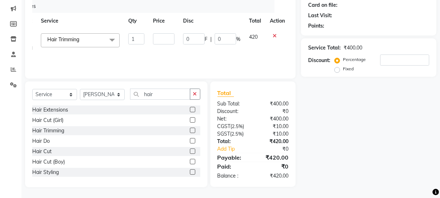
click at [273, 36] on div at bounding box center [277, 35] width 15 height 5
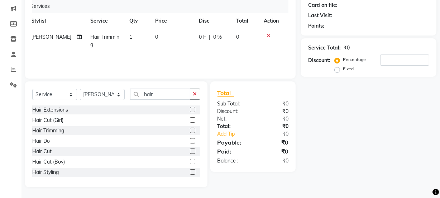
click at [190, 122] on label at bounding box center [192, 119] width 5 height 5
click at [190, 122] on input "checkbox" at bounding box center [192, 120] width 5 height 5
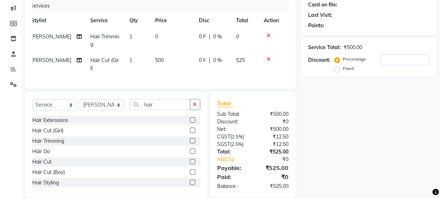
click at [268, 57] on icon at bounding box center [269, 59] width 4 height 5
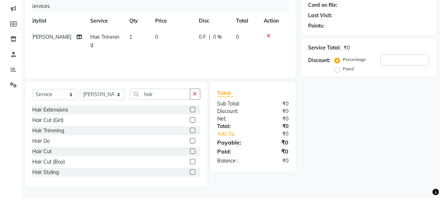
click at [268, 35] on icon at bounding box center [269, 35] width 4 height 5
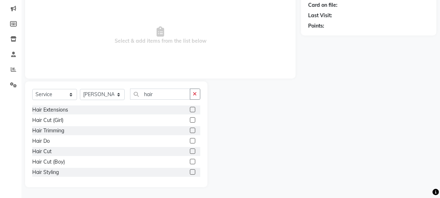
click at [190, 150] on label at bounding box center [192, 150] width 5 height 5
click at [190, 150] on input "checkbox" at bounding box center [192, 151] width 5 height 5
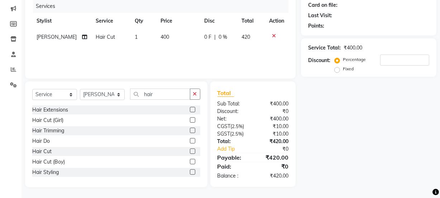
click at [163, 37] on span "400" at bounding box center [164, 37] width 9 height 6
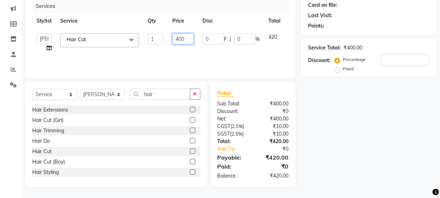
click at [184, 37] on input "400" at bounding box center [182, 38] width 21 height 11
click at [349, 145] on div "Name: Membership: Total Visits: Card on file: Last Visit: Points: Service Total…" at bounding box center [371, 76] width 141 height 222
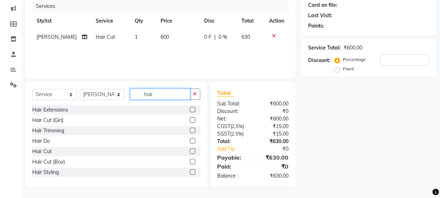
click at [156, 91] on input "hair" at bounding box center [160, 93] width 60 height 11
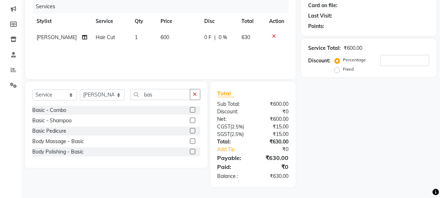
click at [193, 110] on label at bounding box center [192, 109] width 5 height 5
click at [193, 110] on input "checkbox" at bounding box center [192, 110] width 5 height 5
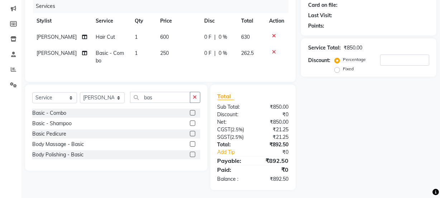
click at [42, 53] on span "[PERSON_NAME]" at bounding box center [57, 53] width 40 height 6
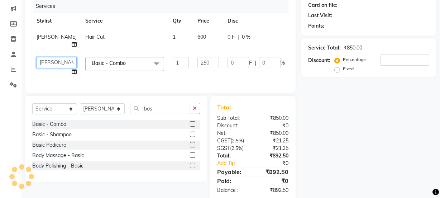
click at [49, 64] on select "[PERSON_NAME] Ram [PERSON_NAME] [PERSON_NAME] Jyoti (Pooja) [PERSON_NAME] [PERS…" at bounding box center [57, 62] width 40 height 11
click at [364, 143] on div "Name: Membership: Total Visits: Card on file: Last Visit: Points: Service Total…" at bounding box center [371, 83] width 141 height 236
click at [353, 182] on div "Name: Membership: Total Visits: Card on file: Last Visit: Points: Service Total…" at bounding box center [371, 83] width 141 height 236
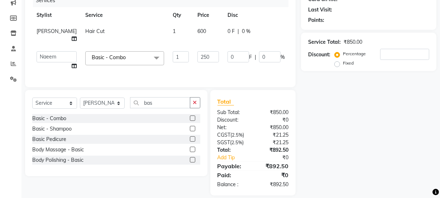
scroll to position [108, 0]
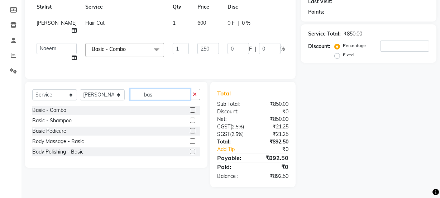
click at [168, 93] on input "bas" at bounding box center [160, 94] width 60 height 11
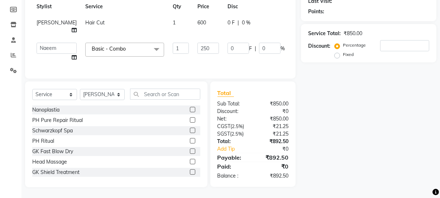
click at [327, 117] on div "Name: Membership: Total Visits: Card on file: Last Visit: Points: Service Total…" at bounding box center [371, 68] width 141 height 237
click at [160, 97] on input "text" at bounding box center [165, 93] width 70 height 11
click at [106, 92] on select "Select Stylist Bhim Ram [PERSON_NAME] [PERSON_NAME] (Pooja) [PERSON_NAME] [PERS…" at bounding box center [102, 94] width 45 height 11
click at [80, 89] on select "Select Stylist Bhim Ram [PERSON_NAME] [PERSON_NAME] (Pooja) [PERSON_NAME] [PERS…" at bounding box center [102, 94] width 45 height 11
click at [166, 93] on input "text" at bounding box center [165, 93] width 70 height 11
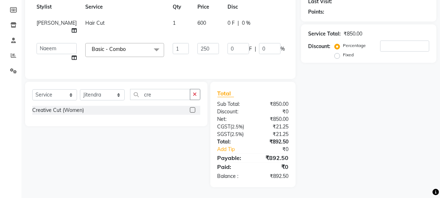
click at [193, 110] on label at bounding box center [192, 109] width 5 height 5
click at [193, 110] on input "checkbox" at bounding box center [192, 110] width 5 height 5
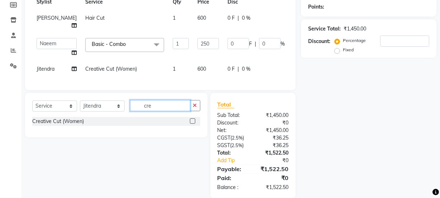
click at [160, 111] on input "cre" at bounding box center [160, 105] width 60 height 11
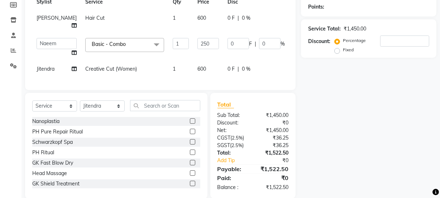
click at [197, 71] on span "600" at bounding box center [201, 69] width 9 height 6
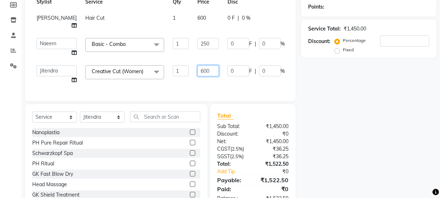
click at [197, 71] on input "600" at bounding box center [207, 70] width 21 height 11
click at [337, 138] on div "Name: Membership: Total Visits: Card on file: Last Visit: Points: Service Total…" at bounding box center [371, 78] width 141 height 264
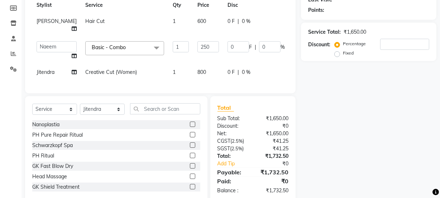
scroll to position [132, 0]
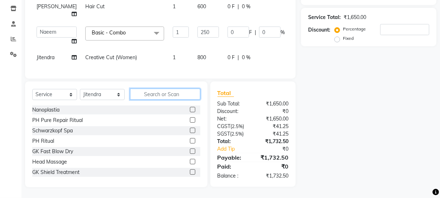
click at [154, 96] on input "text" at bounding box center [165, 93] width 70 height 11
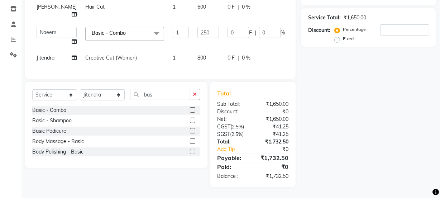
click at [193, 109] on label at bounding box center [192, 109] width 5 height 5
click at [193, 109] on input "checkbox" at bounding box center [192, 110] width 5 height 5
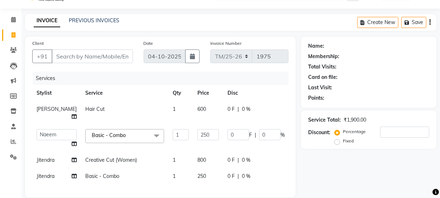
scroll to position [0, 0]
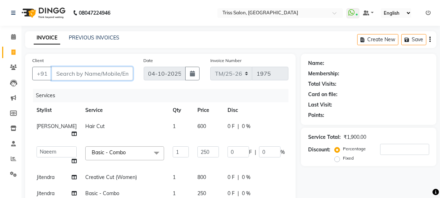
click at [111, 76] on input "Client" at bounding box center [92, 74] width 81 height 14
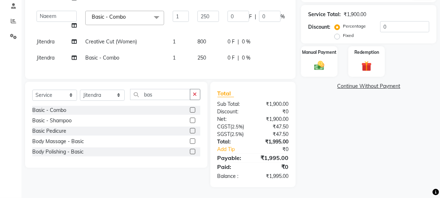
scroll to position [153, 0]
click at [327, 59] on img at bounding box center [319, 65] width 17 height 12
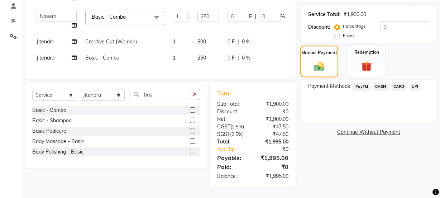
scroll to position [158, 0]
click at [413, 82] on span "UPI" at bounding box center [414, 86] width 11 height 8
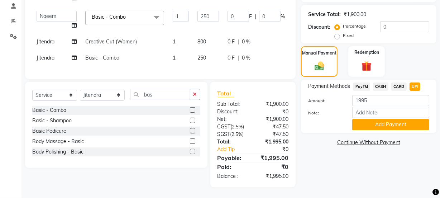
scroll to position [136, 0]
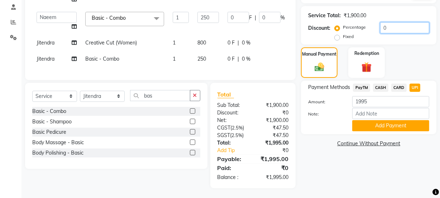
click at [387, 25] on input "0" at bounding box center [404, 27] width 49 height 11
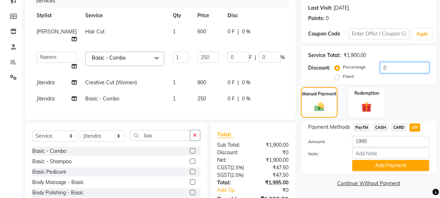
scroll to position [96, 0]
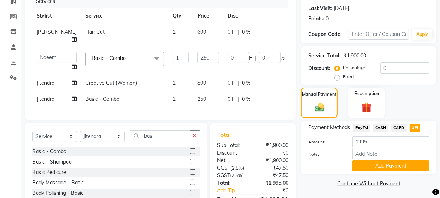
click at [401, 126] on span "CARD" at bounding box center [398, 128] width 15 height 8
click at [367, 125] on span "PayTM" at bounding box center [361, 128] width 17 height 8
click at [419, 130] on span "UPI" at bounding box center [414, 128] width 11 height 8
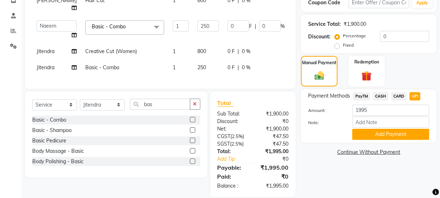
scroll to position [126, 0]
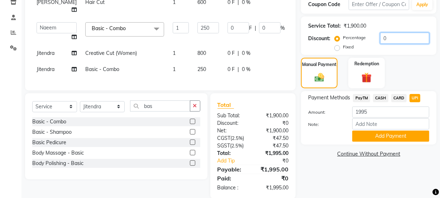
click at [395, 39] on input "0" at bounding box center [404, 38] width 49 height 11
click at [343, 47] on label "Fixed" at bounding box center [348, 47] width 11 height 6
click at [336, 47] on input "Fixed" at bounding box center [338, 46] width 5 height 5
click at [390, 36] on input "number" at bounding box center [404, 38] width 49 height 11
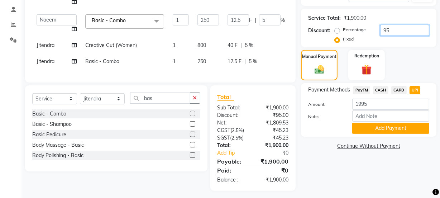
scroll to position [158, 0]
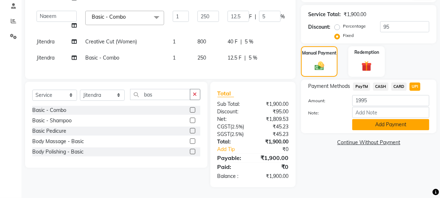
click at [402, 119] on button "Add Payment" at bounding box center [390, 124] width 77 height 11
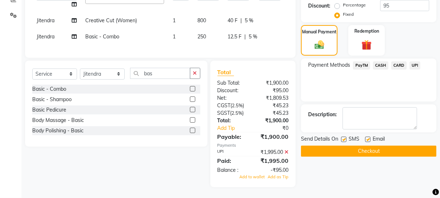
scroll to position [179, 0]
click at [286, 150] on icon at bounding box center [286, 151] width 4 height 5
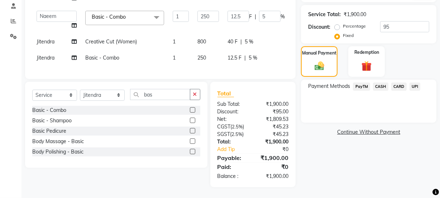
click at [365, 82] on span "PayTM" at bounding box center [361, 86] width 17 height 8
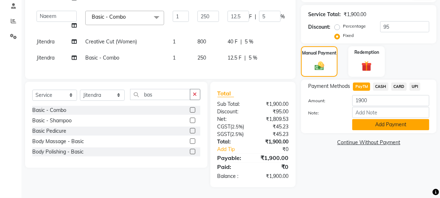
click at [398, 119] on button "Add Payment" at bounding box center [390, 124] width 77 height 11
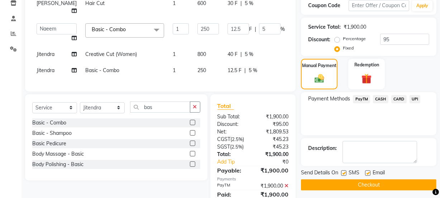
scroll to position [173, 0]
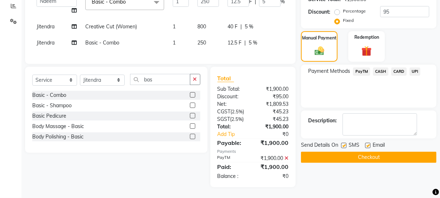
click at [401, 152] on button "Checkout" at bounding box center [368, 157] width 135 height 11
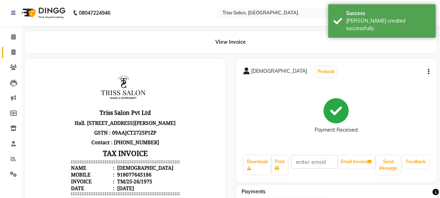
click at [10, 50] on span at bounding box center [13, 52] width 13 height 8
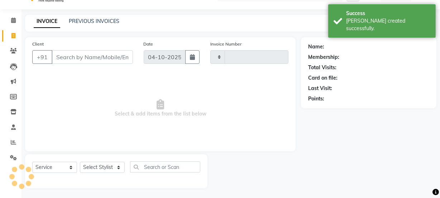
scroll to position [18, 0]
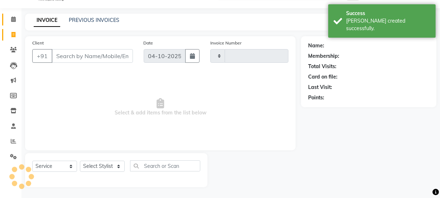
click at [17, 20] on span at bounding box center [13, 19] width 13 height 8
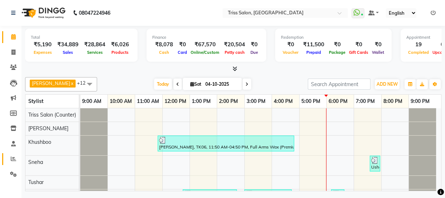
click at [8, 158] on span at bounding box center [13, 159] width 13 height 8
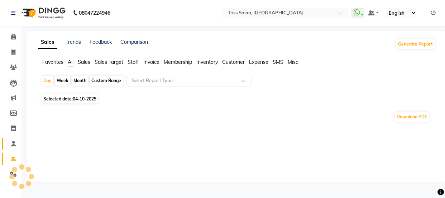
click at [16, 147] on span at bounding box center [13, 144] width 13 height 8
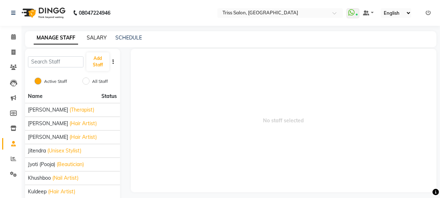
click at [100, 36] on link "SALARY" at bounding box center [97, 37] width 20 height 6
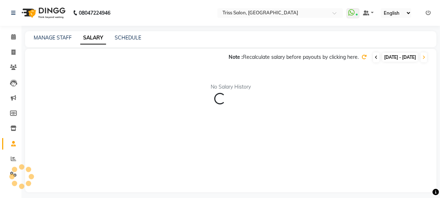
click at [375, 56] on icon at bounding box center [376, 57] width 3 height 4
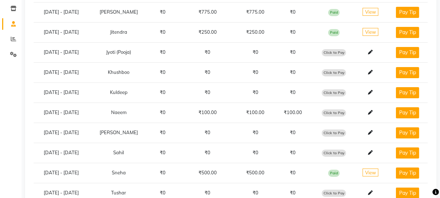
scroll to position [143, 0]
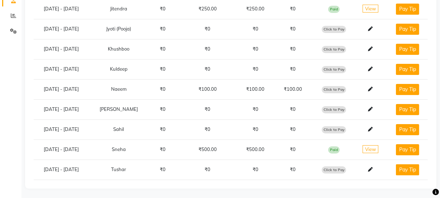
click at [340, 88] on span "Click to Pay" at bounding box center [334, 89] width 24 height 7
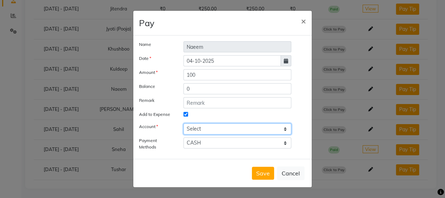
click at [259, 129] on select "Select Petty cash" at bounding box center [237, 128] width 108 height 11
click at [183, 123] on select "Select Petty cash" at bounding box center [237, 128] width 108 height 11
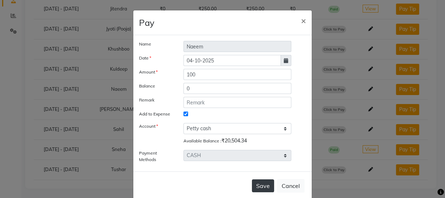
click at [264, 184] on button "Save" at bounding box center [263, 185] width 22 height 13
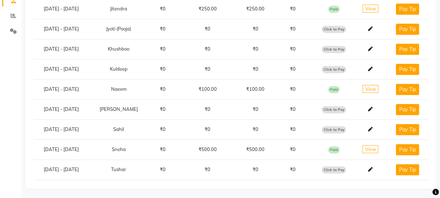
click at [262, 167] on td "₹0" at bounding box center [255, 169] width 34 height 20
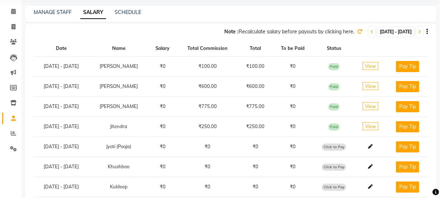
scroll to position [0, 0]
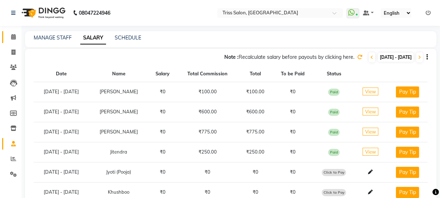
click at [13, 35] on icon at bounding box center [13, 36] width 5 height 5
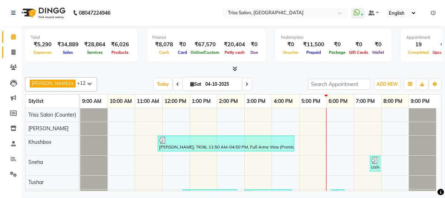
click at [10, 50] on span at bounding box center [13, 52] width 13 height 8
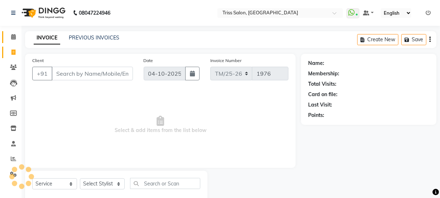
click at [11, 32] on link "Calendar" at bounding box center [10, 37] width 17 height 12
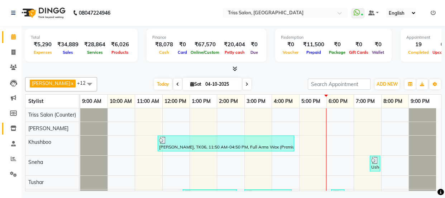
click at [12, 128] on icon at bounding box center [13, 127] width 6 height 5
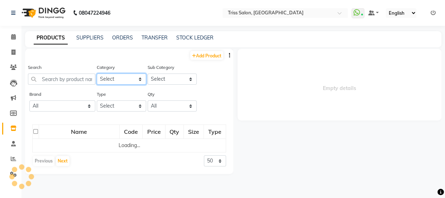
click at [124, 78] on select "Select" at bounding box center [121, 78] width 49 height 11
click at [127, 74] on select "Select PH [PERSON_NAME] Moroccan Oil 3TenX K18 Schwarzkopf Mintree Kanpeki Thal…" at bounding box center [120, 78] width 49 height 11
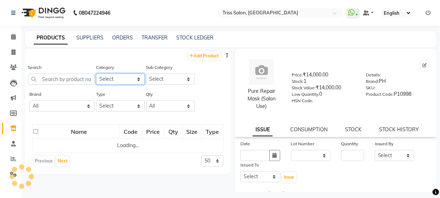
click at [137, 76] on select "Select PH [PERSON_NAME] Moroccan Oil 3TenX K18 Schwarzkopf Mintree Kanpeki Thal…" at bounding box center [120, 78] width 49 height 11
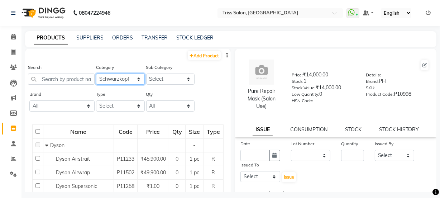
click at [96, 73] on select "Select PH [PERSON_NAME] Moroccan Oil 3TenX K18 Schwarzkopf Mintree Kanpeki Thal…" at bounding box center [120, 78] width 49 height 11
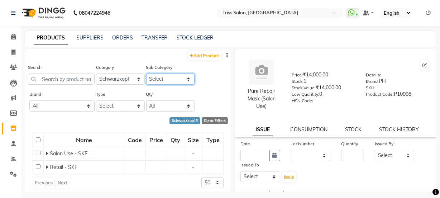
click at [178, 74] on select "Select Salon Use - SKF Retail - SKF Salon Use - Loreal" at bounding box center [170, 78] width 49 height 11
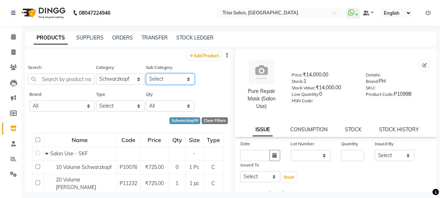
click at [175, 79] on select "Select Salon Use - SKF Retail - SKF Salon Use - Loreal" at bounding box center [170, 78] width 49 height 11
click at [175, 80] on select "Select Salon Use - SKF Retail - SKF Salon Use - Loreal" at bounding box center [170, 78] width 49 height 11
click at [146, 73] on select "Select Salon Use - SKF Retail - SKF Salon Use - Loreal" at bounding box center [170, 78] width 49 height 11
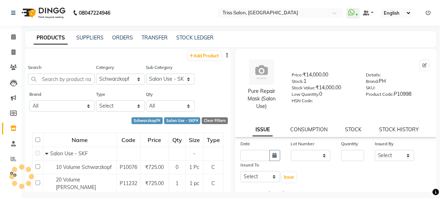
click at [176, 96] on div "Qty All Low Out Of Stock" at bounding box center [170, 100] width 49 height 21
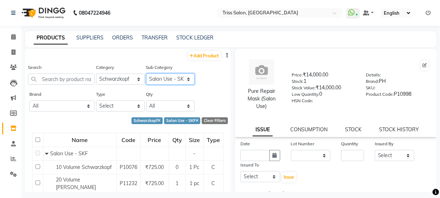
click at [174, 77] on select "Select Salon Use - SKF Retail - SKF Salon Use - Loreal" at bounding box center [170, 78] width 49 height 11
click at [146, 73] on select "Select Salon Use - SKF Retail - SKF Salon Use - Loreal" at bounding box center [170, 78] width 49 height 11
click at [169, 79] on select "Select Salon Use - SKF Retail - SKF Salon Use - Loreal" at bounding box center [170, 78] width 49 height 11
click at [146, 73] on select "Select Salon Use - SKF Retail - SKF Salon Use - Loreal" at bounding box center [170, 78] width 49 height 11
click at [167, 74] on select "Select Salon Use - SKF Retail - SKF Salon Use - Loreal" at bounding box center [170, 78] width 49 height 11
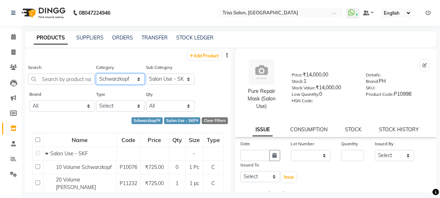
click at [124, 77] on select "Select PH [PERSON_NAME] Moroccan Oil 3TenX K18 Schwarzkopf Mintree Kanpeki Thal…" at bounding box center [120, 78] width 49 height 11
click at [96, 73] on select "Select PH [PERSON_NAME] Moroccan Oil 3TenX K18 Schwarzkopf Mintree Kanpeki Thal…" at bounding box center [120, 78] width 49 height 11
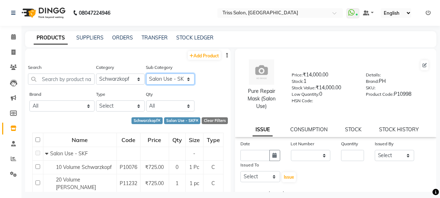
click at [168, 79] on select "Select Salon Use - SKF Retail - SKF Salon Use - Loreal" at bounding box center [170, 78] width 49 height 11
click at [146, 73] on select "Select Salon Use - SKF Retail - SKF Salon Use - Loreal" at bounding box center [170, 78] width 49 height 11
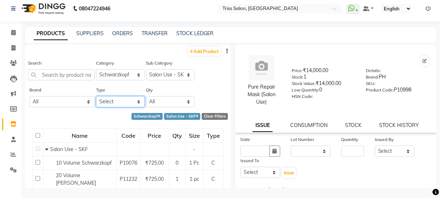
click at [125, 97] on select "Select Both Retail Consumable" at bounding box center [120, 101] width 49 height 11
click at [127, 100] on select "Select Both Retail Consumable" at bounding box center [120, 101] width 49 height 11
click at [170, 101] on select "All Low Out Of Stock" at bounding box center [170, 101] width 49 height 11
click at [179, 99] on select "All Low Out Of Stock" at bounding box center [170, 101] width 49 height 11
click at [14, 112] on span at bounding box center [13, 109] width 13 height 8
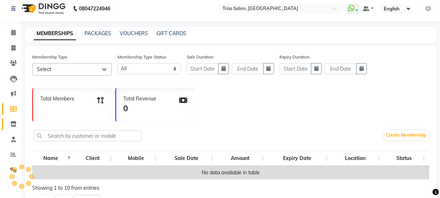
click at [14, 122] on icon at bounding box center [13, 123] width 6 height 5
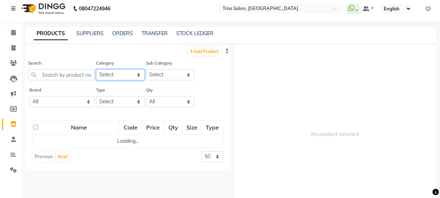
click at [122, 71] on select "Select PH [PERSON_NAME] Moroccan Oil 3TenX K18 Schwarzkopf Mintree Kanpeki Thal…" at bounding box center [120, 74] width 49 height 11
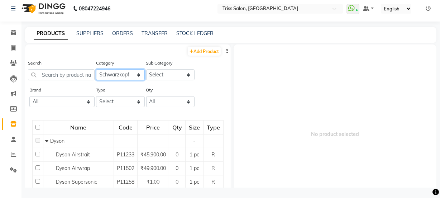
click at [96, 69] on select "Select PH [PERSON_NAME] Moroccan Oil 3TenX K18 Schwarzkopf Mintree Kanpeki Thal…" at bounding box center [120, 74] width 49 height 11
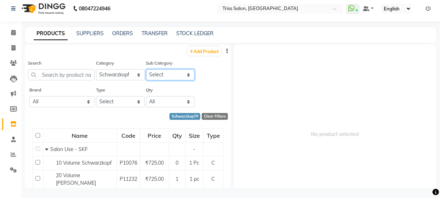
click at [165, 72] on select "Select Salon Use - SKF Retail - SKF Salon Use - Loreal" at bounding box center [170, 74] width 49 height 11
click at [146, 69] on select "Select Salon Use - SKF Retail - SKF Salon Use - Loreal" at bounding box center [170, 74] width 49 height 11
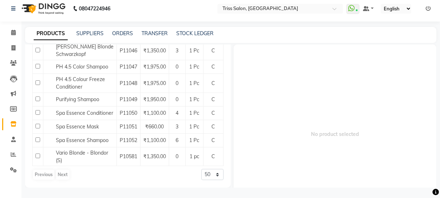
scroll to position [301, 0]
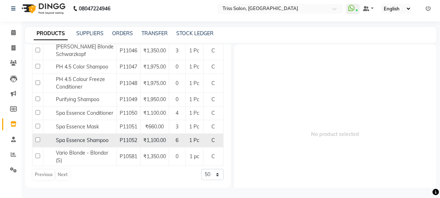
click at [39, 139] on input "checkbox" at bounding box center [37, 139] width 5 height 5
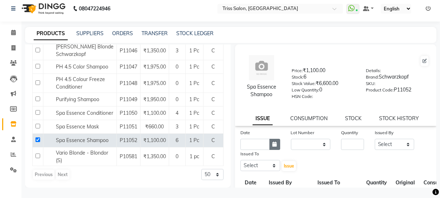
click at [274, 144] on icon "button" at bounding box center [275, 144] width 4 height 5
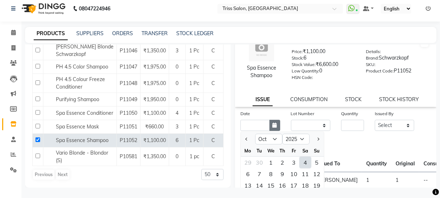
scroll to position [19, 0]
click at [305, 167] on div "4" at bounding box center [304, 162] width 11 height 11
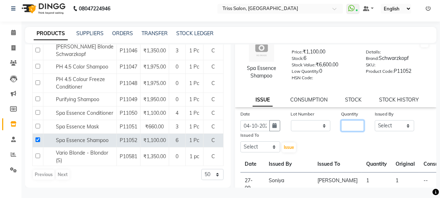
click at [351, 125] on input "number" at bounding box center [352, 125] width 23 height 11
click at [396, 127] on select "Select Bhim Ram [PERSON_NAME] [PERSON_NAME] (Pooja) [PERSON_NAME] [PERSON_NAME]…" at bounding box center [395, 125] width 40 height 11
click at [375, 121] on select "Select Bhim Ram [PERSON_NAME] [PERSON_NAME] (Pooja) [PERSON_NAME] [PERSON_NAME]…" at bounding box center [395, 125] width 40 height 11
click at [261, 147] on select "Select Bhim Ram [PERSON_NAME] [PERSON_NAME] (Pooja) [PERSON_NAME] [PERSON_NAME]…" at bounding box center [260, 146] width 40 height 11
click at [240, 142] on select "Select Bhim Ram [PERSON_NAME] [PERSON_NAME] (Pooja) [PERSON_NAME] [PERSON_NAME]…" at bounding box center [260, 146] width 40 height 11
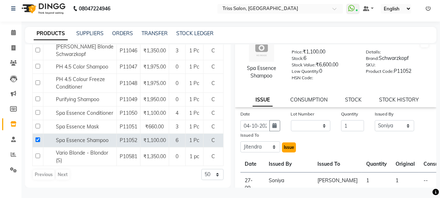
click at [287, 147] on span "Issue" at bounding box center [289, 146] width 10 height 5
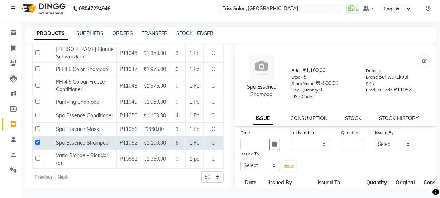
scroll to position [278, 0]
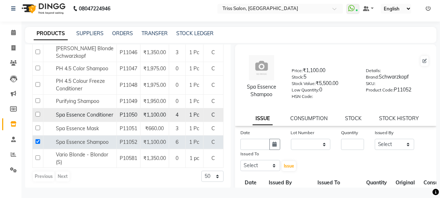
click at [38, 116] on input "checkbox" at bounding box center [37, 114] width 5 height 5
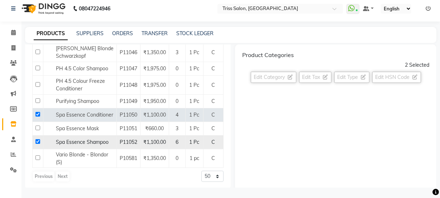
click at [36, 144] on input "checkbox" at bounding box center [37, 141] width 5 height 5
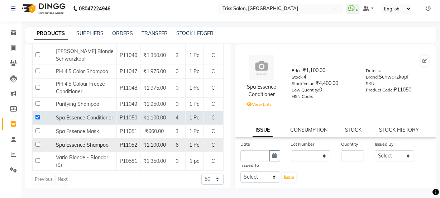
scroll to position [279, 0]
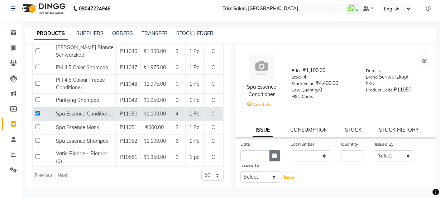
click at [273, 156] on icon "button" at bounding box center [275, 155] width 4 height 5
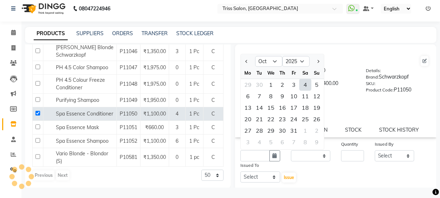
click at [305, 85] on div "4" at bounding box center [304, 84] width 11 height 11
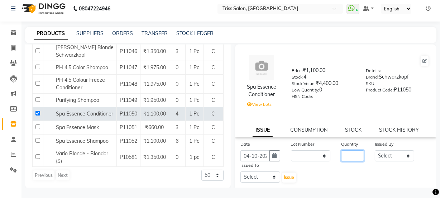
click at [355, 154] on input "number" at bounding box center [352, 155] width 23 height 11
click at [395, 156] on select "Select Bhim Ram [PERSON_NAME] [PERSON_NAME] (Pooja) [PERSON_NAME] [PERSON_NAME]…" at bounding box center [395, 155] width 40 height 11
click at [375, 152] on select "Select Bhim Ram [PERSON_NAME] [PERSON_NAME] (Pooja) [PERSON_NAME] [PERSON_NAME]…" at bounding box center [395, 155] width 40 height 11
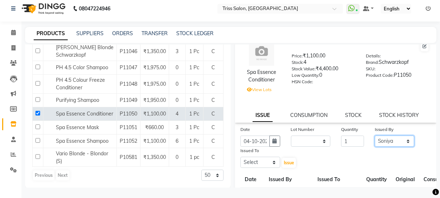
scroll to position [17, 0]
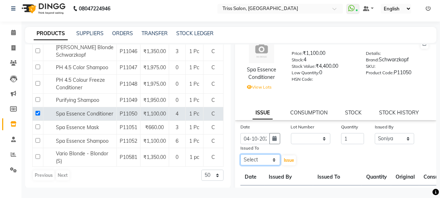
click at [267, 162] on select "Select Bhim Ram [PERSON_NAME] [PERSON_NAME] (Pooja) [PERSON_NAME] [PERSON_NAME]…" at bounding box center [260, 159] width 40 height 11
click at [240, 155] on select "Select Bhim Ram [PERSON_NAME] [PERSON_NAME] (Pooja) [PERSON_NAME] [PERSON_NAME]…" at bounding box center [260, 159] width 40 height 11
click at [272, 161] on select "Select Bhim Ram [PERSON_NAME] [PERSON_NAME] (Pooja) [PERSON_NAME] [PERSON_NAME]…" at bounding box center [260, 159] width 40 height 11
click at [240, 155] on select "Select Bhim Ram [PERSON_NAME] [PERSON_NAME] (Pooja) [PERSON_NAME] [PERSON_NAME]…" at bounding box center [260, 159] width 40 height 11
click at [288, 161] on span "Issue" at bounding box center [289, 159] width 10 height 5
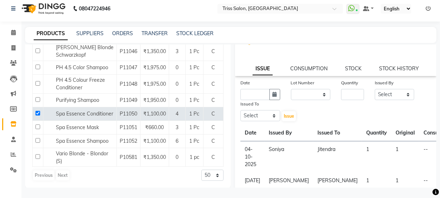
scroll to position [0, 0]
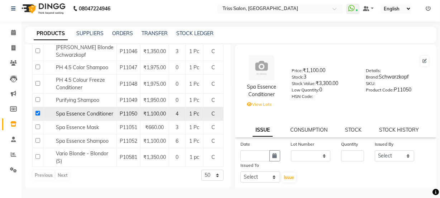
click at [39, 115] on input "checkbox" at bounding box center [37, 113] width 5 height 5
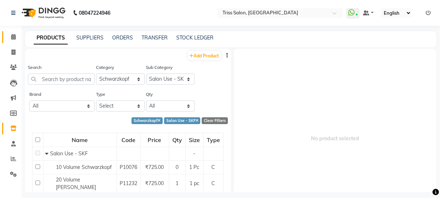
click at [15, 36] on icon at bounding box center [13, 36] width 5 height 5
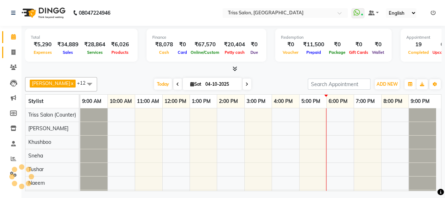
click at [15, 52] on span at bounding box center [13, 52] width 13 height 8
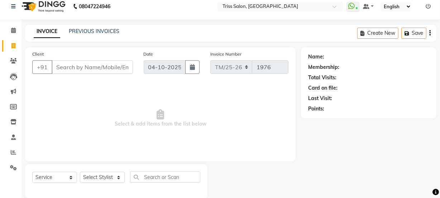
scroll to position [5, 0]
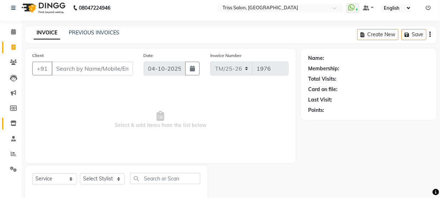
click at [11, 123] on icon at bounding box center [13, 122] width 6 height 5
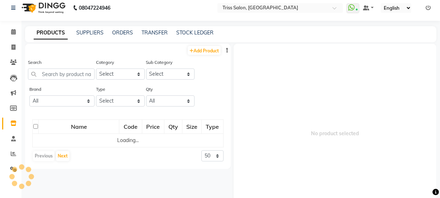
scroll to position [4, 0]
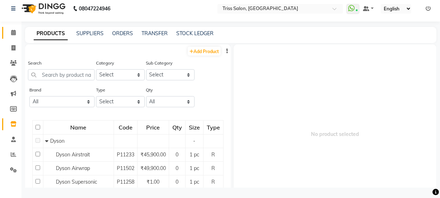
click at [14, 33] on icon at bounding box center [13, 32] width 5 height 5
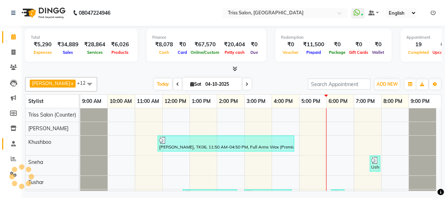
click at [15, 143] on icon at bounding box center [13, 143] width 5 height 5
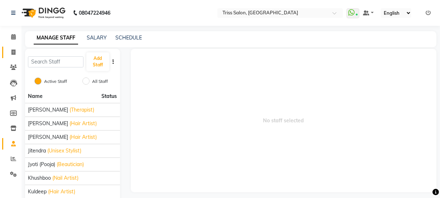
click at [11, 52] on icon at bounding box center [13, 51] width 4 height 5
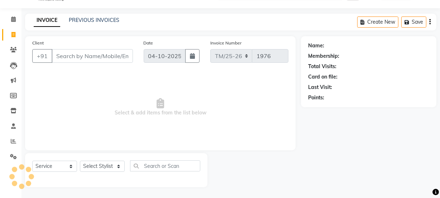
click at [97, 58] on input "Client" at bounding box center [92, 56] width 81 height 14
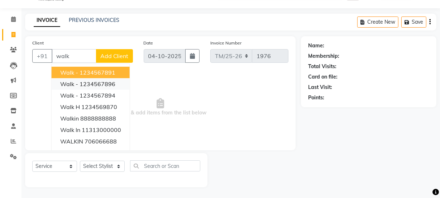
click at [108, 85] on ngb-highlight "1234567896" at bounding box center [98, 83] width 36 height 7
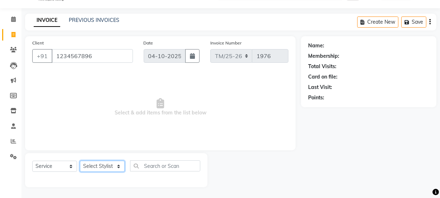
click at [108, 168] on select "Select Stylist Bhim Ram [PERSON_NAME] [PERSON_NAME] (Pooja) [PERSON_NAME] [PERS…" at bounding box center [102, 165] width 45 height 11
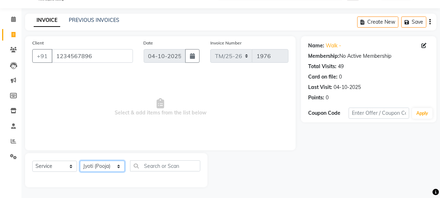
click at [80, 160] on select "Select Stylist Bhim Ram [PERSON_NAME] [PERSON_NAME] (Pooja) [PERSON_NAME] [PERS…" at bounding box center [102, 165] width 45 height 11
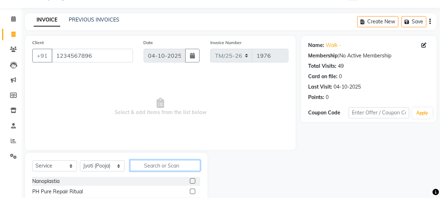
click at [154, 167] on input "text" at bounding box center [165, 165] width 70 height 11
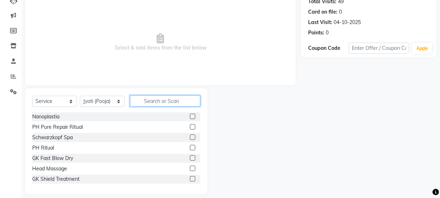
scroll to position [85, 0]
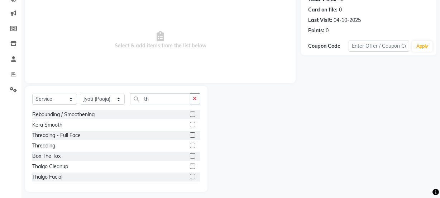
click at [190, 144] on label at bounding box center [192, 145] width 5 height 5
click at [190, 144] on input "checkbox" at bounding box center [192, 145] width 5 height 5
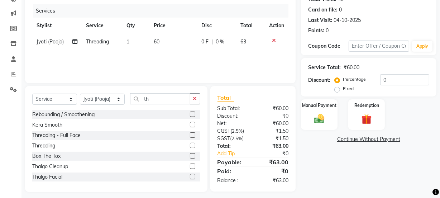
click at [130, 40] on td "1" at bounding box center [136, 42] width 27 height 16
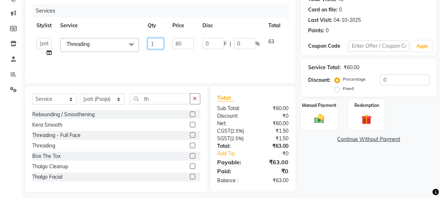
click at [155, 42] on input "1" at bounding box center [156, 43] width 16 height 11
click at [347, 163] on div "Name: Walk - Membership: No Active Membership Total Visits: 49 Card on file: 0 …" at bounding box center [371, 80] width 141 height 222
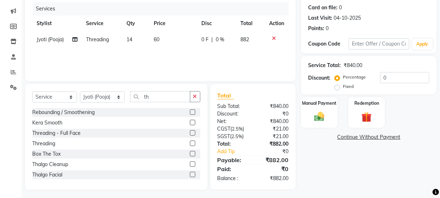
scroll to position [80, 0]
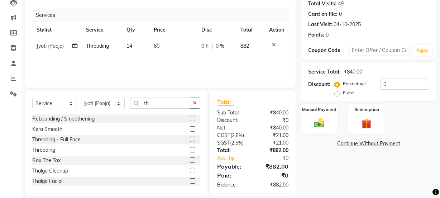
click at [133, 46] on td "14" at bounding box center [136, 46] width 27 height 16
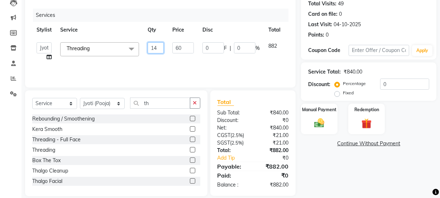
click at [156, 49] on input "14" at bounding box center [156, 47] width 16 height 11
click at [327, 178] on div "Name: Walk - Membership: No Active Membership Total Visits: 49 Card on file: 0 …" at bounding box center [371, 84] width 141 height 222
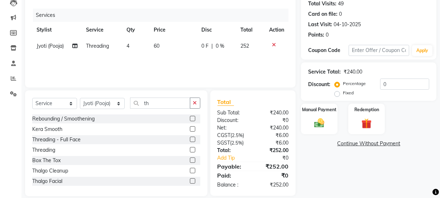
scroll to position [90, 0]
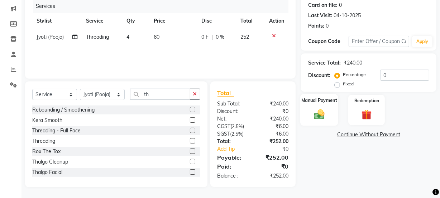
click at [319, 109] on img at bounding box center [319, 114] width 17 height 12
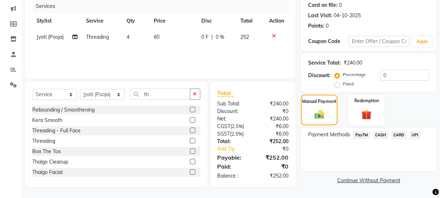
click at [363, 135] on span "PayTM" at bounding box center [361, 135] width 17 height 8
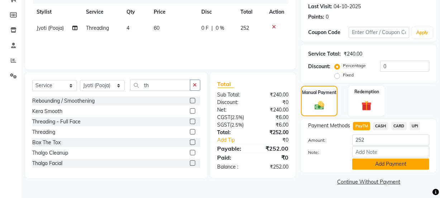
click at [386, 168] on button "Add Payment" at bounding box center [390, 163] width 77 height 11
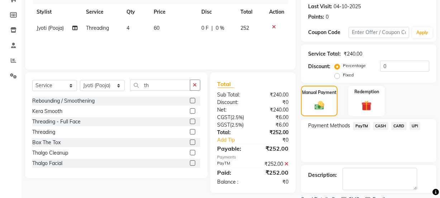
scroll to position [128, 0]
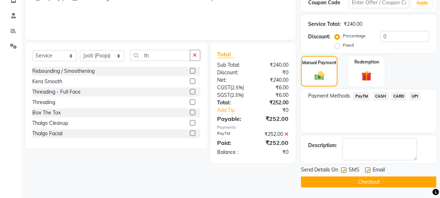
click at [384, 177] on button "Checkout" at bounding box center [368, 181] width 135 height 11
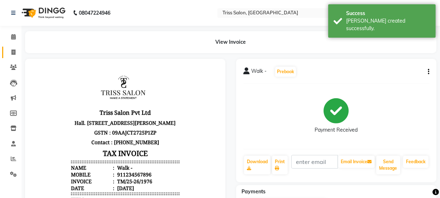
click at [13, 50] on icon at bounding box center [13, 51] width 4 height 5
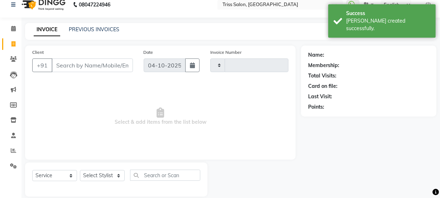
scroll to position [18, 0]
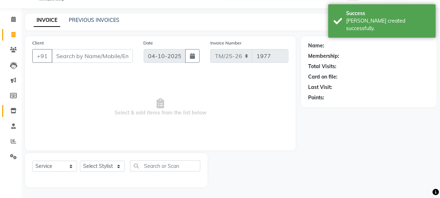
click at [10, 114] on span at bounding box center [13, 111] width 13 height 8
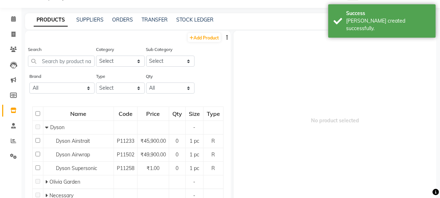
scroll to position [4, 0]
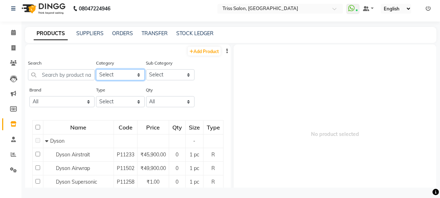
click at [120, 72] on select "Select PH [PERSON_NAME] Moroccan Oil 3TenX K18 Schwarzkopf Mintree Kanpeki Thal…" at bounding box center [120, 74] width 49 height 11
click at [96, 69] on select "Select PH [PERSON_NAME] Moroccan Oil 3TenX K18 Schwarzkopf Mintree Kanpeki Thal…" at bounding box center [120, 74] width 49 height 11
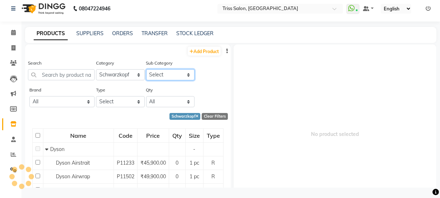
click at [169, 70] on select "Select" at bounding box center [170, 74] width 49 height 11
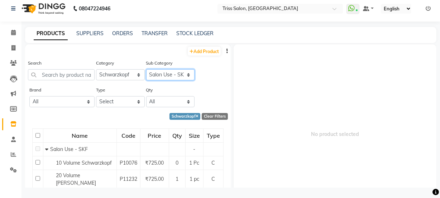
click at [146, 69] on select "Select Salon Use - SKF Retail - SKF Salon Use - Loreal" at bounding box center [170, 74] width 49 height 11
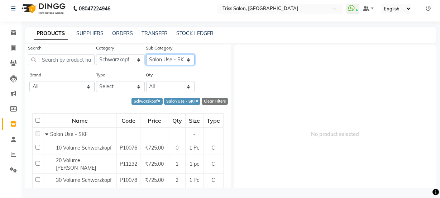
scroll to position [0, 0]
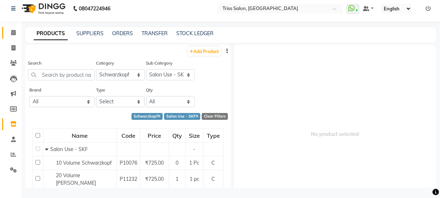
click at [11, 32] on icon at bounding box center [13, 32] width 5 height 5
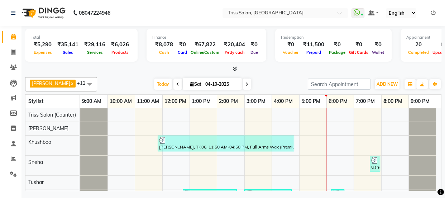
click at [234, 66] on icon at bounding box center [234, 68] width 5 height 5
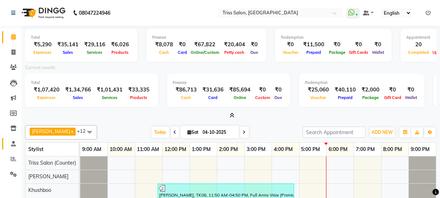
click at [14, 145] on icon at bounding box center [13, 143] width 5 height 5
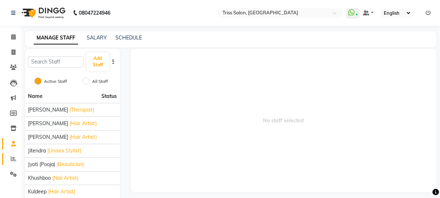
click at [11, 158] on icon at bounding box center [13, 158] width 5 height 5
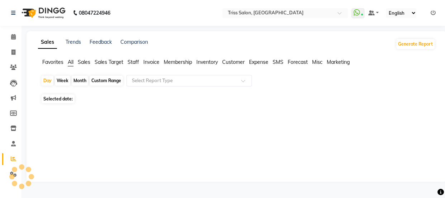
click at [135, 58] on li "Staff" at bounding box center [133, 62] width 11 height 8
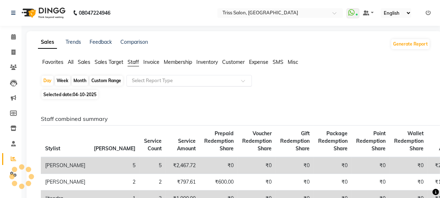
click at [182, 82] on input "text" at bounding box center [181, 80] width 103 height 7
click at [201, 78] on input "text" at bounding box center [181, 80] width 103 height 7
click at [239, 87] on div "No items found" at bounding box center [189, 92] width 125 height 13
click at [242, 80] on span at bounding box center [245, 82] width 9 height 7
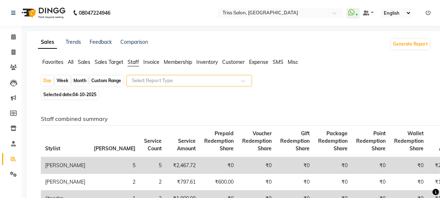
click at [241, 79] on span at bounding box center [245, 82] width 9 height 7
click at [241, 81] on span at bounding box center [245, 82] width 9 height 7
click at [221, 77] on input "text" at bounding box center [181, 80] width 103 height 7
click at [224, 86] on div "No items found" at bounding box center [189, 92] width 125 height 13
click at [213, 79] on input "text" at bounding box center [181, 80] width 103 height 7
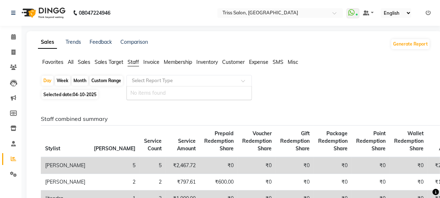
click at [54, 63] on span "Favorites" at bounding box center [52, 62] width 21 height 6
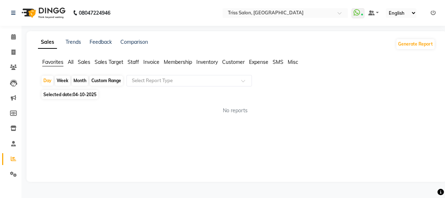
click at [133, 59] on span "Staff" at bounding box center [133, 62] width 11 height 6
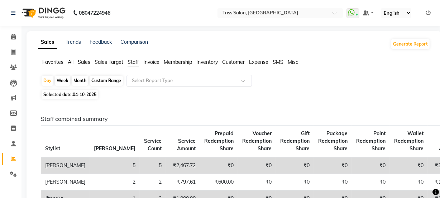
click at [191, 82] on input "text" at bounding box center [181, 80] width 103 height 7
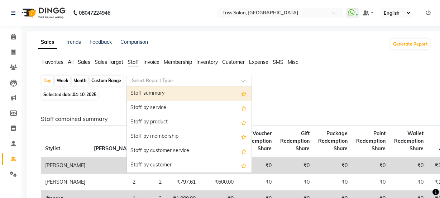
click at [177, 90] on div "Staff summary" at bounding box center [189, 93] width 125 height 14
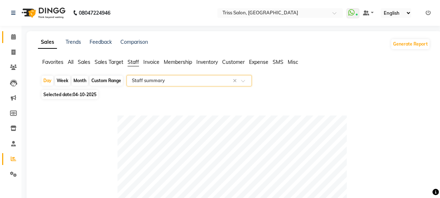
click at [7, 36] on span at bounding box center [13, 37] width 13 height 8
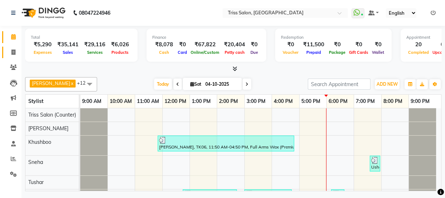
click at [11, 50] on icon at bounding box center [13, 51] width 4 height 5
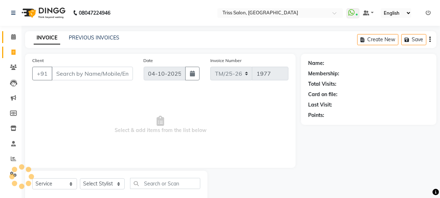
click at [11, 35] on icon at bounding box center [13, 36] width 5 height 5
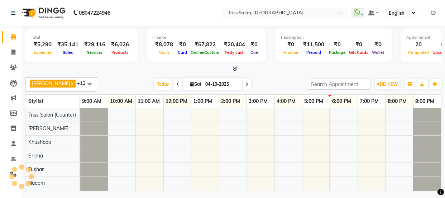
scroll to position [0, 5]
click at [383, 85] on span "ADD NEW" at bounding box center [387, 83] width 21 height 5
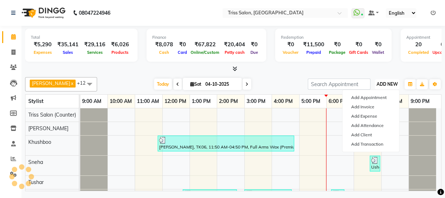
scroll to position [0, 0]
click at [376, 114] on link "Add Expense" at bounding box center [370, 115] width 57 height 9
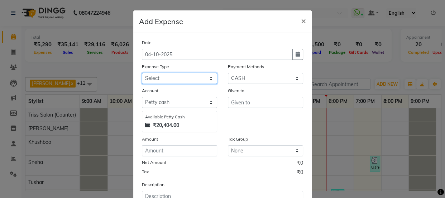
click at [181, 74] on select "Select Bank Deposit Cash Handover CLIENT TIP TO STAFF Client Welfare Conveyance…" at bounding box center [179, 78] width 75 height 11
click at [142, 73] on select "Select Bank Deposit Cash Handover CLIENT TIP TO STAFF Client Welfare Conveyance…" at bounding box center [179, 78] width 75 height 11
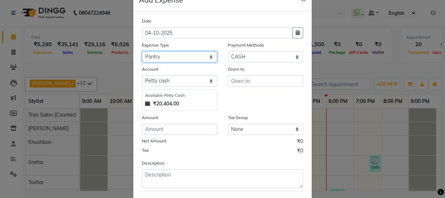
scroll to position [22, 0]
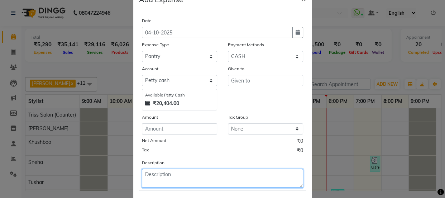
click at [168, 177] on textarea at bounding box center [222, 178] width 161 height 19
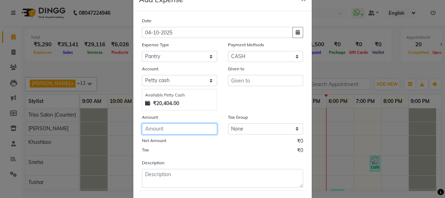
click at [166, 127] on input "number" at bounding box center [179, 128] width 75 height 11
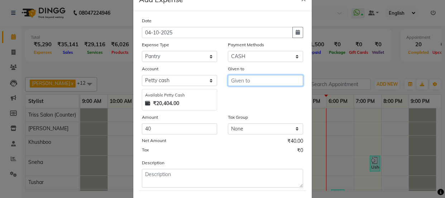
click at [253, 79] on input "text" at bounding box center [265, 80] width 75 height 11
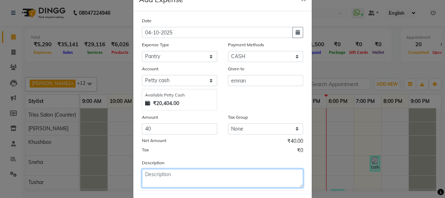
click at [193, 172] on textarea at bounding box center [222, 178] width 161 height 19
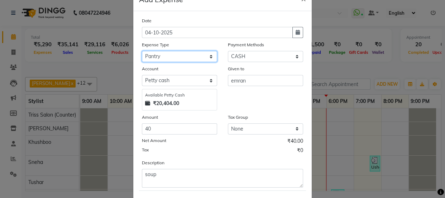
click at [171, 57] on select "Select Bank Deposit Cash Handover CLIENT TIP TO STAFF Client Welfare Conveyance…" at bounding box center [179, 56] width 75 height 11
click at [142, 51] on select "Select Bank Deposit Cash Handover CLIENT TIP TO STAFF Client Welfare Conveyance…" at bounding box center [179, 56] width 75 height 11
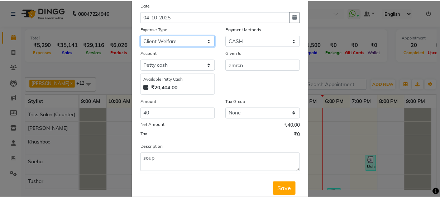
scroll to position [59, 0]
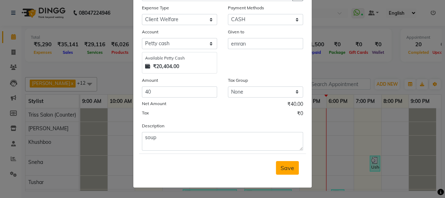
click at [287, 167] on span "Save" at bounding box center [288, 167] width 14 height 7
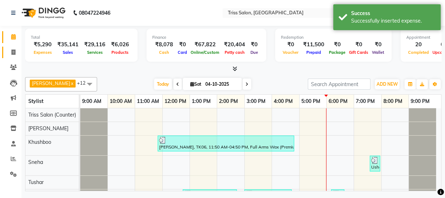
click at [12, 48] on span at bounding box center [13, 52] width 13 height 8
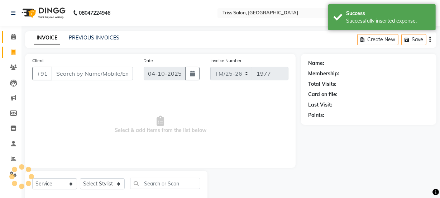
click at [15, 37] on icon at bounding box center [13, 36] width 5 height 5
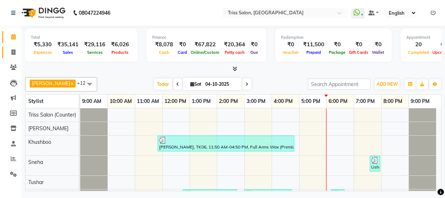
click at [11, 53] on icon at bounding box center [13, 51] width 4 height 5
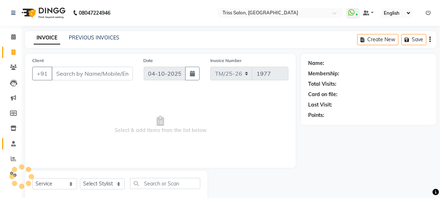
click at [13, 143] on icon at bounding box center [13, 143] width 5 height 5
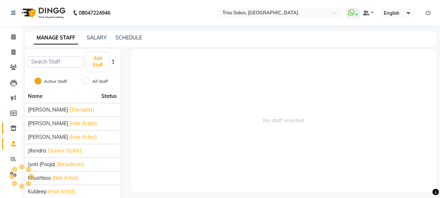
click at [10, 126] on icon at bounding box center [13, 127] width 6 height 5
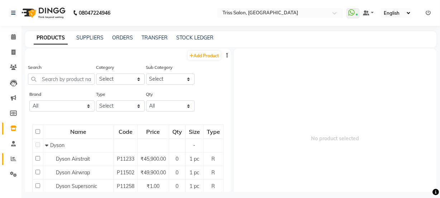
click at [14, 158] on icon at bounding box center [13, 158] width 5 height 5
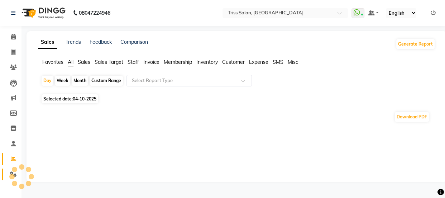
click at [8, 169] on link "Settings" at bounding box center [10, 174] width 17 height 12
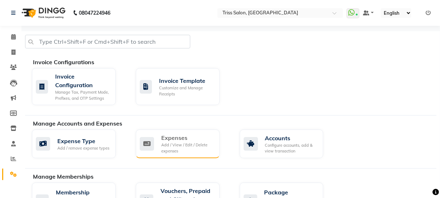
click at [193, 141] on div "Expenses" at bounding box center [187, 137] width 53 height 9
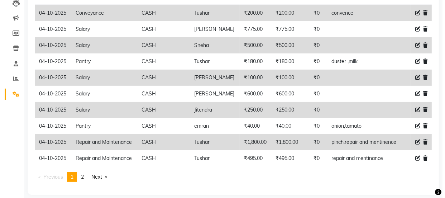
scroll to position [75, 0]
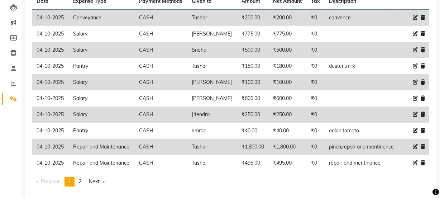
click at [413, 146] on icon at bounding box center [415, 146] width 5 height 5
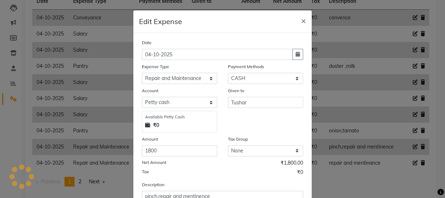
click at [376, 185] on ngb-modal-window "Edit Expense × Date [DATE] Expense Type Select Bank Deposit Cash Handover CLIEN…" at bounding box center [222, 99] width 445 height 198
click at [302, 21] on span "×" at bounding box center [303, 20] width 5 height 11
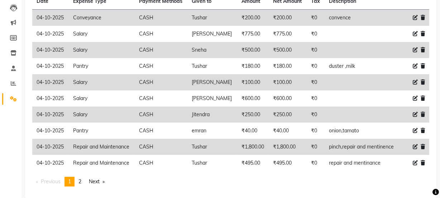
click at [416, 148] on icon at bounding box center [415, 146] width 5 height 5
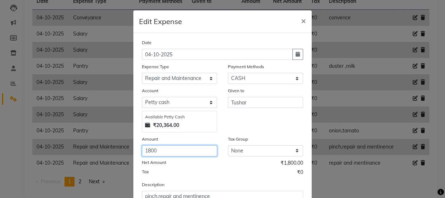
click at [179, 154] on input "1800" at bounding box center [179, 150] width 75 height 11
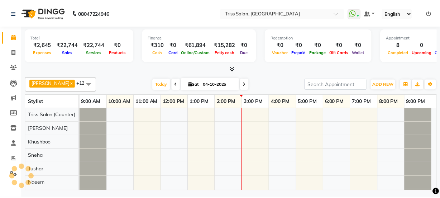
scroll to position [10, 0]
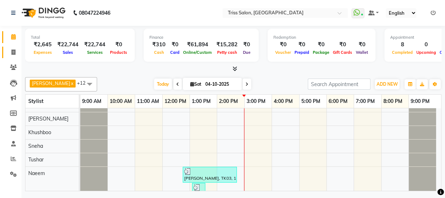
click at [10, 52] on span at bounding box center [13, 52] width 13 height 8
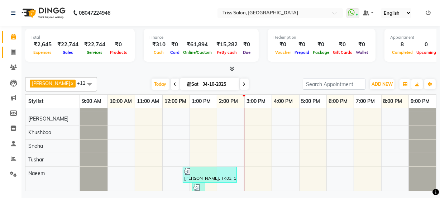
select select "service"
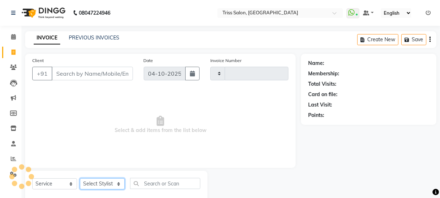
click at [117, 179] on select "Select Stylist" at bounding box center [102, 183] width 45 height 11
type input "1967"
select select "4304"
click at [111, 186] on select "Select Stylist" at bounding box center [102, 183] width 45 height 11
click at [112, 183] on select "Select Stylist Bhim Ram [PERSON_NAME] [PERSON_NAME] (Pooja) [PERSON_NAME] [PERS…" at bounding box center [102, 183] width 45 height 11
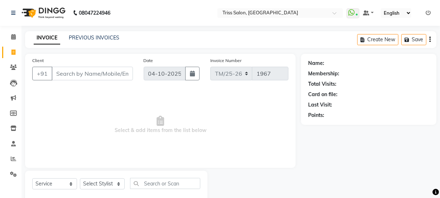
click at [161, 126] on span "Select & add items from the list below" at bounding box center [160, 125] width 256 height 72
click at [97, 71] on input "Client" at bounding box center [92, 74] width 81 height 14
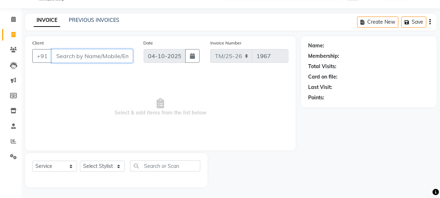
scroll to position [16, 0]
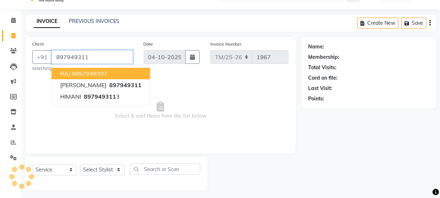
type input "897949311"
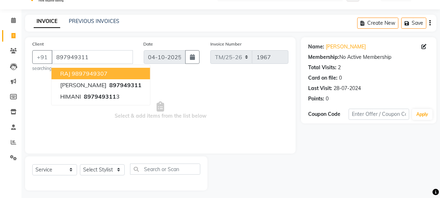
scroll to position [20, 0]
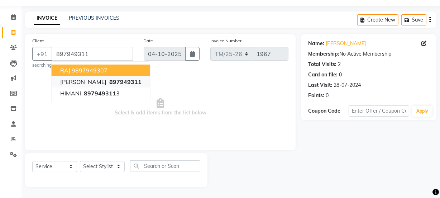
click at [139, 81] on span "897949311" at bounding box center [125, 81] width 32 height 7
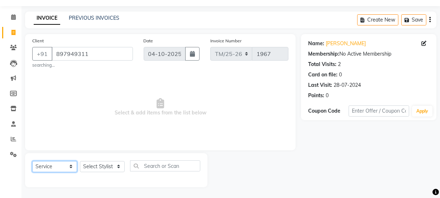
click at [53, 164] on select "Select Service Product Membership Package Voucher Prepaid Gift Card" at bounding box center [54, 166] width 45 height 11
select select "product"
click at [32, 161] on select "Select Service Product Membership Package Voucher Prepaid Gift Card" at bounding box center [54, 166] width 45 height 11
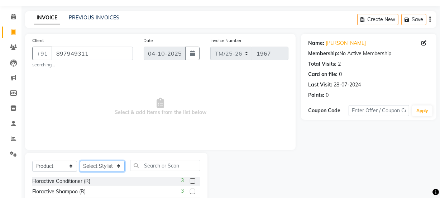
click at [104, 167] on select "Select Stylist Bhim Ram [PERSON_NAME] [PERSON_NAME] (Pooja) [PERSON_NAME] [PERS…" at bounding box center [102, 165] width 45 height 11
select select "72759"
click at [80, 160] on select "Select Stylist Bhim Ram [PERSON_NAME] [PERSON_NAME] (Pooja) [PERSON_NAME] [PERS…" at bounding box center [102, 165] width 45 height 11
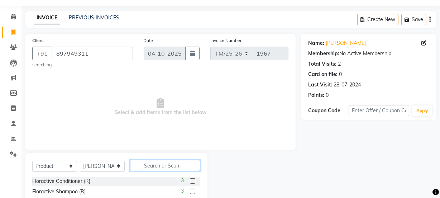
click at [150, 162] on input "text" at bounding box center [165, 165] width 70 height 11
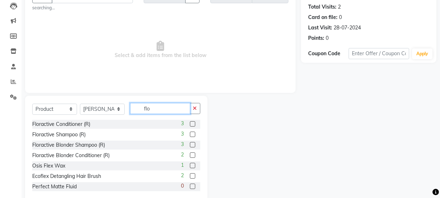
scroll to position [61, 0]
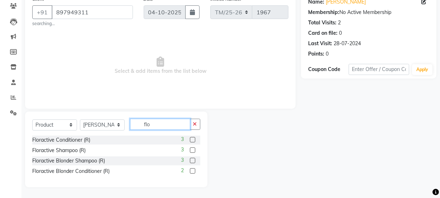
type input "flo"
click at [193, 138] on label at bounding box center [192, 139] width 5 height 5
click at [193, 138] on input "checkbox" at bounding box center [192, 140] width 5 height 5
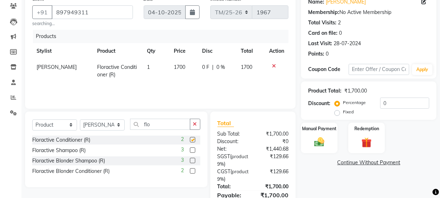
checkbox input "false"
click at [192, 149] on label at bounding box center [192, 149] width 5 height 5
click at [192, 149] on input "checkbox" at bounding box center [192, 150] width 5 height 5
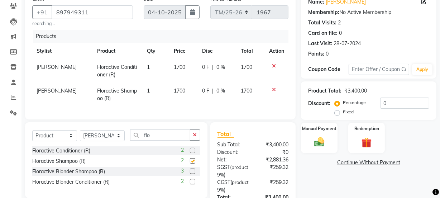
checkbox input "false"
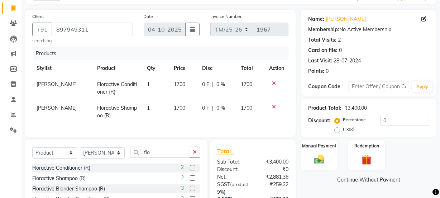
scroll to position [52, 0]
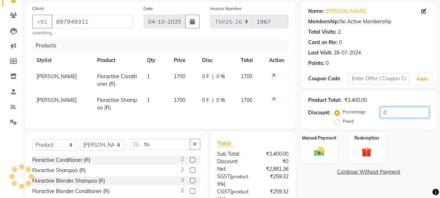
click at [388, 111] on input "0" at bounding box center [404, 112] width 49 height 11
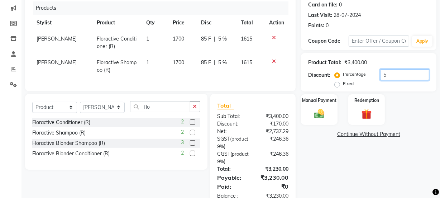
scroll to position [115, 0]
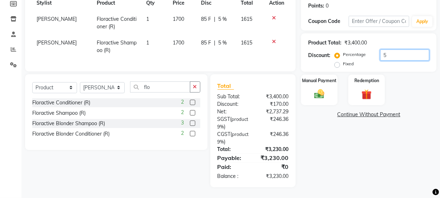
type input "5"
click at [383, 175] on div "Name: Hemani Khandelwal Membership: No Active Membership Total Visits: 2 Card o…" at bounding box center [371, 65] width 141 height 243
click at [383, 167] on div "Name: Hemani Khandelwal Membership: No Active Membership Total Visits: 2 Card o…" at bounding box center [371, 65] width 141 height 243
click at [381, 166] on div "Name: Hemani Khandelwal Membership: No Active Membership Total Visits: 2 Card o…" at bounding box center [371, 65] width 141 height 243
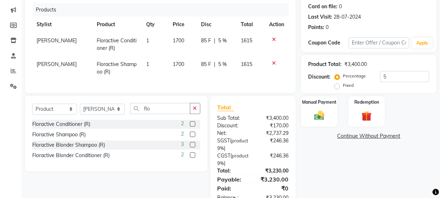
scroll to position [88, 0]
click at [328, 111] on div "Manual Payment" at bounding box center [319, 111] width 38 height 32
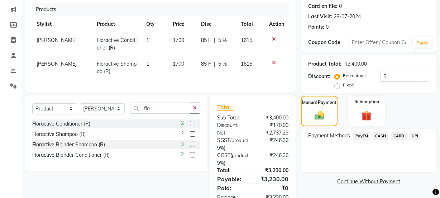
click at [416, 138] on span "UPI" at bounding box center [414, 136] width 11 height 8
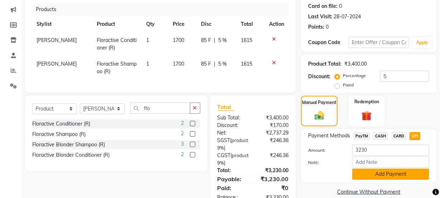
click at [412, 172] on button "Add Payment" at bounding box center [390, 173] width 77 height 11
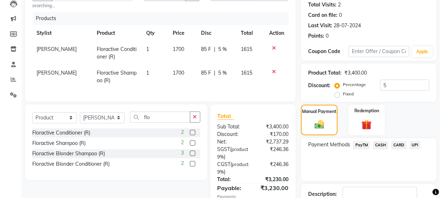
scroll to position [79, 0]
click at [391, 87] on input "5" at bounding box center [404, 85] width 49 height 11
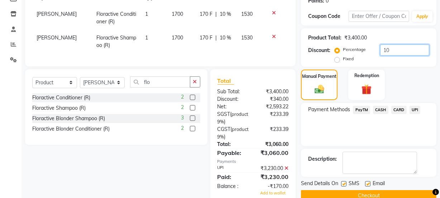
scroll to position [136, 0]
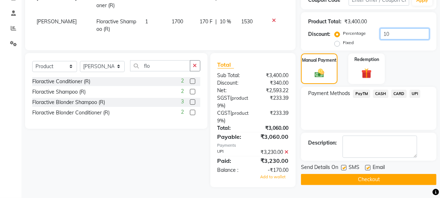
type input "10"
click at [287, 150] on icon at bounding box center [286, 151] width 4 height 5
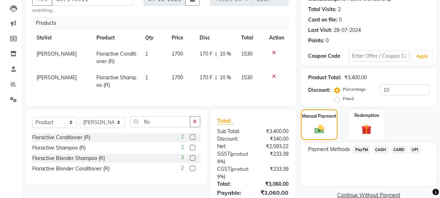
scroll to position [115, 0]
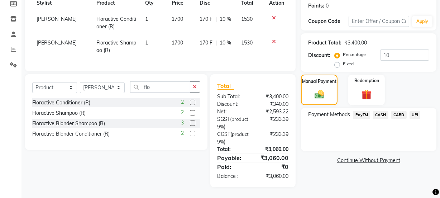
click at [413, 111] on span "UPI" at bounding box center [414, 115] width 11 height 8
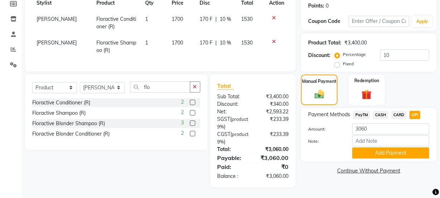
click at [362, 111] on span "PayTM" at bounding box center [361, 115] width 17 height 8
click at [397, 149] on button "Add Payment" at bounding box center [390, 152] width 77 height 11
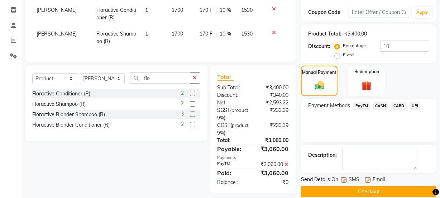
scroll to position [129, 0]
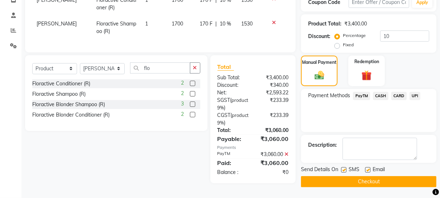
click at [394, 179] on button "Checkout" at bounding box center [368, 181] width 135 height 11
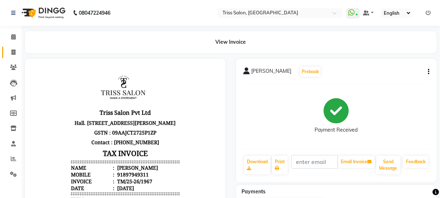
click at [11, 48] on span at bounding box center [13, 52] width 13 height 8
select select "service"
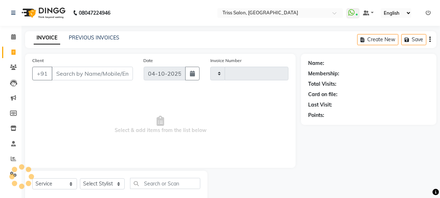
scroll to position [18, 0]
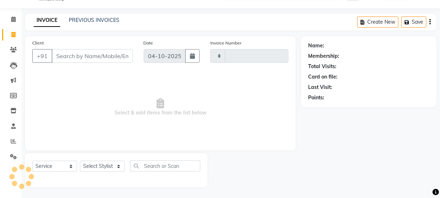
type input "1968"
select select "4304"
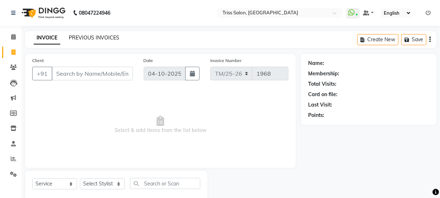
click at [98, 36] on link "PREVIOUS INVOICES" at bounding box center [94, 37] width 51 height 6
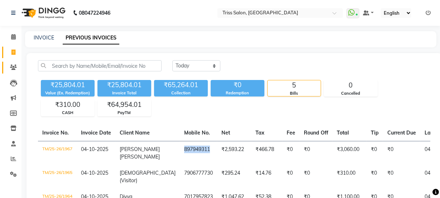
click at [15, 65] on icon at bounding box center [13, 66] width 7 height 5
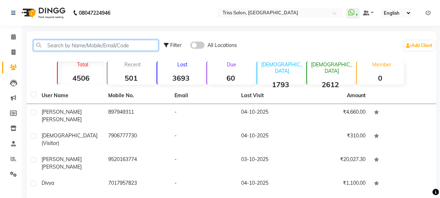
paste input "897949311"
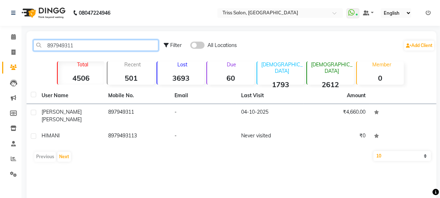
type input "897949311"
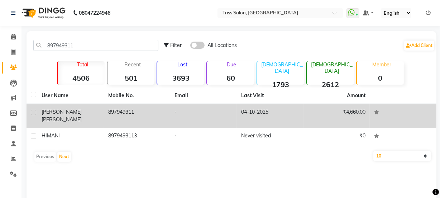
click at [255, 107] on td "04-10-2025" at bounding box center [270, 116] width 67 height 24
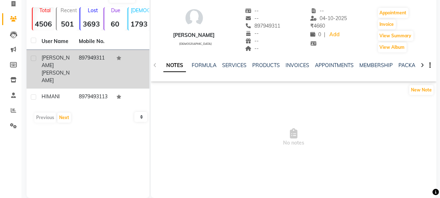
scroll to position [59, 0]
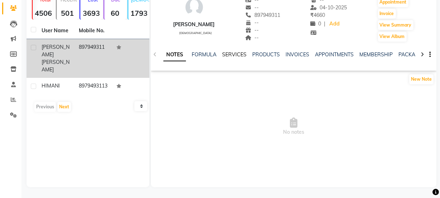
click at [239, 52] on link "SERVICES" at bounding box center [234, 54] width 24 height 6
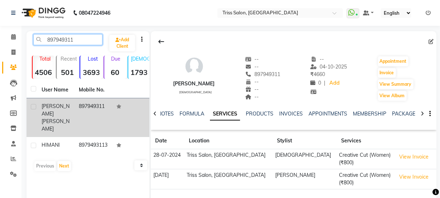
click at [80, 38] on input "897949311" at bounding box center [67, 39] width 69 height 11
click at [85, 112] on td "897949311" at bounding box center [93, 117] width 37 height 39
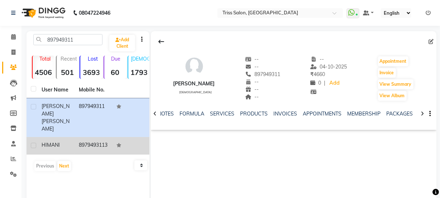
click at [90, 137] on td "8979493113" at bounding box center [93, 146] width 37 height 18
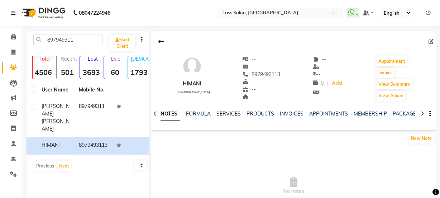
click at [235, 112] on link "SERVICES" at bounding box center [228, 113] width 24 height 6
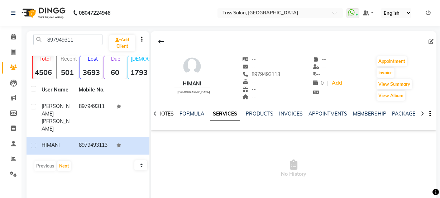
click at [168, 111] on link "NOTES" at bounding box center [166, 113] width 16 height 6
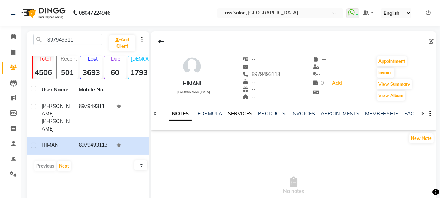
click at [243, 112] on link "SERVICES" at bounding box center [240, 113] width 24 height 6
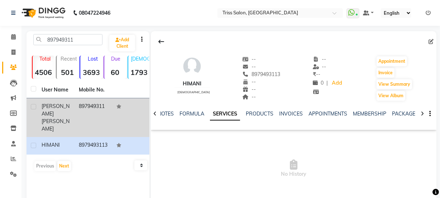
click at [97, 105] on td "897949311" at bounding box center [93, 117] width 37 height 39
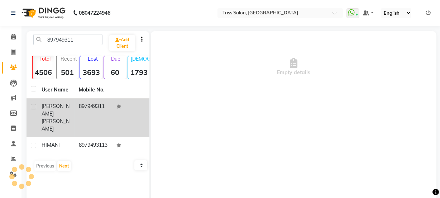
click at [107, 113] on td "897949311" at bounding box center [93, 117] width 37 height 39
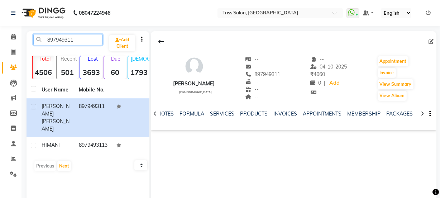
click at [81, 39] on input "897949311" at bounding box center [67, 39] width 69 height 11
click at [13, 35] on icon at bounding box center [13, 36] width 5 height 5
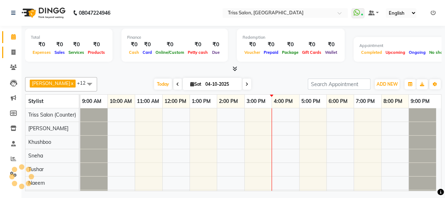
click at [13, 48] on span at bounding box center [13, 52] width 13 height 8
select select "service"
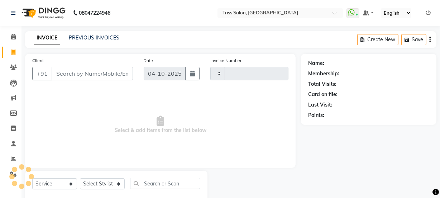
type input "1968"
select select "4304"
click at [104, 36] on link "PREVIOUS INVOICES" at bounding box center [94, 37] width 51 height 6
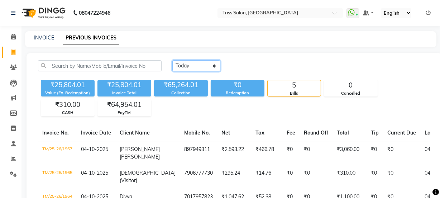
click at [198, 66] on select "[DATE] [DATE] Custom Range" at bounding box center [196, 65] width 48 height 11
click at [172, 60] on select "[DATE] [DATE] Custom Range" at bounding box center [196, 65] width 48 height 11
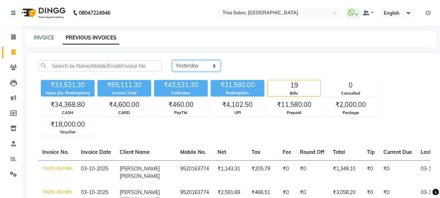
click at [208, 67] on select "[DATE] [DATE] Custom Range" at bounding box center [196, 65] width 48 height 11
click at [247, 133] on div "₹33,531.30 Value (Ex. Redemption) ₹65,111.30 Invoice Total ₹43,531.30 Collectio…" at bounding box center [234, 106] width 392 height 58
click at [203, 62] on select "[DATE] [DATE] Custom Range" at bounding box center [196, 65] width 48 height 11
select select "range"
click at [172, 60] on select "[DATE] [DATE] Custom Range" at bounding box center [196, 65] width 48 height 11
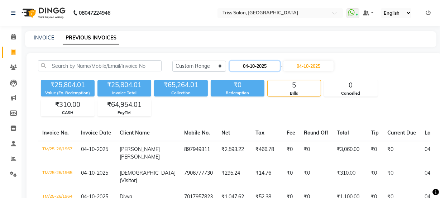
click at [262, 66] on input "04-10-2025" at bounding box center [255, 66] width 50 height 10
select select "10"
select select "2025"
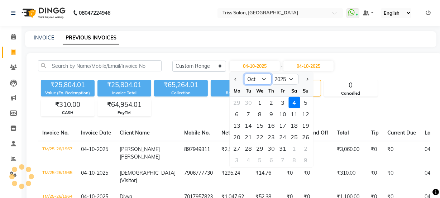
click at [262, 75] on select "Jan Feb Mar Apr May Jun Jul Aug Sep Oct Nov Dec" at bounding box center [257, 79] width 27 height 11
select select "9"
click at [244, 74] on select "Jan Feb Mar Apr May Jun Jul Aug Sep Oct Nov Dec" at bounding box center [257, 79] width 27 height 11
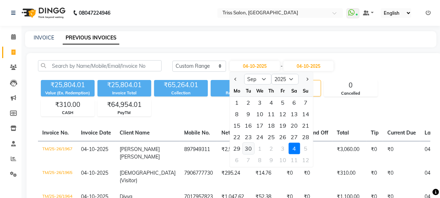
click at [251, 145] on div "30" at bounding box center [248, 148] width 11 height 11
type input "30-09-2025"
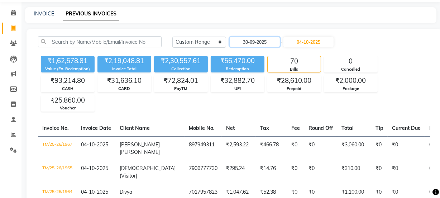
scroll to position [25, 0]
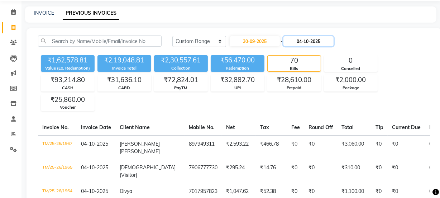
click at [318, 36] on input "04-10-2025" at bounding box center [308, 41] width 50 height 10
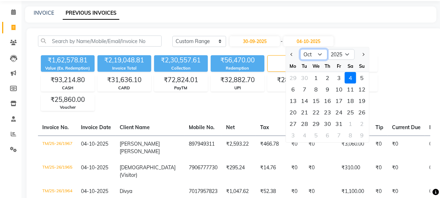
click at [318, 53] on select "Sep Oct Nov Dec" at bounding box center [313, 54] width 27 height 11
select select "9"
click at [300, 49] on select "Sep Oct Nov Dec" at bounding box center [313, 54] width 27 height 11
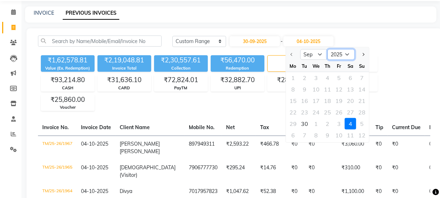
click at [345, 52] on select "2025 2026 2027 2028 2029 2030 2031 2032 2033 2034 2035" at bounding box center [340, 54] width 27 height 11
click at [305, 105] on div "15 16 17 18 19 20 21" at bounding box center [327, 100] width 83 height 11
click at [305, 124] on div "30" at bounding box center [304, 123] width 11 height 11
type input "30-09-2025"
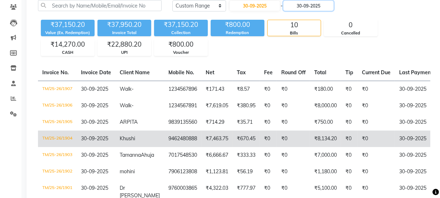
scroll to position [0, 0]
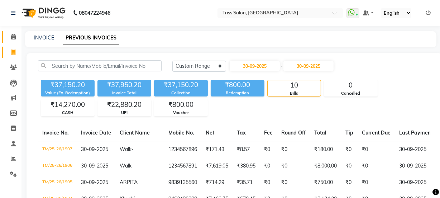
click at [13, 36] on icon at bounding box center [13, 36] width 5 height 5
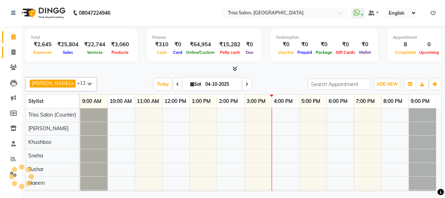
click at [10, 53] on span at bounding box center [13, 52] width 13 height 8
select select "service"
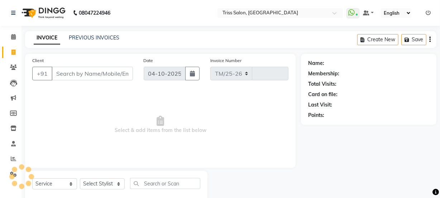
select select "4304"
type input "1968"
click at [84, 71] on input "Client" at bounding box center [92, 74] width 81 height 14
click at [93, 67] on input "Client" at bounding box center [92, 74] width 81 height 14
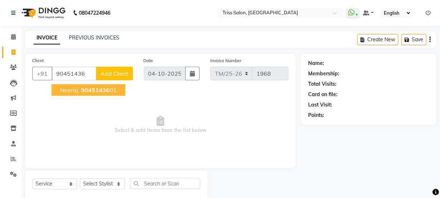
click at [108, 92] on ngb-highlight "90451436 01" at bounding box center [98, 89] width 37 height 7
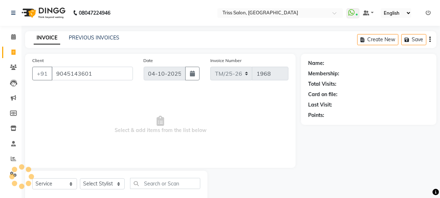
type input "9045143601"
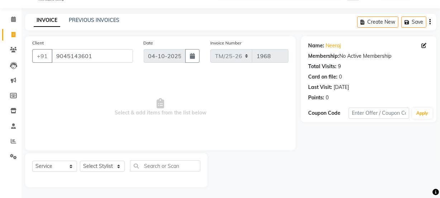
scroll to position [18, 0]
click at [108, 171] on select "Select Stylist Bhim Ram [PERSON_NAME] [PERSON_NAME] (Pooja) [PERSON_NAME] [PERS…" at bounding box center [102, 165] width 45 height 11
click at [54, 168] on select "Select Service Product Membership Package Voucher Prepaid Gift Card" at bounding box center [54, 165] width 45 height 11
select select "product"
click at [32, 160] on select "Select Service Product Membership Package Voucher Prepaid Gift Card" at bounding box center [54, 165] width 45 height 11
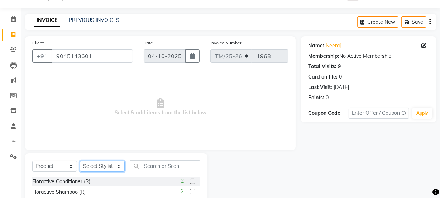
click at [110, 170] on select "Select Stylist Bhim Ram [PERSON_NAME] [PERSON_NAME] (Pooja) [PERSON_NAME] [PERS…" at bounding box center [102, 165] width 45 height 11
select select "88367"
click at [80, 160] on select "Select Stylist Bhim Ram [PERSON_NAME] [PERSON_NAME] (Pooja) [PERSON_NAME] [PERS…" at bounding box center [102, 165] width 45 height 11
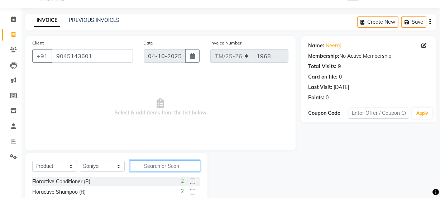
click at [148, 167] on input "text" at bounding box center [165, 165] width 70 height 11
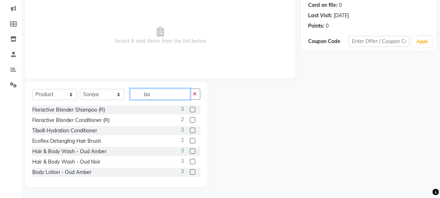
scroll to position [49, 0]
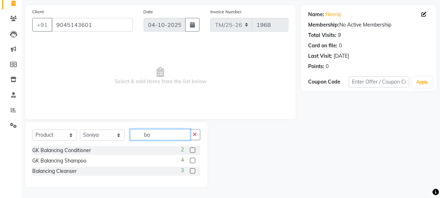
type input "ba"
click at [191, 161] on label at bounding box center [192, 160] width 5 height 5
click at [191, 161] on input "checkbox" at bounding box center [192, 160] width 5 height 5
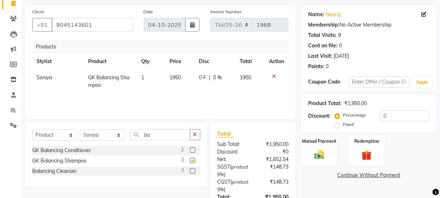
checkbox input "false"
click at [177, 77] on span "1950" at bounding box center [174, 77] width 11 height 6
select select "88367"
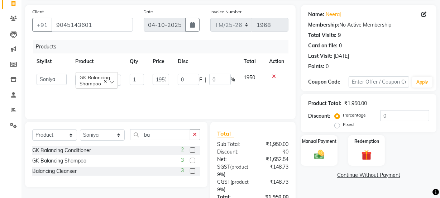
scroll to position [0, 2]
click at [165, 77] on input "1950" at bounding box center [161, 79] width 16 height 11
type input "1"
type input "2500"
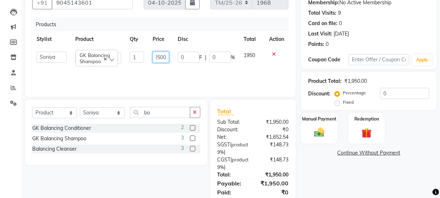
scroll to position [97, 0]
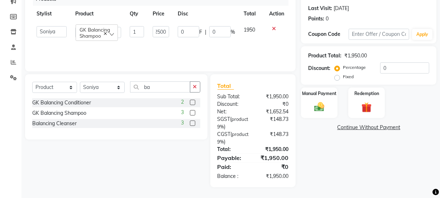
click at [354, 176] on div "Name: Neeraj Membership: No Active Membership Total Visits: 9 Card on file: 0 L…" at bounding box center [371, 72] width 141 height 230
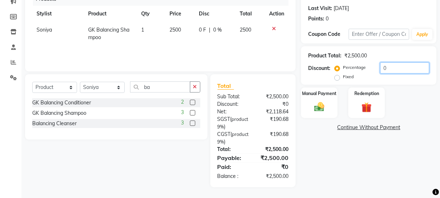
click at [390, 67] on input "0" at bounding box center [404, 67] width 49 height 11
type input "10"
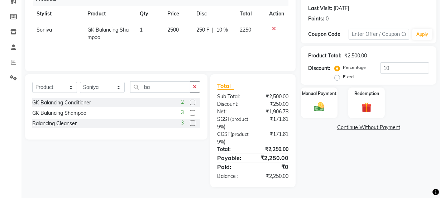
click at [335, 161] on div "Name: Neeraj Membership: No Active Membership Total Visits: 9 Card on file: 0 L…" at bounding box center [371, 72] width 141 height 230
click at [325, 108] on img at bounding box center [319, 107] width 16 height 12
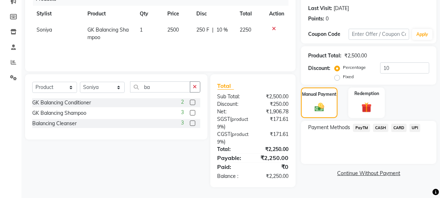
click at [381, 128] on span "CASH" at bounding box center [380, 128] width 15 height 8
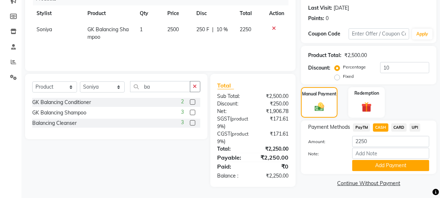
scroll to position [98, 0]
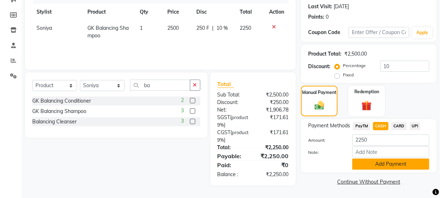
click at [408, 167] on button "Add Payment" at bounding box center [390, 163] width 77 height 11
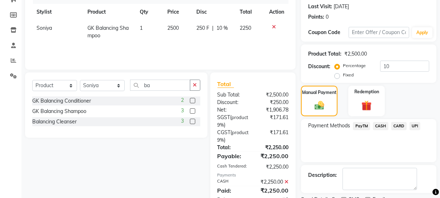
scroll to position [128, 0]
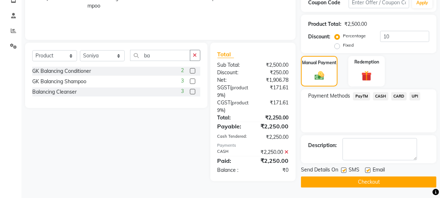
click at [400, 183] on button "Checkout" at bounding box center [368, 181] width 135 height 11
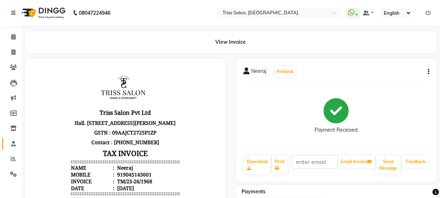
click at [11, 144] on icon at bounding box center [13, 143] width 5 height 5
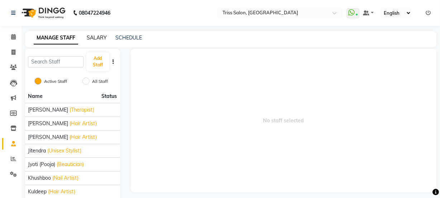
click at [96, 39] on link "SALARY" at bounding box center [97, 37] width 20 height 6
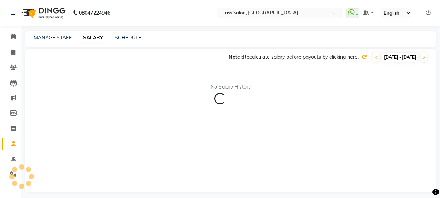
click at [386, 57] on span "[DATE] - [DATE]" at bounding box center [399, 57] width 35 height 9
select select "10"
select select "2025"
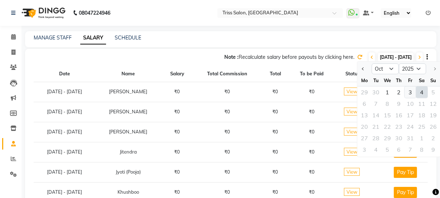
click at [414, 91] on div "3" at bounding box center [409, 91] width 11 height 11
type input "03-10-2025"
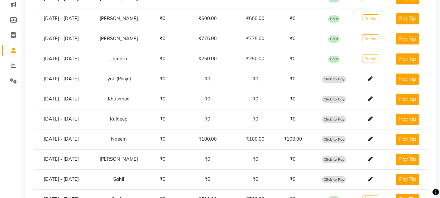
scroll to position [93, 0]
click at [373, 55] on span "View" at bounding box center [371, 58] width 16 height 8
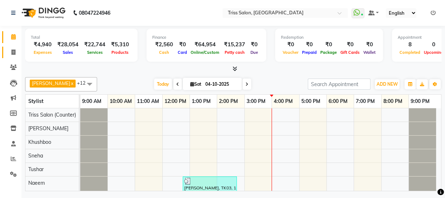
click at [12, 54] on icon at bounding box center [13, 51] width 4 height 5
select select "service"
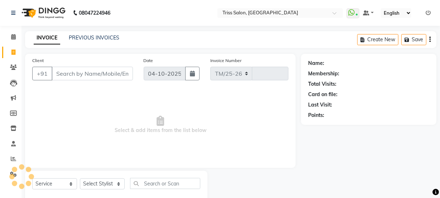
select select "4304"
type input "1969"
click at [81, 74] on input "Client" at bounding box center [92, 74] width 81 height 14
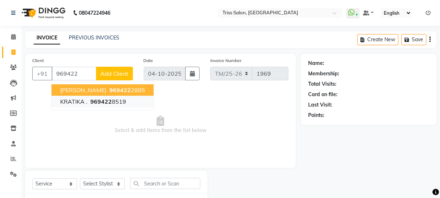
click at [111, 102] on ngb-highlight "969422 8519" at bounding box center [107, 101] width 37 height 7
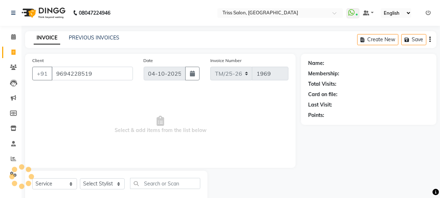
type input "9694228519"
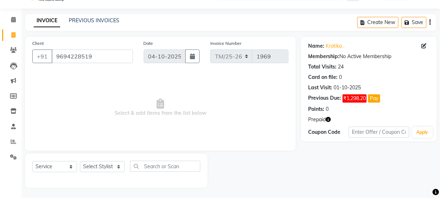
scroll to position [18, 0]
click at [330, 116] on icon "button" at bounding box center [328, 118] width 5 height 5
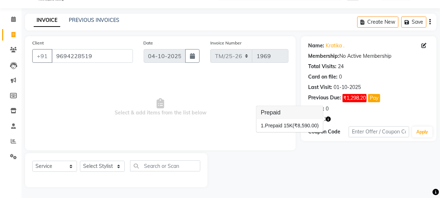
click at [341, 147] on div "Name: Kratika . Membership: No Active Membership Total Visits: 24 Card on file:…" at bounding box center [371, 111] width 141 height 151
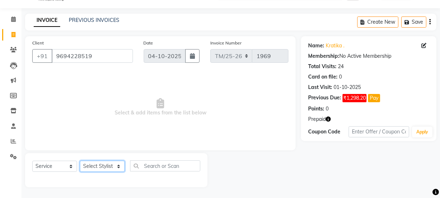
click at [103, 165] on select "Select Stylist Bhim Ram [PERSON_NAME] [PERSON_NAME] (Pooja) [PERSON_NAME] [PERS…" at bounding box center [102, 165] width 45 height 11
select select "44064"
click at [80, 160] on select "Select Stylist Bhim Ram [PERSON_NAME] [PERSON_NAME] (Pooja) [PERSON_NAME] [PERS…" at bounding box center [102, 165] width 45 height 11
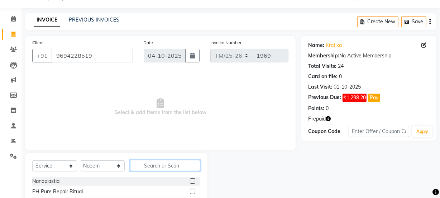
click at [169, 168] on input "text" at bounding box center [165, 165] width 70 height 11
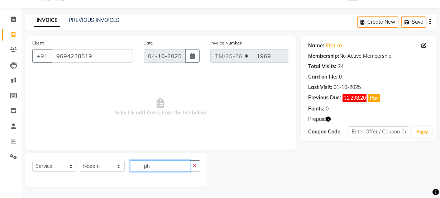
scroll to position [78, 0]
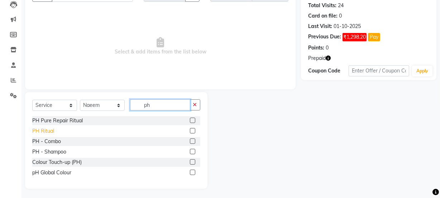
type input "ph"
click at [38, 131] on div "PH Ritual" at bounding box center [43, 131] width 22 height 8
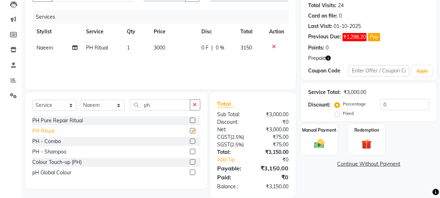
checkbox input "false"
click at [166, 54] on td "3000" at bounding box center [172, 48] width 47 height 16
select select "44064"
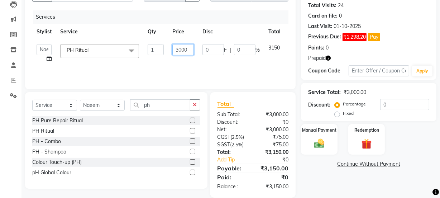
click at [190, 51] on input "3000" at bounding box center [182, 49] width 21 height 11
type input "3500"
click at [348, 174] on div "Name: Kratika . Membership: No Active Membership Total Visits: 24 Card on file:…" at bounding box center [371, 86] width 141 height 222
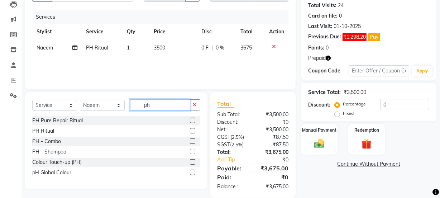
click at [164, 106] on input "ph" at bounding box center [160, 104] width 60 height 11
type input "p"
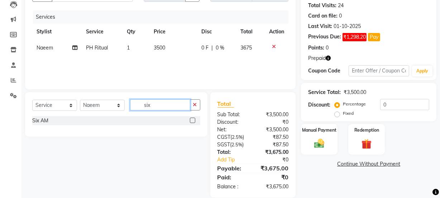
type input "six"
click at [39, 121] on div "Six AM" at bounding box center [40, 121] width 16 height 8
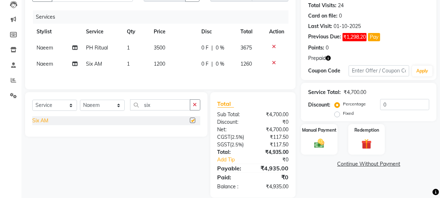
checkbox input "false"
click at [161, 104] on input "six" at bounding box center [160, 104] width 60 height 11
click at [96, 107] on select "Select Stylist Bhim Ram [PERSON_NAME] [PERSON_NAME] (Pooja) [PERSON_NAME] [PERS…" at bounding box center [102, 105] width 45 height 11
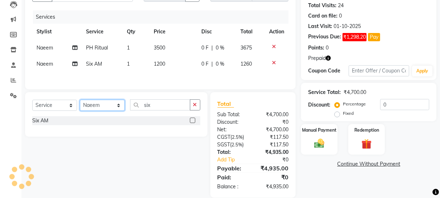
select select "61788"
click at [80, 100] on select "Select Stylist Bhim Ram [PERSON_NAME] [PERSON_NAME] (Pooja) [PERSON_NAME] [PERS…" at bounding box center [102, 105] width 45 height 11
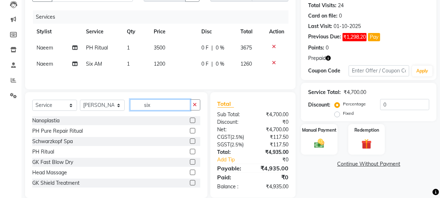
click at [162, 107] on input "six" at bounding box center [160, 104] width 60 height 11
type input "s"
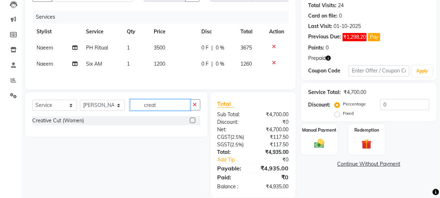
type input "creat"
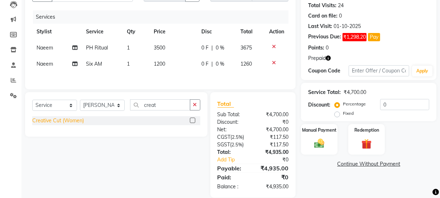
click at [44, 118] on div "Creative Cut (Women)" at bounding box center [58, 121] width 52 height 8
checkbox input "false"
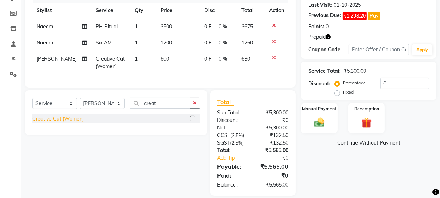
scroll to position [113, 0]
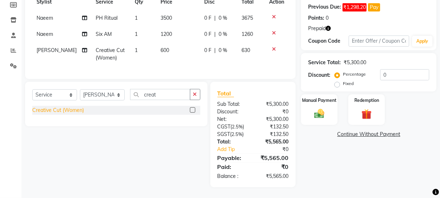
click at [365, 108] on img at bounding box center [366, 114] width 16 height 13
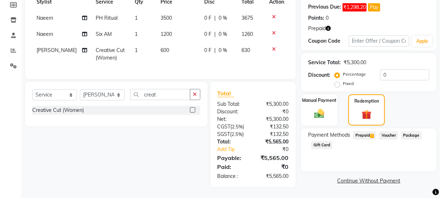
click at [369, 134] on span "Prepaid 1" at bounding box center [364, 135] width 23 height 8
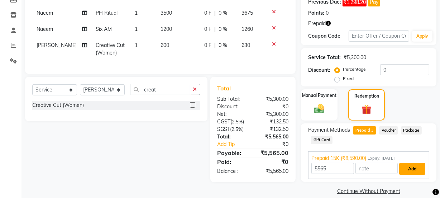
click at [413, 168] on button "Add" at bounding box center [412, 169] width 26 height 12
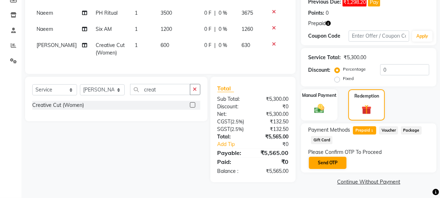
click at [330, 164] on button "Send OTP" at bounding box center [328, 163] width 38 height 12
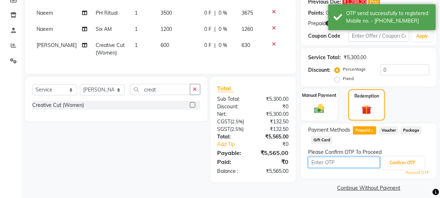
click at [378, 157] on input "text" at bounding box center [344, 162] width 72 height 11
type input "1"
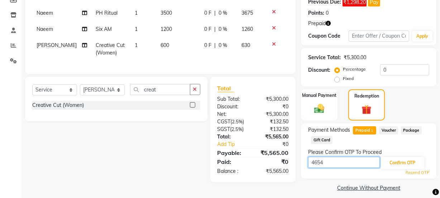
type input "4654"
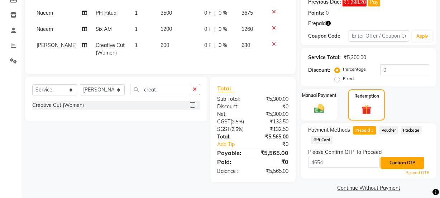
click at [402, 160] on button "Confirm OTP" at bounding box center [402, 163] width 44 height 12
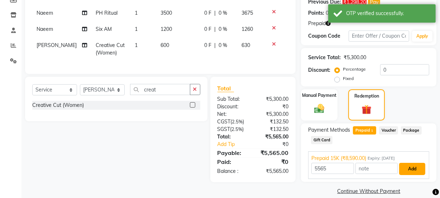
click at [412, 170] on button "Add" at bounding box center [412, 169] width 26 height 12
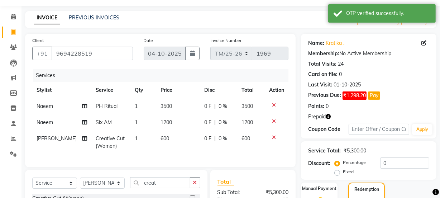
scroll to position [20, 0]
click at [374, 96] on button "Pay" at bounding box center [374, 96] width 12 height 8
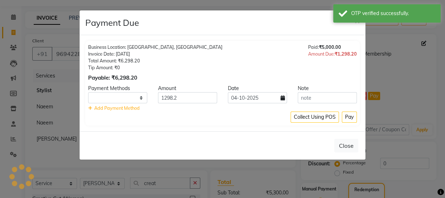
select select "1"
click at [346, 118] on button "Pay" at bounding box center [349, 116] width 15 height 11
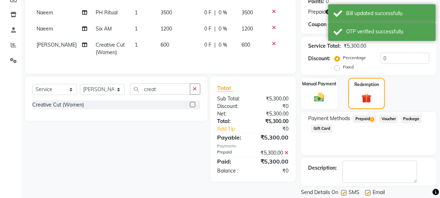
scroll to position [136, 0]
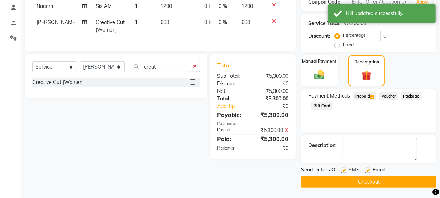
click at [377, 181] on button "Checkout" at bounding box center [368, 181] width 135 height 11
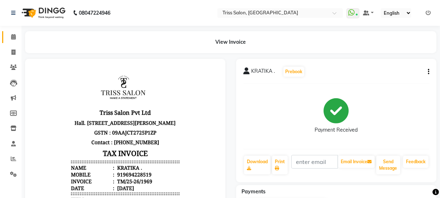
click at [10, 37] on span at bounding box center [13, 37] width 13 height 8
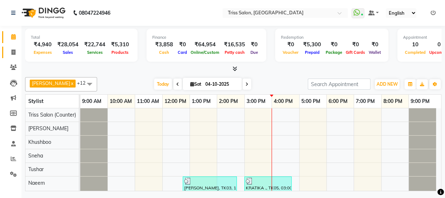
click at [13, 50] on icon at bounding box center [13, 51] width 4 height 5
select select "service"
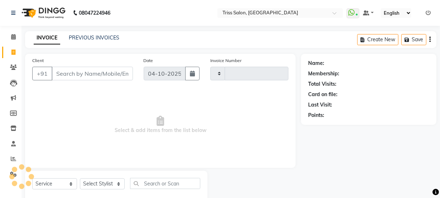
type input "1970"
select select "4304"
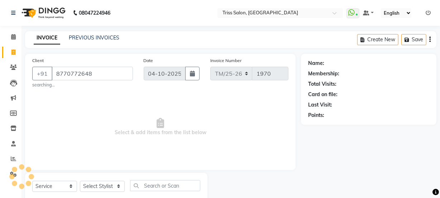
type input "8770772648"
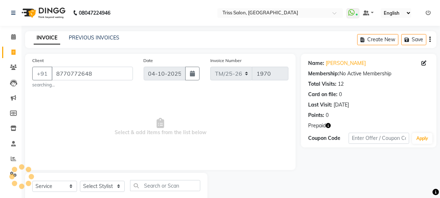
scroll to position [20, 0]
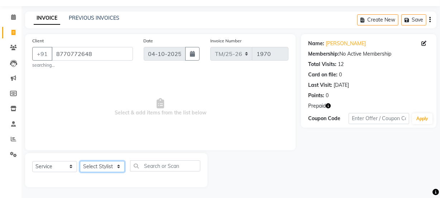
click at [99, 168] on select "Select Stylist Bhim Ram [PERSON_NAME] [PERSON_NAME] (Pooja) [PERSON_NAME] [PERS…" at bounding box center [102, 166] width 45 height 11
select select "30388"
click at [80, 161] on select "Select Stylist Bhim Ram [PERSON_NAME] [PERSON_NAME] (Pooja) [PERSON_NAME] [PERS…" at bounding box center [102, 166] width 45 height 11
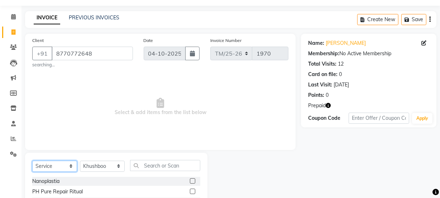
click at [52, 163] on select "Select Service Product Membership Package Voucher Prepaid Gift Card" at bounding box center [54, 165] width 45 height 11
select select "product"
click at [32, 160] on select "Select Service Product Membership Package Voucher Prepaid Gift Card" at bounding box center [54, 165] width 45 height 11
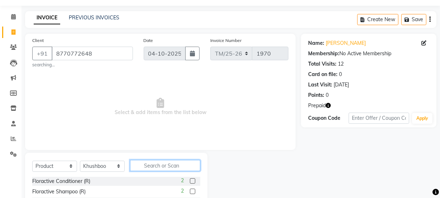
click at [144, 166] on input "text" at bounding box center [165, 165] width 70 height 11
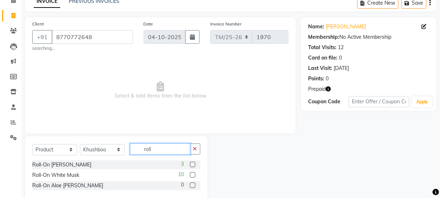
scroll to position [51, 0]
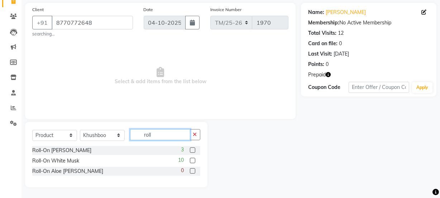
type input "roll"
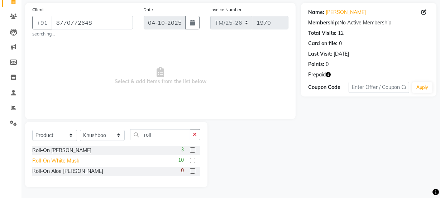
click at [35, 159] on div "Roll-On White Musk" at bounding box center [55, 161] width 47 height 8
checkbox input "false"
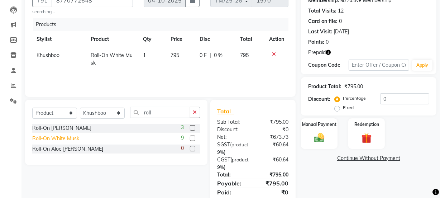
scroll to position [75, 0]
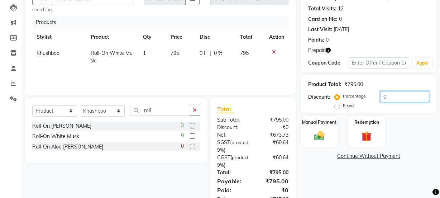
click at [399, 95] on input "0" at bounding box center [404, 96] width 49 height 11
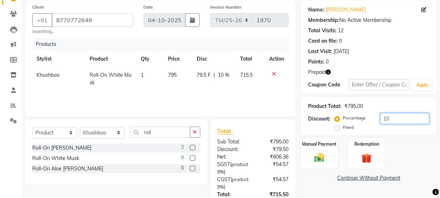
scroll to position [0, 0]
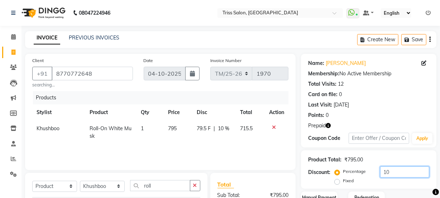
type input "10"
click at [355, 12] on icon at bounding box center [351, 12] width 6 height 7
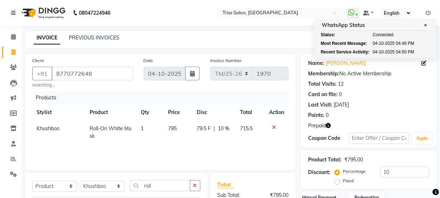
click at [353, 8] on ul "WhatsApp Status ✕ Status: Connected Most Recent Message: 04-10-2025 04:49 PM Re…" at bounding box center [390, 13] width 88 height 10
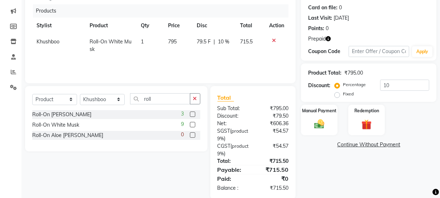
scroll to position [99, 0]
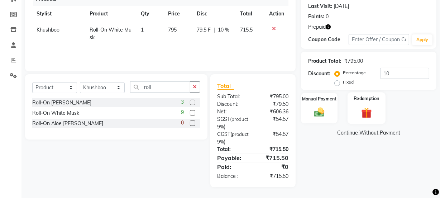
click at [365, 110] on img at bounding box center [366, 112] width 17 height 13
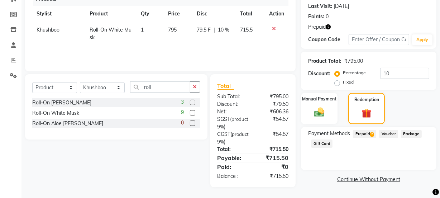
click at [368, 131] on span "Prepaid 2" at bounding box center [364, 134] width 23 height 8
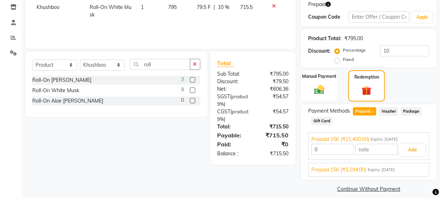
scroll to position [128, 0]
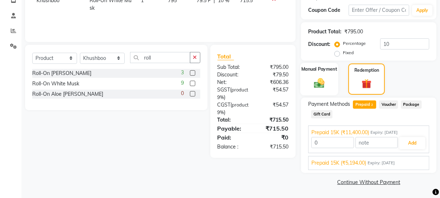
click at [318, 81] on img at bounding box center [319, 83] width 17 height 12
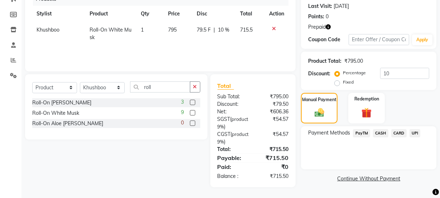
click at [362, 131] on span "PayTM" at bounding box center [361, 133] width 17 height 8
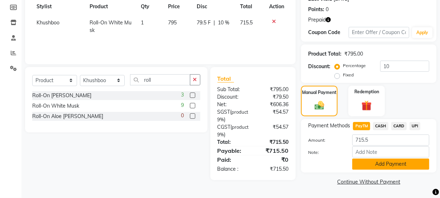
click at [398, 167] on button "Add Payment" at bounding box center [390, 163] width 77 height 11
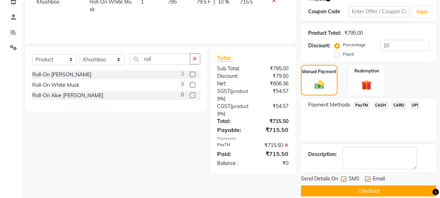
scroll to position [135, 0]
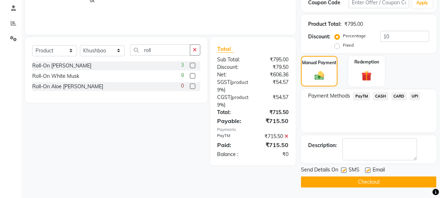
click at [375, 183] on button "Checkout" at bounding box center [368, 181] width 135 height 11
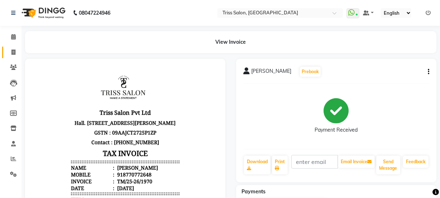
click at [12, 53] on icon at bounding box center [13, 51] width 4 height 5
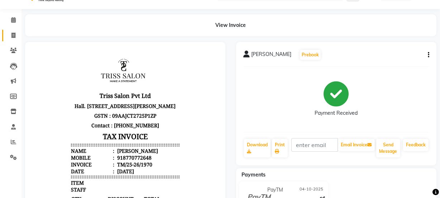
select select "service"
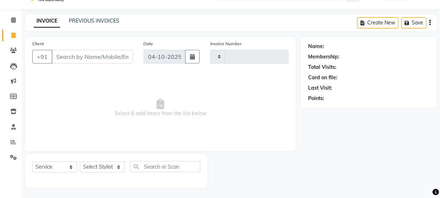
scroll to position [18, 0]
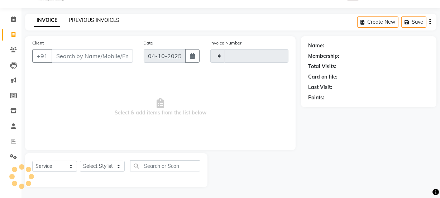
click at [100, 20] on link "PREVIOUS INVOICES" at bounding box center [94, 20] width 51 height 6
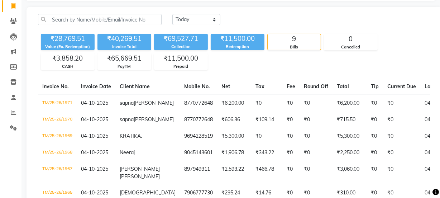
scroll to position [41, 0]
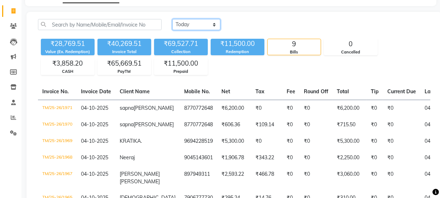
click at [201, 27] on select "[DATE] [DATE] Custom Range" at bounding box center [196, 24] width 48 height 11
select select "yesterday"
click at [172, 19] on select "[DATE] [DATE] Custom Range" at bounding box center [196, 24] width 48 height 11
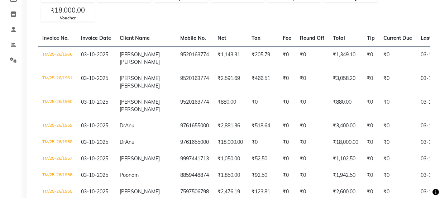
scroll to position [114, 0]
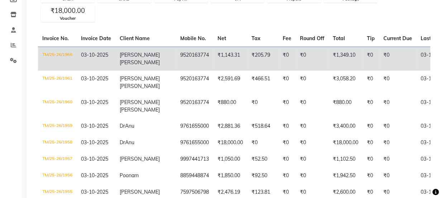
click at [329, 54] on td "₹1,349.10" at bounding box center [346, 59] width 34 height 24
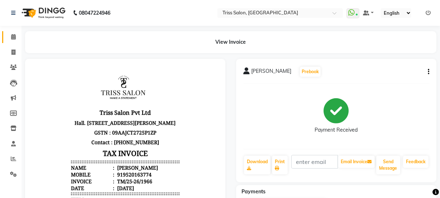
click at [11, 32] on link "Calendar" at bounding box center [10, 37] width 17 height 12
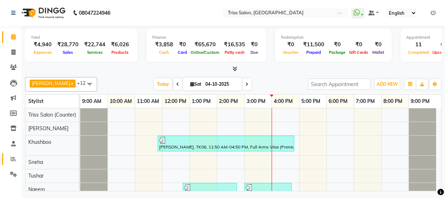
click at [14, 160] on icon at bounding box center [13, 158] width 5 height 5
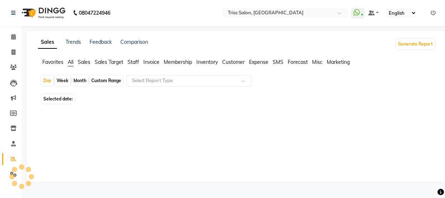
click at [16, 160] on icon at bounding box center [13, 158] width 5 height 5
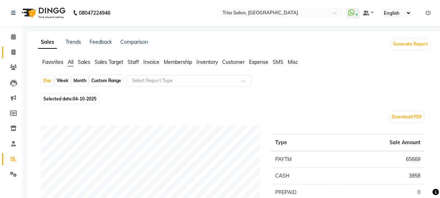
click at [11, 52] on icon at bounding box center [13, 51] width 4 height 5
select select "service"
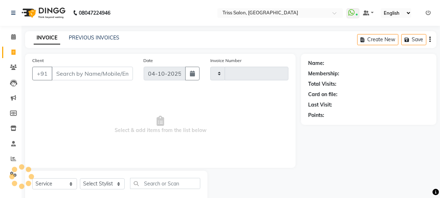
scroll to position [18, 0]
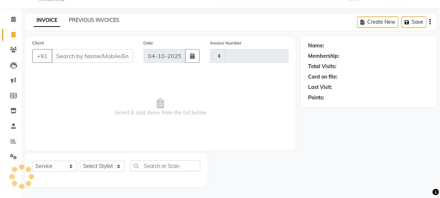
type input "1972"
select select "4304"
click at [93, 175] on div "Select Service Product Membership Package Voucher Prepaid Gift Card Select Styl…" at bounding box center [116, 168] width 168 height 17
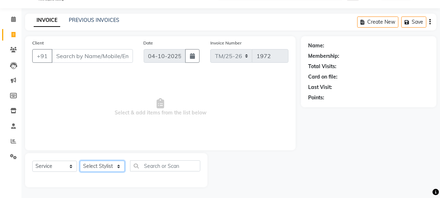
click at [93, 168] on select "Select Stylist Bhim Ram [PERSON_NAME] [PERSON_NAME] (Pooja) [PERSON_NAME] [PERS…" at bounding box center [102, 165] width 45 height 11
select select "61788"
click at [80, 160] on select "Select Stylist Bhim Ram [PERSON_NAME] [PERSON_NAME] (Pooja) [PERSON_NAME] [PERS…" at bounding box center [102, 165] width 45 height 11
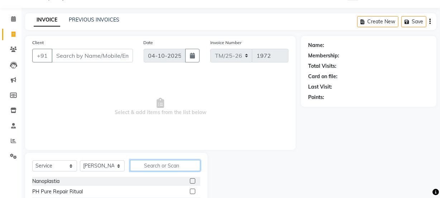
click at [159, 168] on input "text" at bounding box center [165, 165] width 70 height 11
type input "cre"
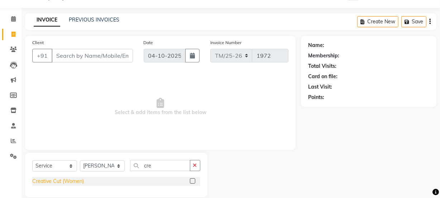
click at [43, 181] on div "Creative Cut (Women)" at bounding box center [58, 181] width 52 height 8
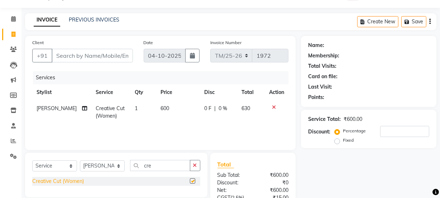
checkbox input "false"
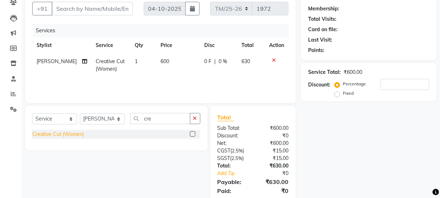
scroll to position [70, 0]
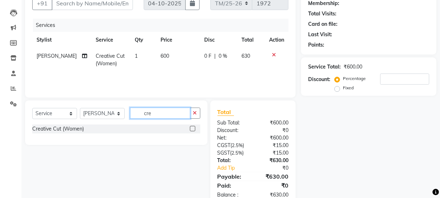
click at [168, 114] on input "cre" at bounding box center [160, 112] width 60 height 11
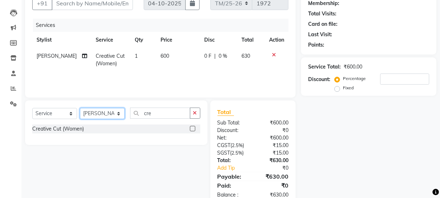
click at [103, 110] on select "Select Stylist Bhim Ram [PERSON_NAME] [PERSON_NAME] (Pooja) [PERSON_NAME] [PERS…" at bounding box center [102, 113] width 45 height 11
select select "72759"
click at [80, 108] on select "Select Stylist Bhim Ram [PERSON_NAME] [PERSON_NAME] (Pooja) [PERSON_NAME] [PERS…" at bounding box center [102, 113] width 45 height 11
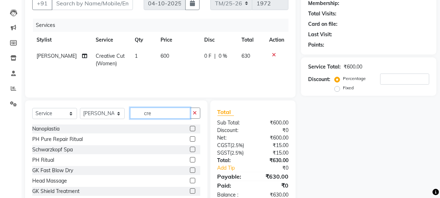
click at [155, 110] on input "cre" at bounding box center [160, 112] width 60 height 11
type input "c"
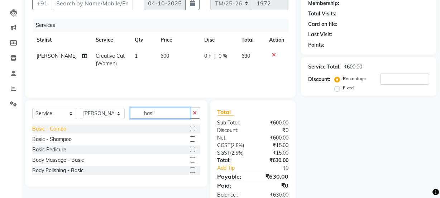
type input "basi"
click at [54, 125] on div "Basic - Combo" at bounding box center [49, 129] width 34 height 8
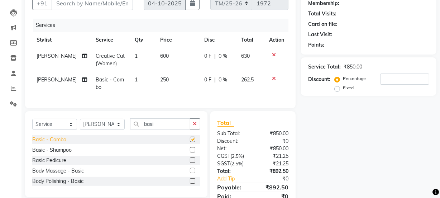
checkbox input "false"
click at [174, 129] on input "basi" at bounding box center [160, 123] width 60 height 11
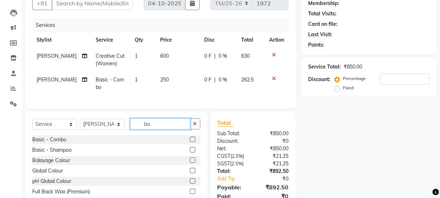
type input "b"
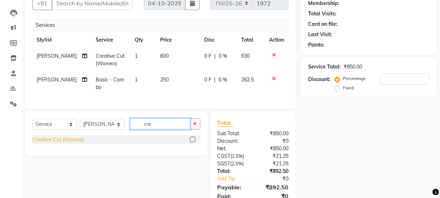
type input "cre"
click at [62, 143] on div "Creative Cut (Women)" at bounding box center [58, 140] width 52 height 8
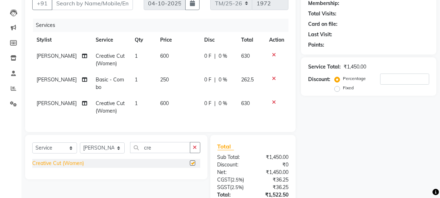
checkbox input "false"
click at [162, 102] on span "600" at bounding box center [164, 103] width 9 height 6
select select "72759"
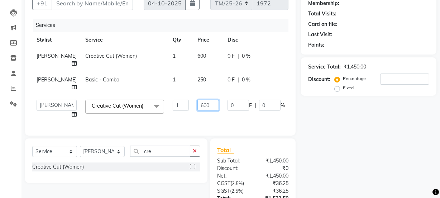
click at [197, 104] on input "600" at bounding box center [207, 105] width 21 height 11
type input "6"
type input "800"
click at [356, 155] on div "Name: Membership: Total Visits: Card on file: Last Visit: Points: Service Total…" at bounding box center [371, 114] width 141 height 260
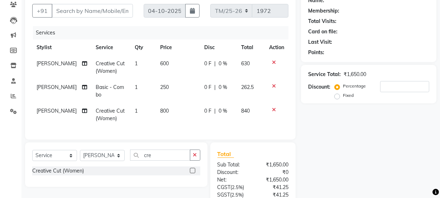
scroll to position [57, 0]
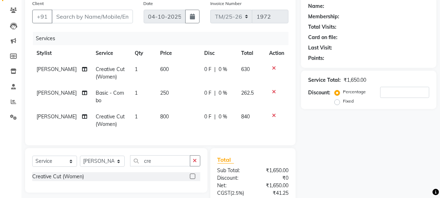
click at [160, 63] on td "600" at bounding box center [178, 73] width 44 height 24
select select "61788"
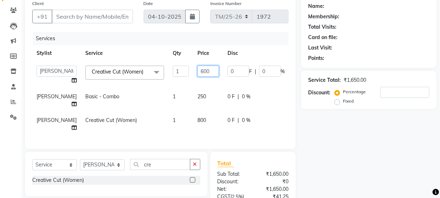
click at [197, 70] on input "600" at bounding box center [207, 71] width 21 height 11
type input "6"
type input "800"
click at [363, 162] on div "Name: Membership: Total Visits: Card on file: Last Visit: Points: Service Total…" at bounding box center [371, 127] width 141 height 260
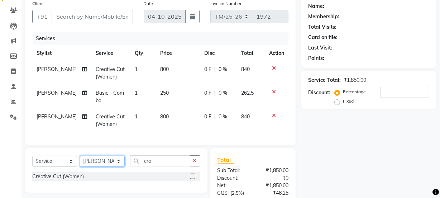
click at [107, 163] on select "Select Stylist Bhim Ram [PERSON_NAME] [PERSON_NAME] (Pooja) [PERSON_NAME] [PERS…" at bounding box center [102, 160] width 45 height 11
select select "40814"
click at [80, 160] on select "Select Stylist Bhim Ram [PERSON_NAME] [PERSON_NAME] (Pooja) [PERSON_NAME] [PERS…" at bounding box center [102, 160] width 45 height 11
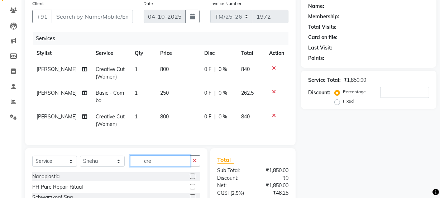
click at [183, 166] on input "cre" at bounding box center [160, 160] width 60 height 11
type input "c"
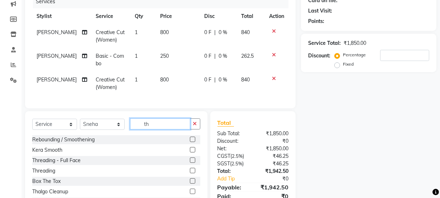
scroll to position [113, 0]
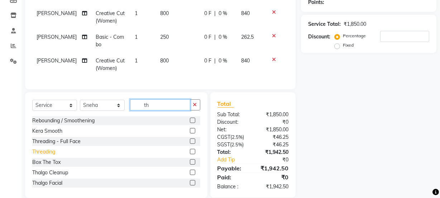
type input "th"
click at [35, 155] on div "Threading" at bounding box center [43, 152] width 23 height 8
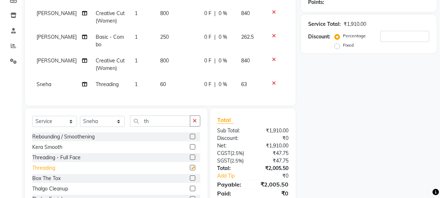
checkbox input "false"
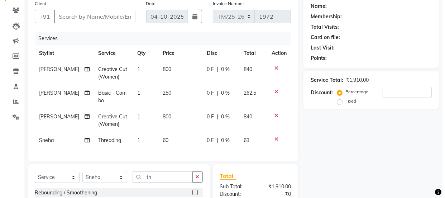
scroll to position [0, 0]
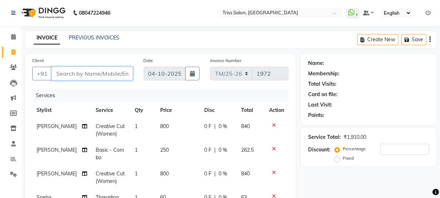
click at [97, 72] on input "Client" at bounding box center [92, 74] width 81 height 14
type input "9"
type input "0"
type input "9451212000"
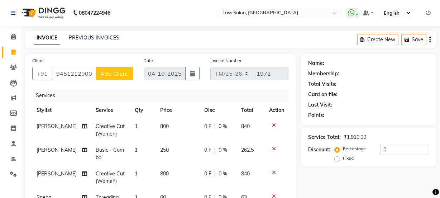
click at [116, 73] on span "Add Client" at bounding box center [114, 73] width 28 height 7
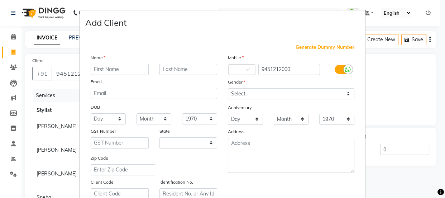
select select "38"
type input "Usha"
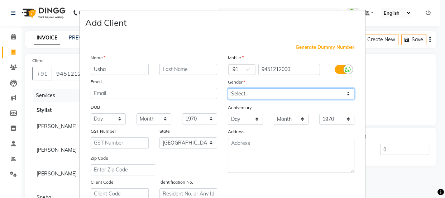
click at [269, 99] on select "Select [DEMOGRAPHIC_DATA] [DEMOGRAPHIC_DATA] Other Prefer Not To Say" at bounding box center [291, 93] width 126 height 11
select select "[DEMOGRAPHIC_DATA]"
click at [228, 88] on select "Select [DEMOGRAPHIC_DATA] [DEMOGRAPHIC_DATA] Other Prefer Not To Say" at bounding box center [291, 93] width 126 height 11
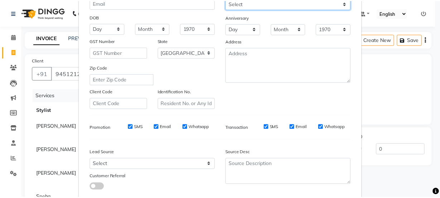
scroll to position [135, 0]
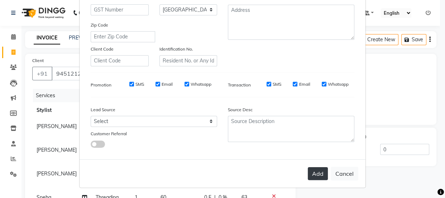
click at [315, 173] on button "Add" at bounding box center [318, 173] width 20 height 13
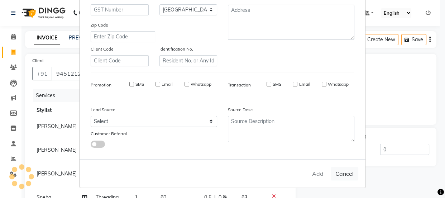
select select
select select "null"
select select
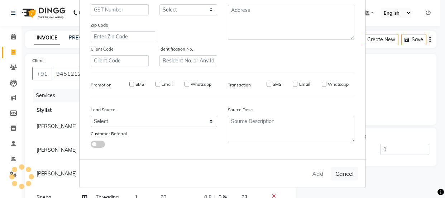
select select
checkbox input "false"
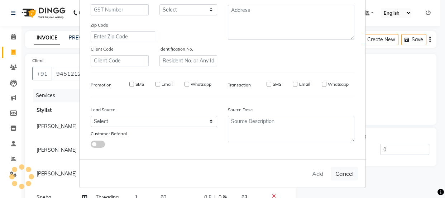
checkbox input "false"
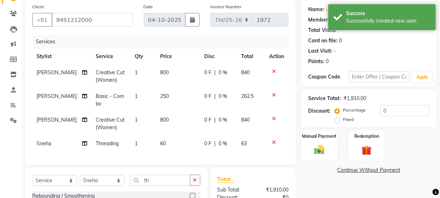
scroll to position [53, 0]
click at [343, 120] on label "Fixed" at bounding box center [348, 119] width 11 height 6
click at [336, 120] on input "Fixed" at bounding box center [338, 119] width 5 height 5
radio input "true"
click at [402, 113] on input "0" at bounding box center [404, 110] width 49 height 11
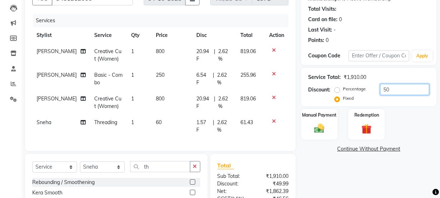
scroll to position [75, 0]
click at [405, 85] on input "50" at bounding box center [404, 88] width 49 height 11
type input "5"
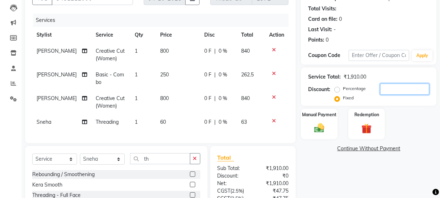
type input "5"
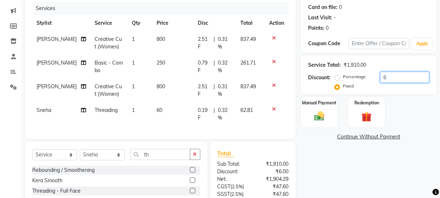
scroll to position [86, 0]
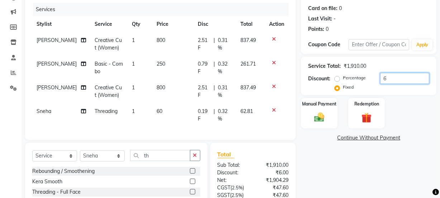
type input "6"
click at [322, 113] on img at bounding box center [319, 117] width 17 height 12
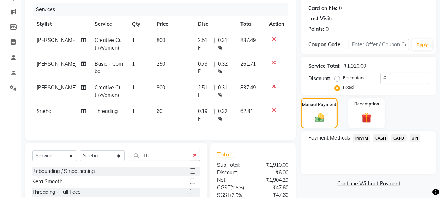
click at [382, 138] on span "CASH" at bounding box center [380, 138] width 15 height 8
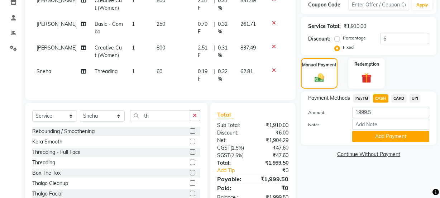
scroll to position [152, 0]
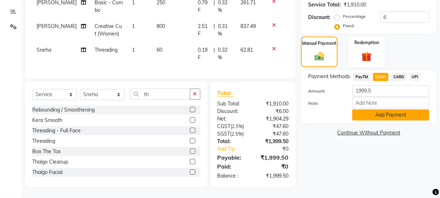
click at [395, 114] on button "Add Payment" at bounding box center [390, 114] width 77 height 11
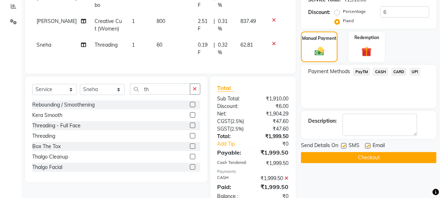
scroll to position [177, 0]
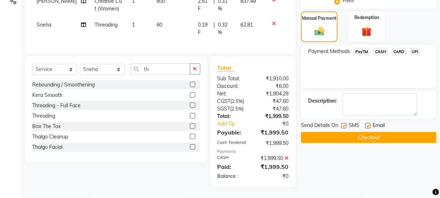
click at [388, 136] on button "Checkout" at bounding box center [368, 137] width 135 height 11
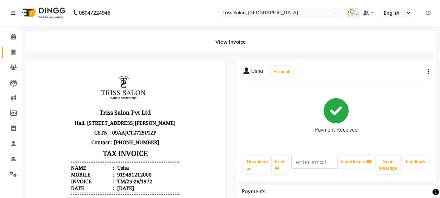
click at [13, 50] on icon at bounding box center [13, 51] width 4 height 5
select select "service"
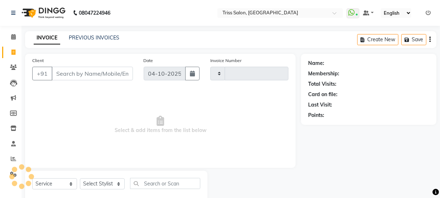
scroll to position [18, 0]
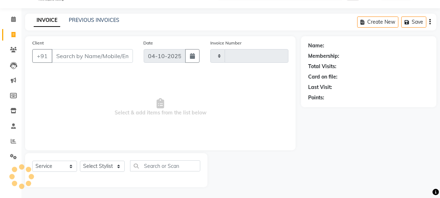
type input "1973"
select select "4304"
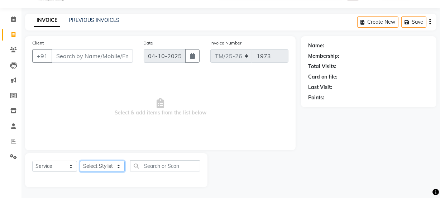
click at [105, 166] on select "Select Stylist" at bounding box center [102, 165] width 45 height 11
select select "65478"
click at [80, 160] on select "Select Stylist Bhim Ram [PERSON_NAME] [PERSON_NAME] (Pooja) [PERSON_NAME] [PERS…" at bounding box center [102, 165] width 45 height 11
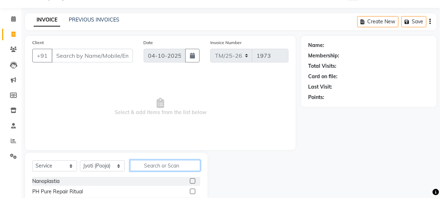
click at [159, 168] on input "text" at bounding box center [165, 165] width 70 height 11
click at [167, 162] on input "text" at bounding box center [165, 165] width 70 height 11
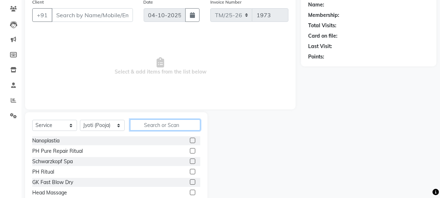
scroll to position [55, 0]
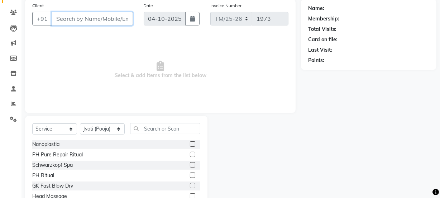
click at [101, 15] on input "Client" at bounding box center [92, 19] width 81 height 14
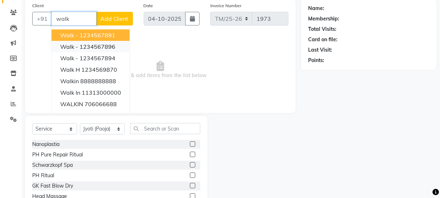
click at [110, 51] on button "Walk - 1234567896" at bounding box center [91, 46] width 78 height 11
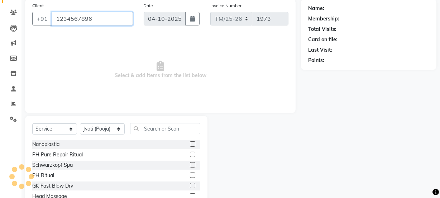
type input "1234567896"
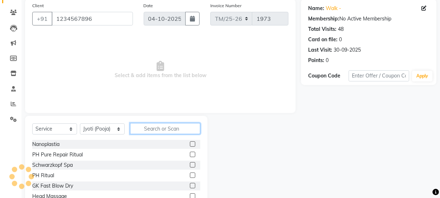
click at [156, 129] on input "text" at bounding box center [165, 128] width 70 height 11
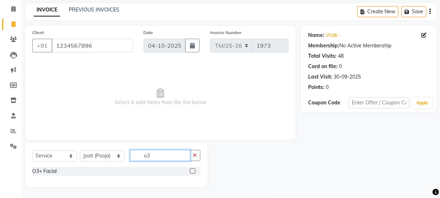
scroll to position [28, 0]
type input "o3"
click at [193, 171] on label at bounding box center [192, 170] width 5 height 5
click at [193, 171] on input "checkbox" at bounding box center [192, 171] width 5 height 5
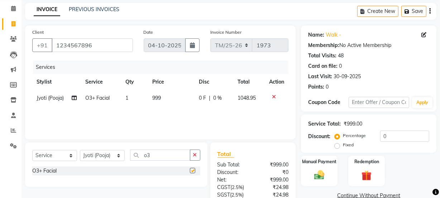
checkbox input "false"
click at [162, 101] on td "999" at bounding box center [171, 98] width 47 height 16
select select "65478"
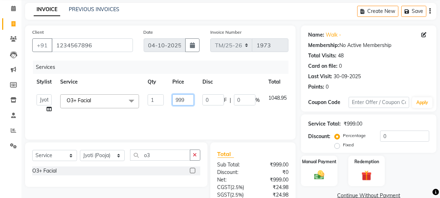
click at [185, 98] on input "999" at bounding box center [182, 99] width 21 height 11
type input "9"
type input "2000"
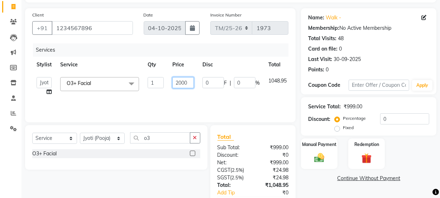
scroll to position [89, 0]
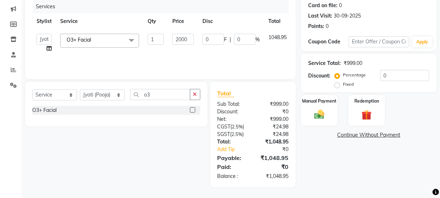
click at [348, 182] on div "Name: Walk - Membership: No Active Membership Total Visits: 48 Card on file: 0 …" at bounding box center [371, 76] width 141 height 222
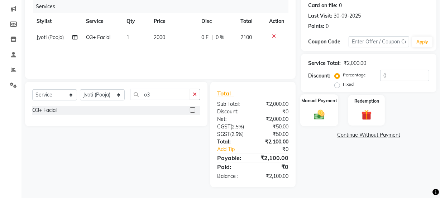
click at [330, 109] on div "Manual Payment" at bounding box center [319, 110] width 38 height 32
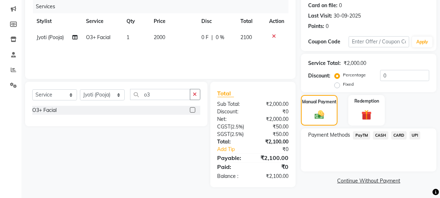
click at [385, 134] on span "CASH" at bounding box center [380, 135] width 15 height 8
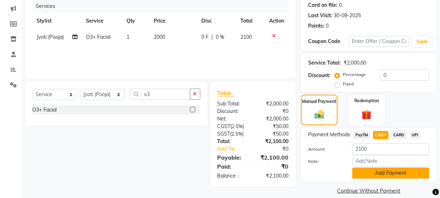
click at [392, 173] on button "Add Payment" at bounding box center [390, 172] width 77 height 11
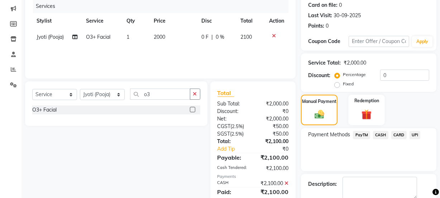
scroll to position [128, 0]
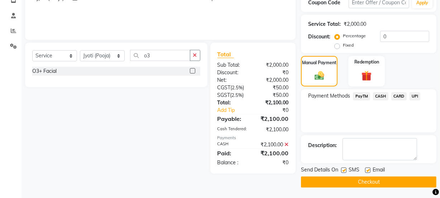
click at [389, 177] on button "Checkout" at bounding box center [368, 181] width 135 height 11
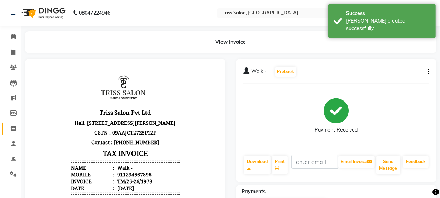
click at [14, 129] on icon at bounding box center [13, 127] width 6 height 5
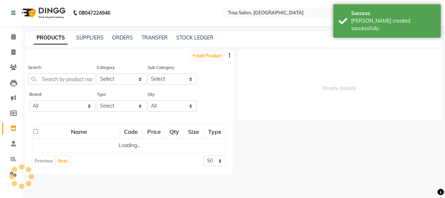
select select
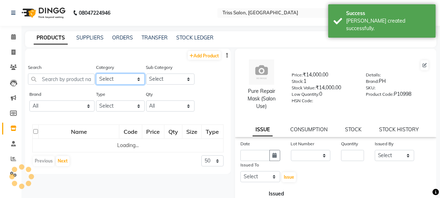
click at [125, 78] on select "Select PH [PERSON_NAME] Moroccan Oil 3TenX K18 Schwarzkopf Mintree Kanpeki Thal…" at bounding box center [120, 78] width 49 height 11
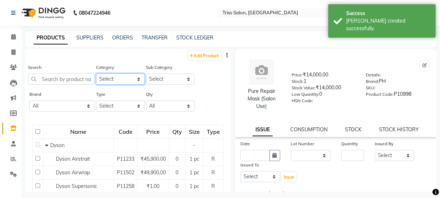
select select "367303250"
click at [96, 73] on select "Select PH [PERSON_NAME] Moroccan Oil 3TenX K18 Schwarzkopf Mintree Kanpeki Thal…" at bounding box center [120, 78] width 49 height 11
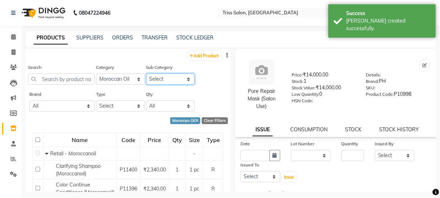
click at [174, 78] on select "Select Retail - Moroccanoil Salon Use - Moroccanoil" at bounding box center [170, 78] width 49 height 11
click at [146, 73] on select "Select Retail - Moroccanoil Salon Use - Moroccanoil" at bounding box center [170, 78] width 49 height 11
click at [180, 78] on select "Select Retail - Moroccanoil Salon Use - Moroccanoil" at bounding box center [170, 78] width 49 height 11
select select "3673032504"
click at [146, 73] on select "Select Retail - Moroccanoil Salon Use - Moroccanoil" at bounding box center [170, 78] width 49 height 11
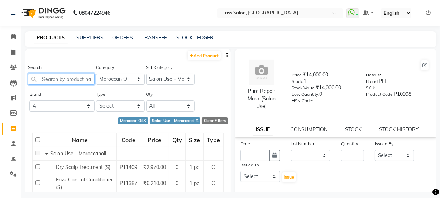
click at [77, 79] on input "text" at bounding box center [61, 78] width 67 height 11
type input "t"
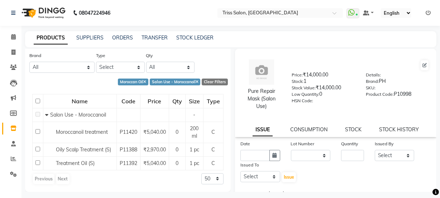
scroll to position [44, 0]
type input "oil"
